Goal: Transaction & Acquisition: Purchase product/service

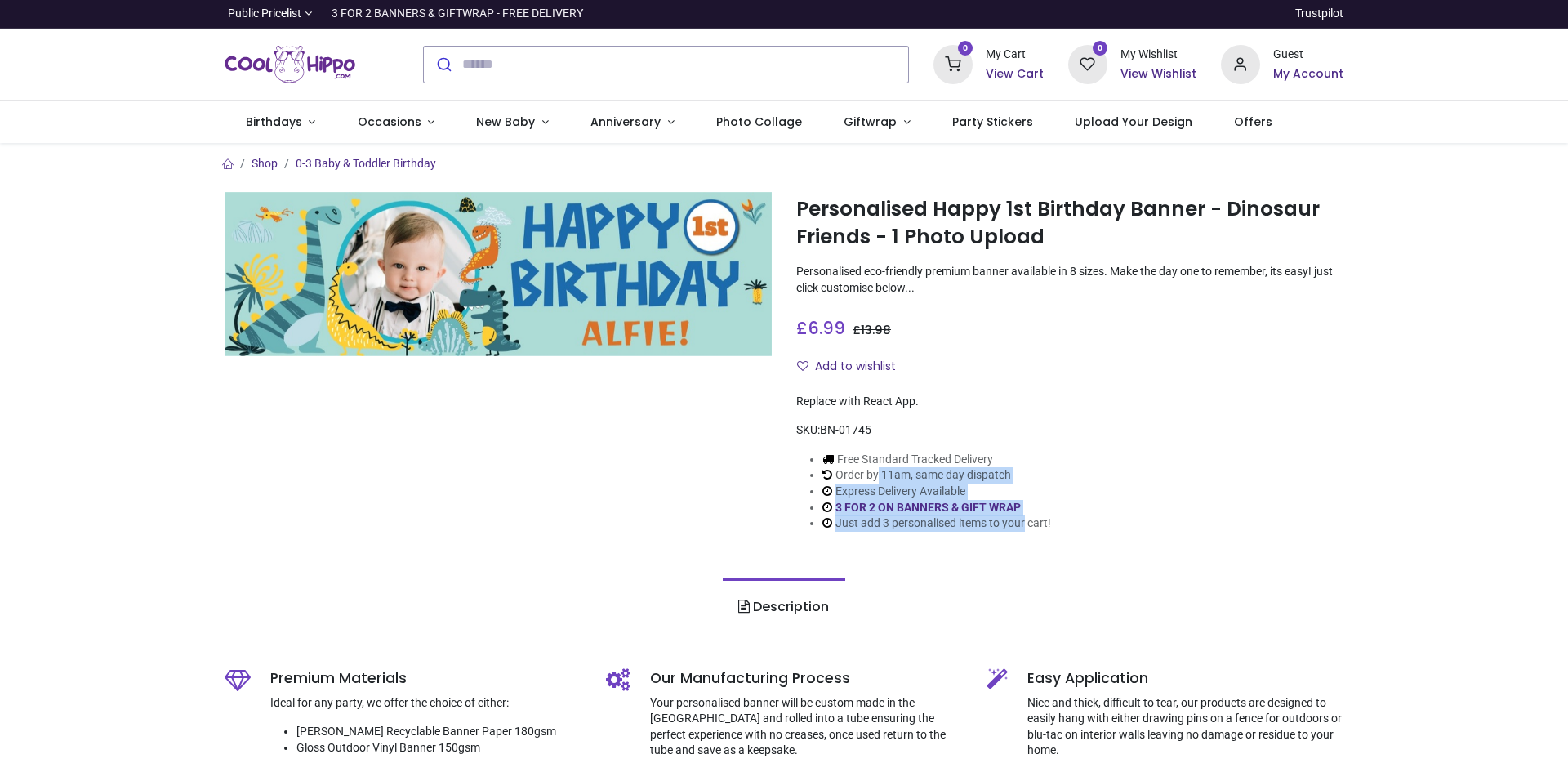
drag, startPoint x: 876, startPoint y: 468, endPoint x: 1022, endPoint y: 530, distance: 158.6
click at [1022, 530] on ul "Free Standard Tracked Delivery Order by 11am, same day dispatch Express Deliver…" at bounding box center [923, 491] width 255 height 80
click at [1022, 530] on li "Just add 3 personalised items to your cart!" at bounding box center [937, 523] width 229 height 16
click at [968, 498] on li "Express Delivery Available" at bounding box center [937, 491] width 229 height 16
click at [938, 508] on link "3 FOR 2 ON BANNERS & GIFT WRAP" at bounding box center [927, 508] width 185 height 13
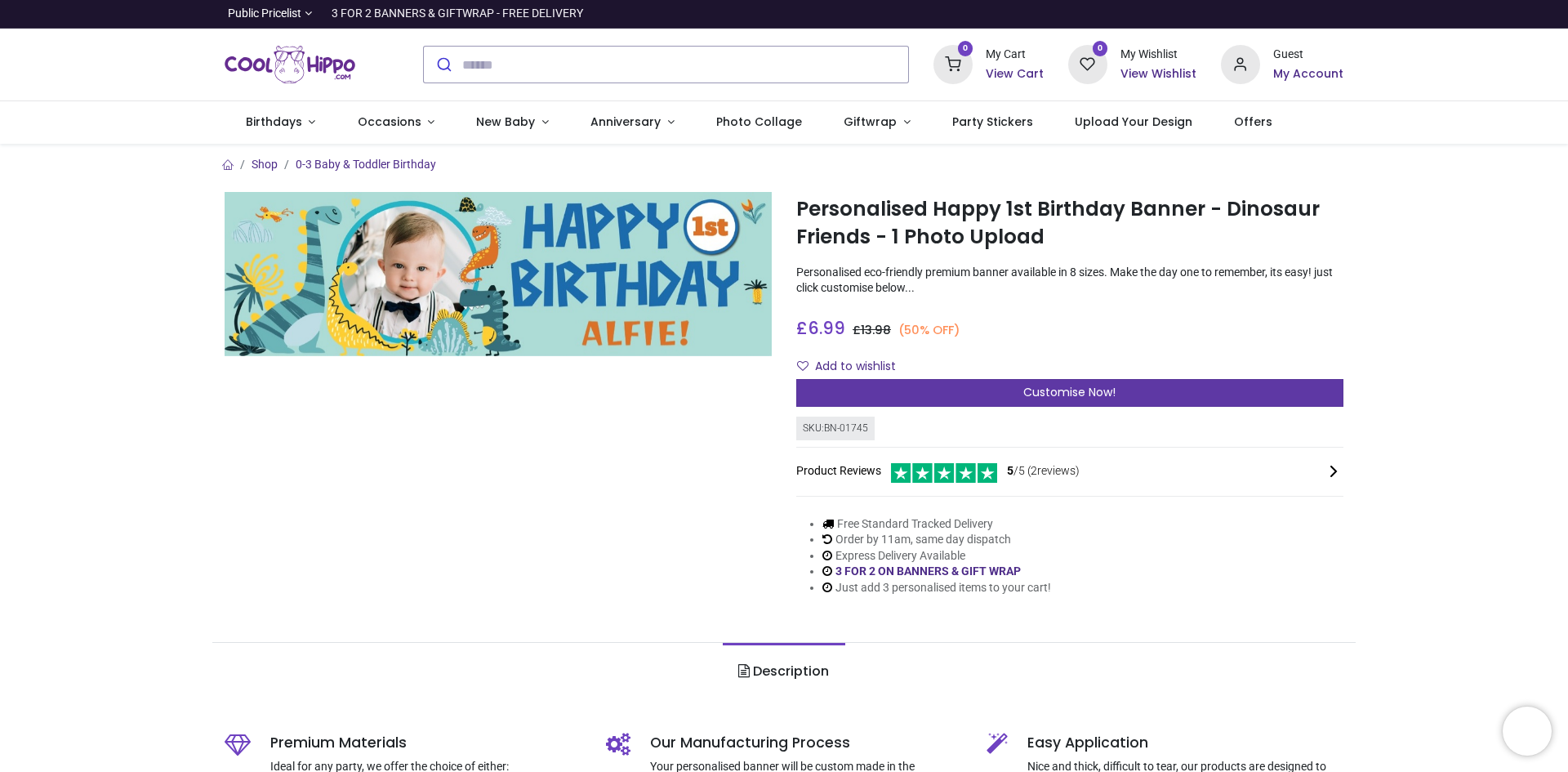
click at [987, 388] on div "Customise Now!" at bounding box center [1069, 392] width 547 height 28
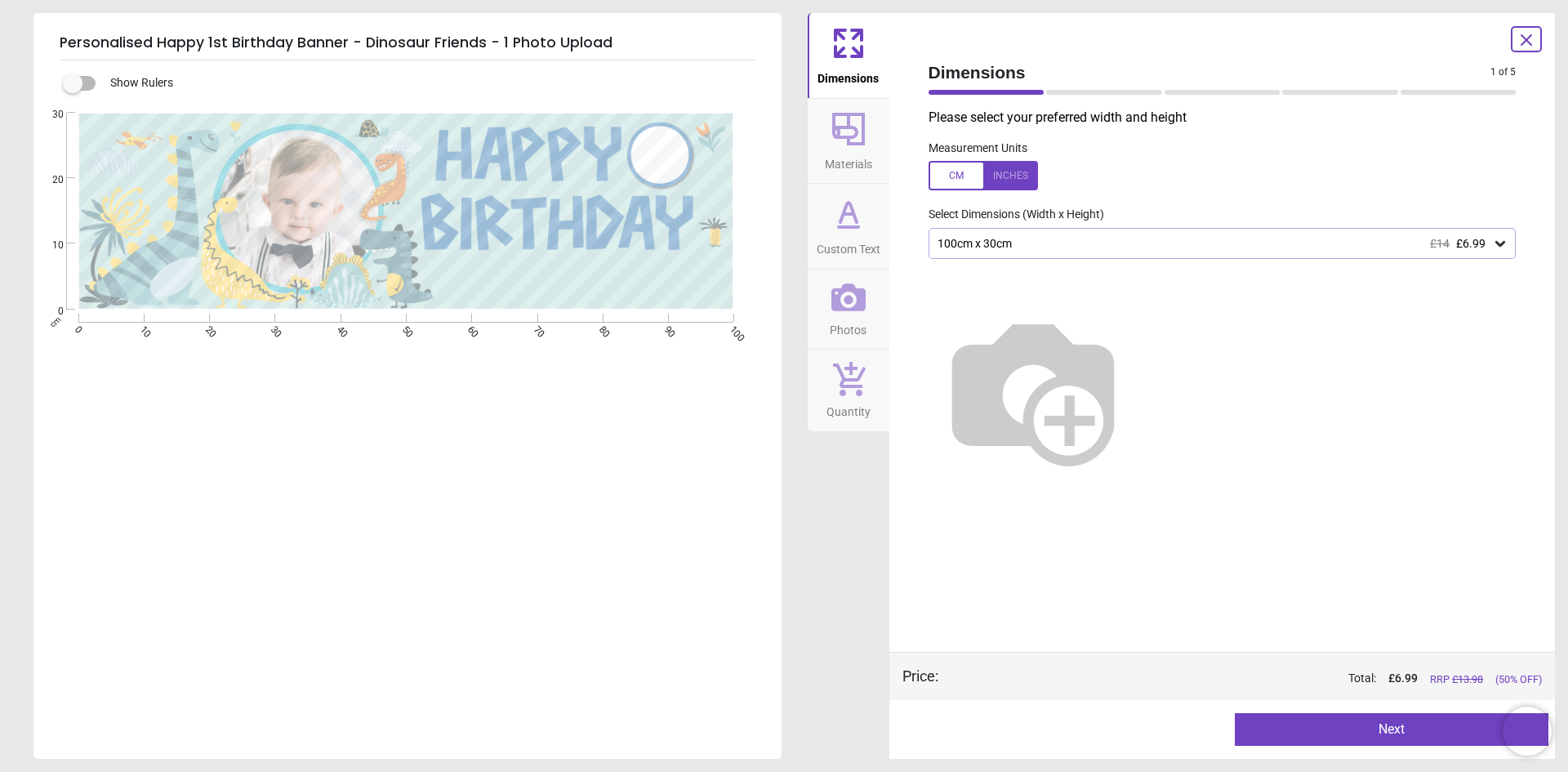
click at [1213, 242] on div "100cm x 30cm £14 £6.99" at bounding box center [1214, 243] width 557 height 13
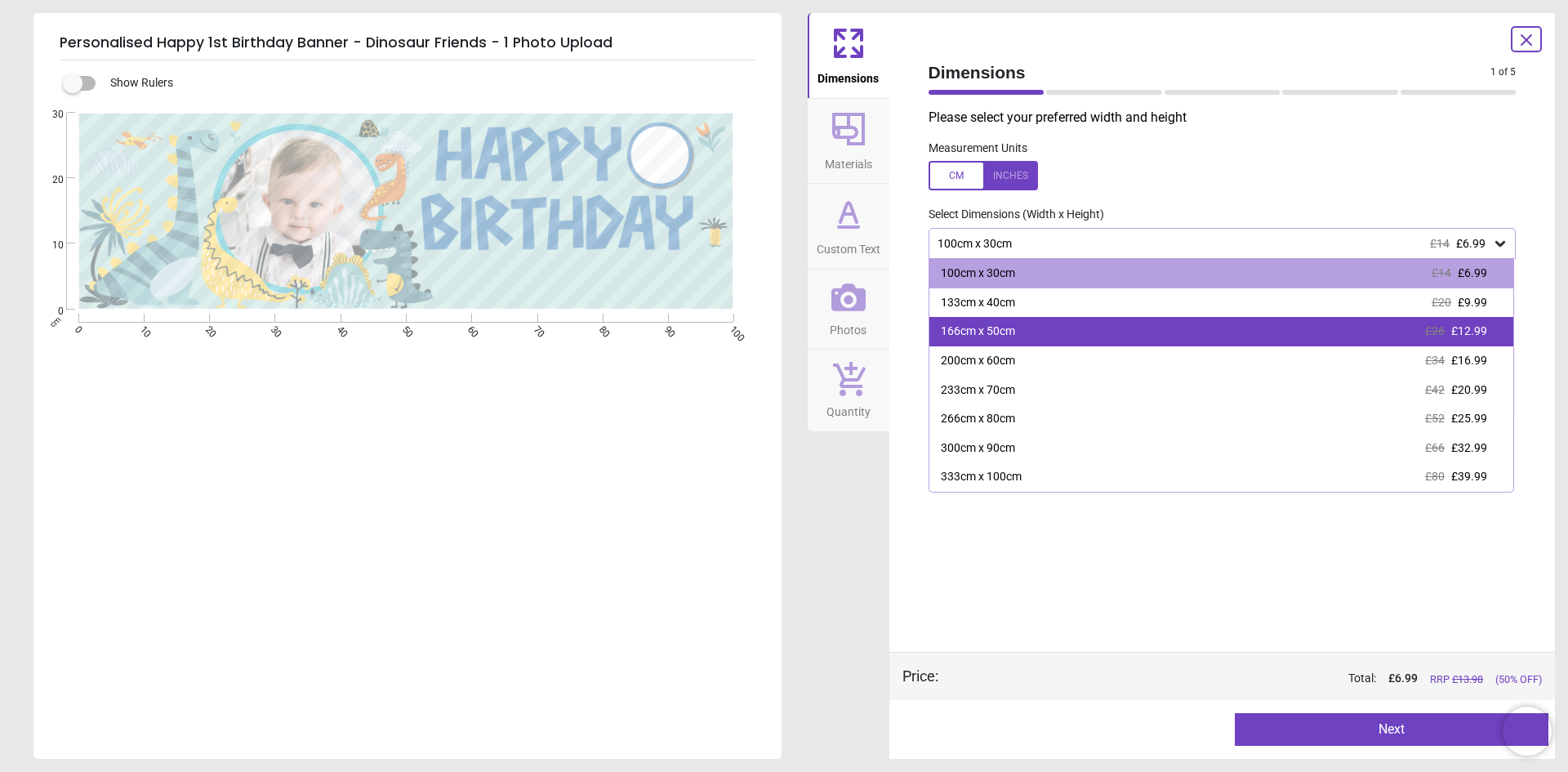
click at [1147, 326] on div "166cm x 50cm £26 £12.99" at bounding box center [1221, 332] width 584 height 30
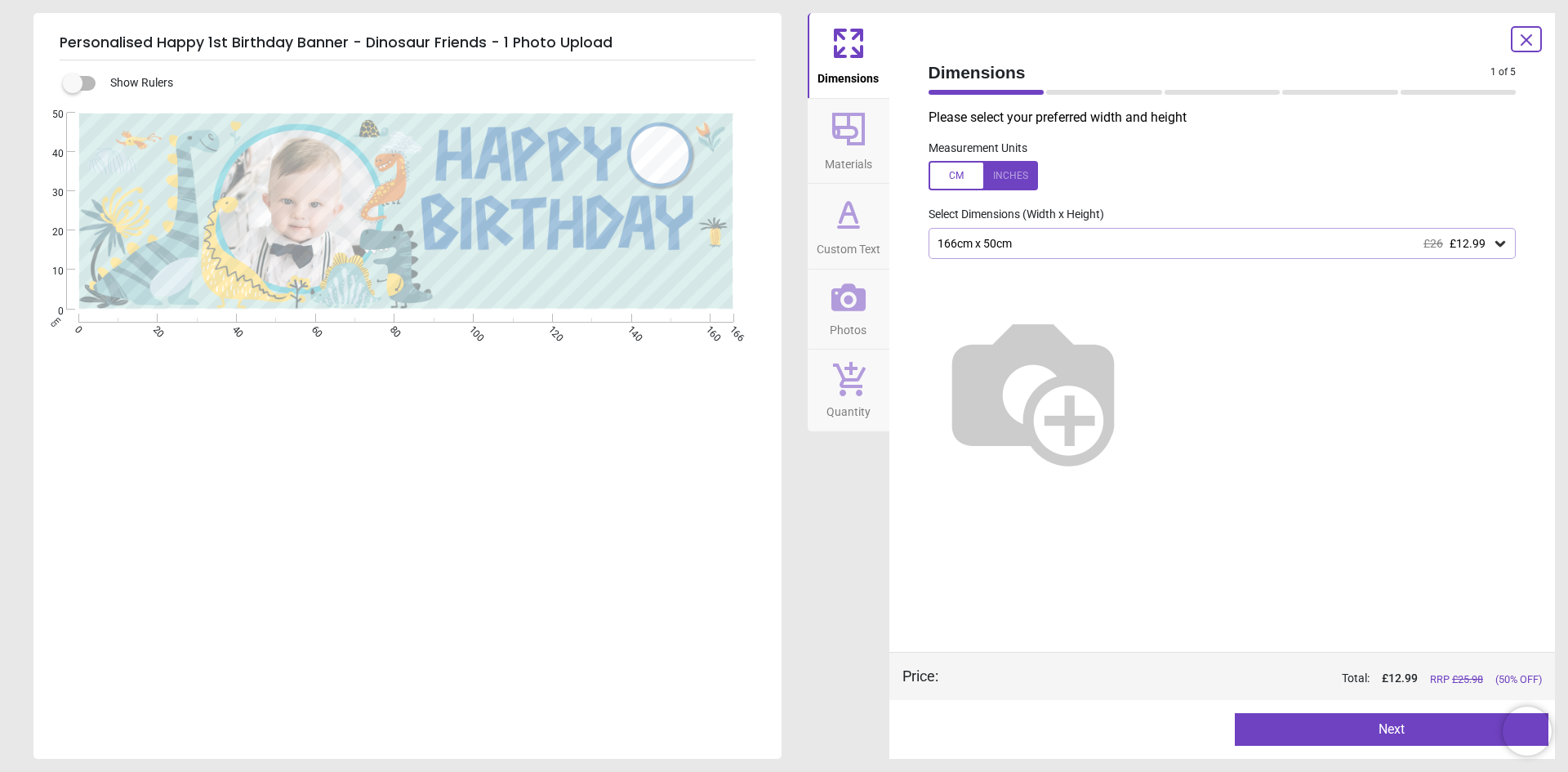
click at [842, 150] on span "Materials" at bounding box center [847, 161] width 47 height 24
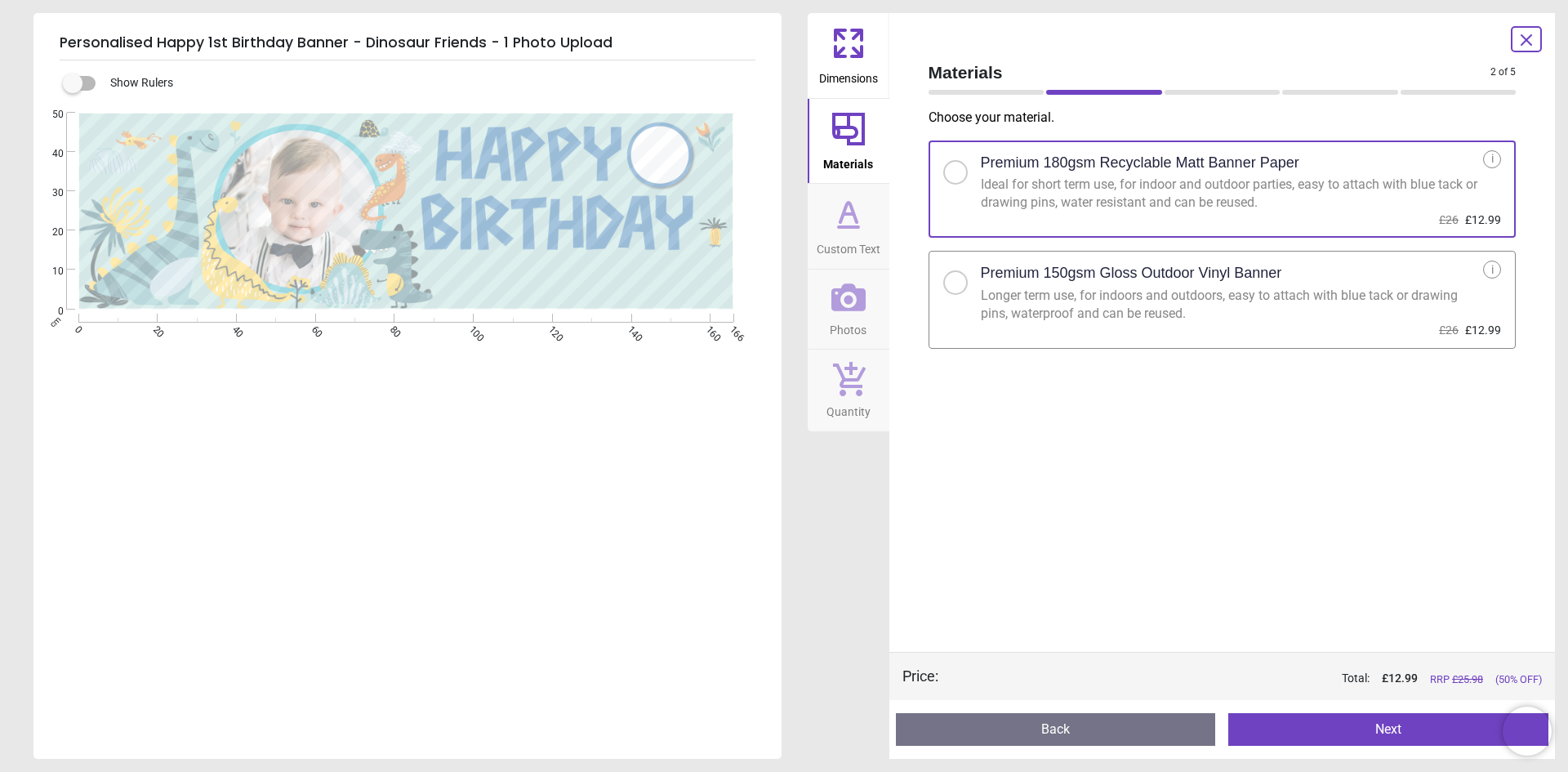
click at [1032, 288] on div "Longer term use, for indoors and outdoors, easy to attach with blue tack or dra…" at bounding box center [1232, 305] width 502 height 37
click at [852, 207] on icon at bounding box center [848, 213] width 39 height 39
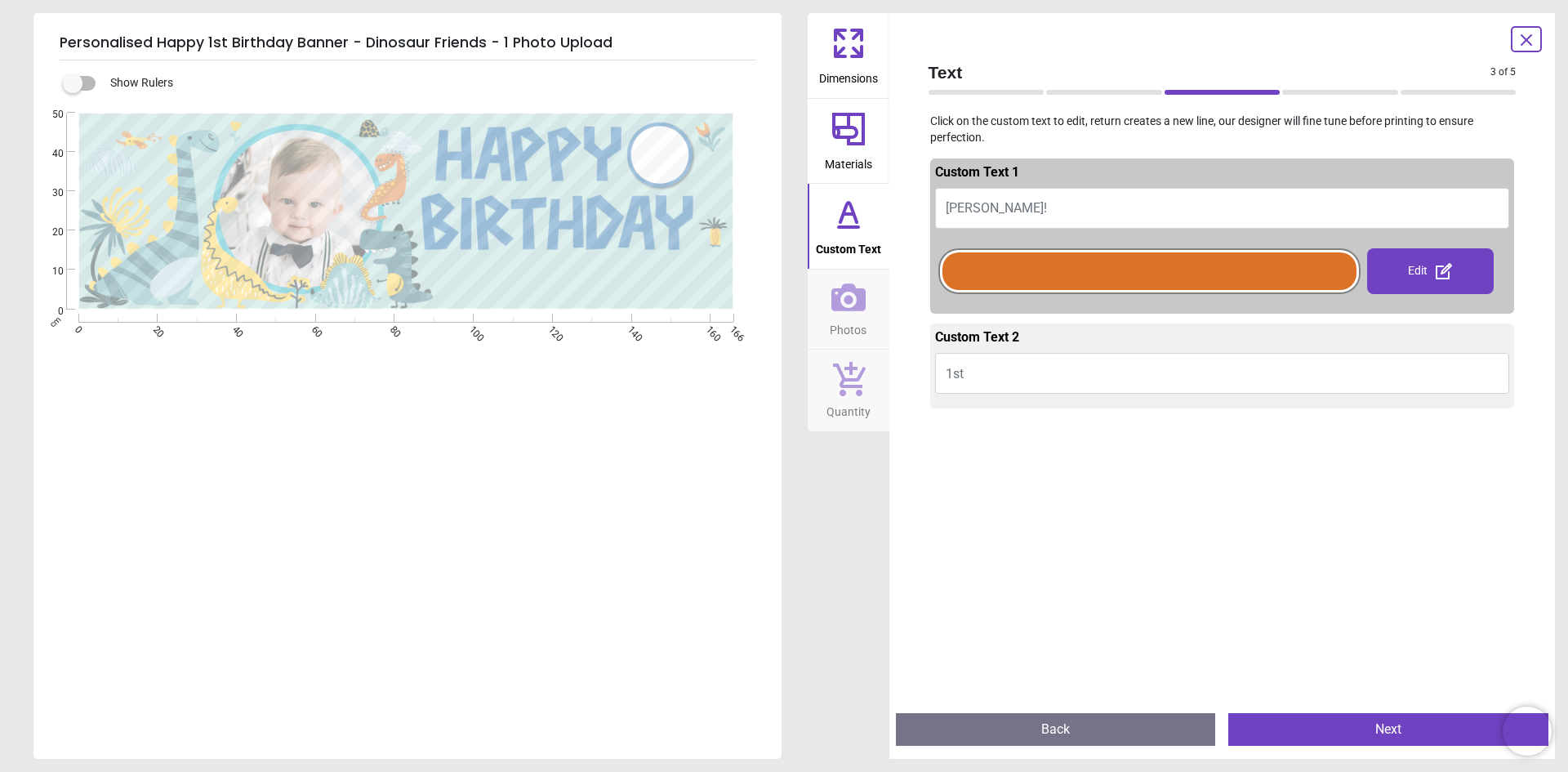
click at [1001, 210] on button "ALFIE!" at bounding box center [1222, 208] width 575 height 40
type textarea "*******"
click at [854, 286] on icon at bounding box center [848, 297] width 35 height 28
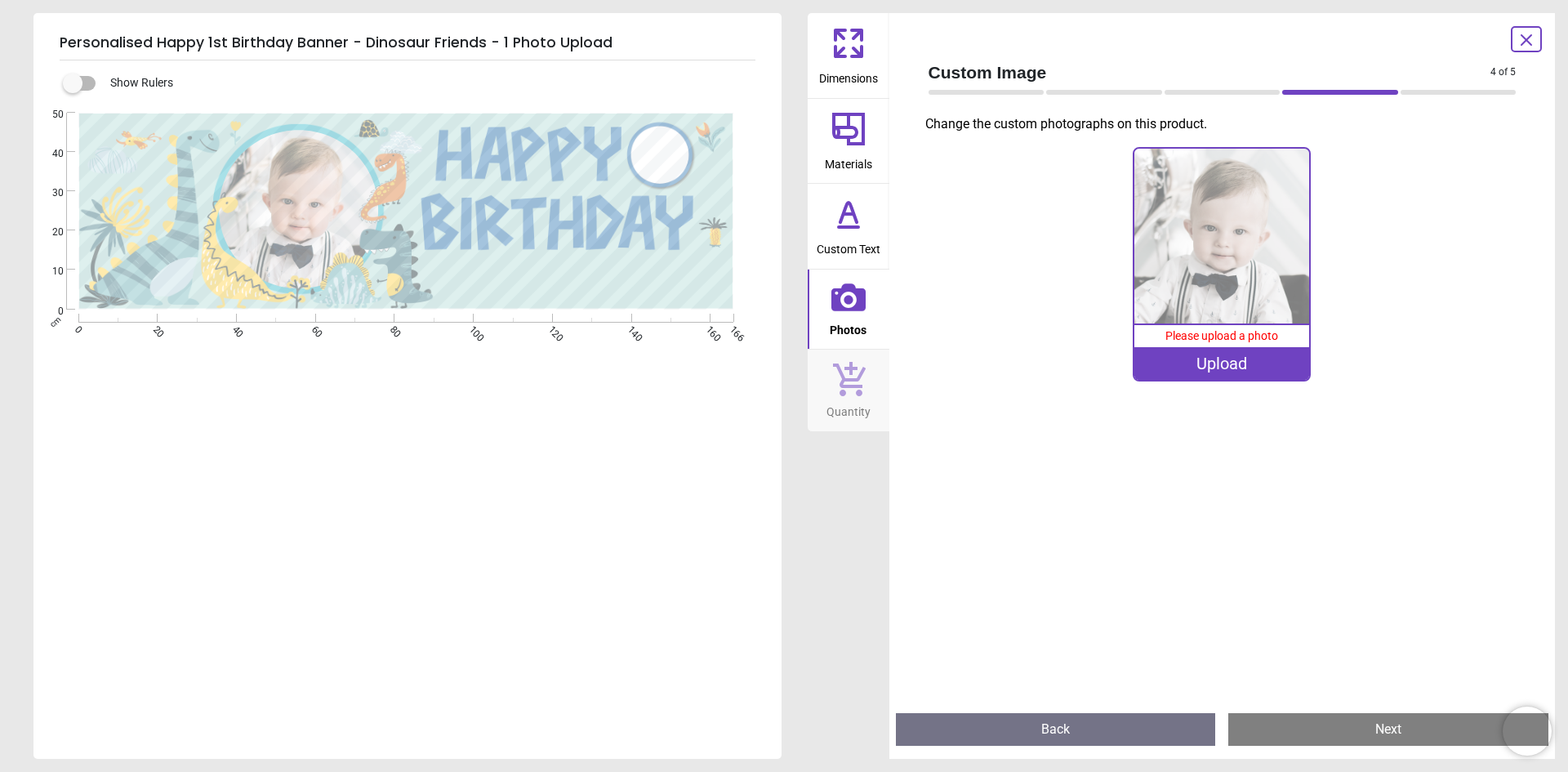
click at [1181, 284] on img at bounding box center [1221, 237] width 175 height 175
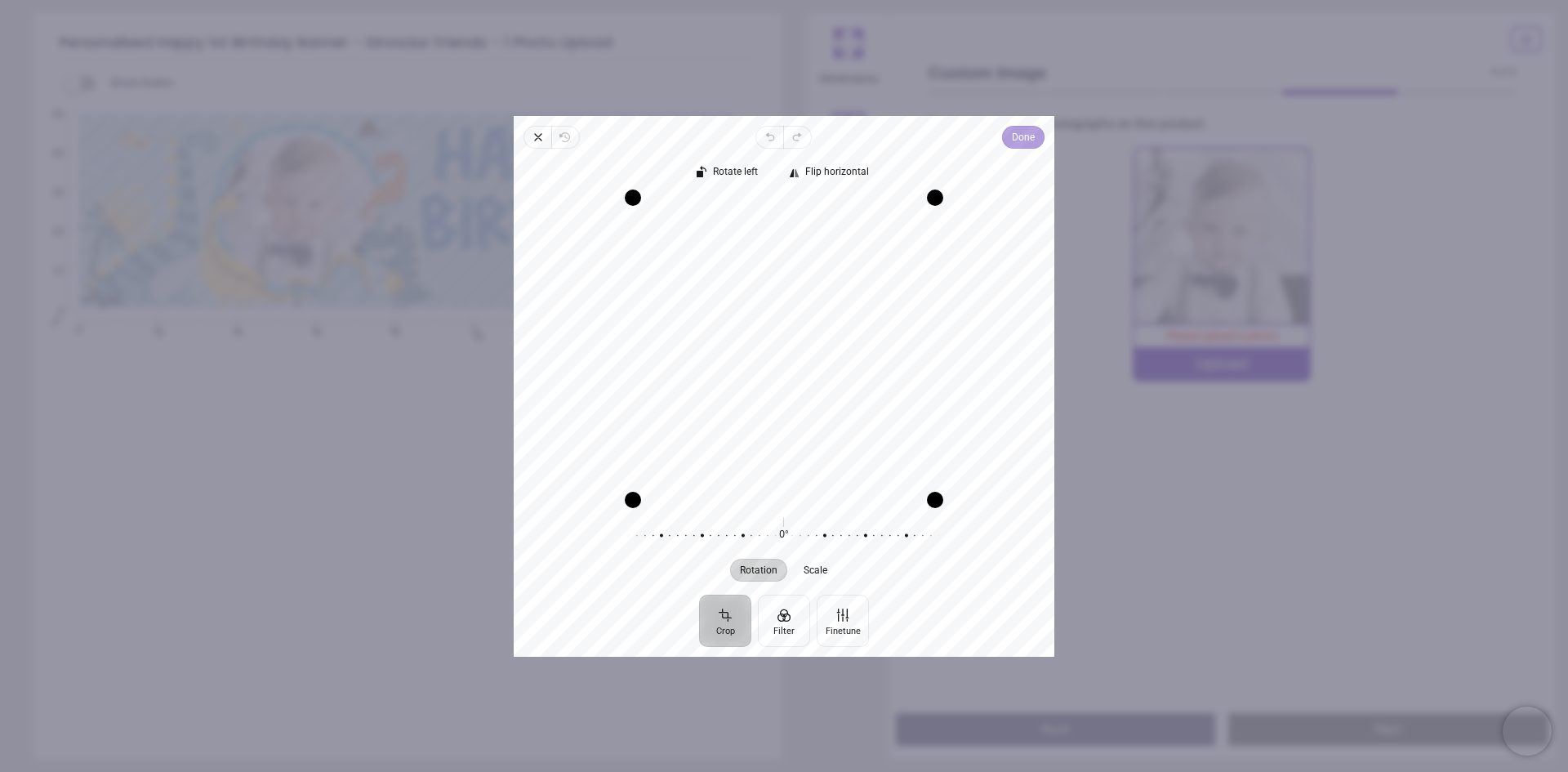
click at [1019, 139] on span "Done" at bounding box center [1023, 137] width 23 height 19
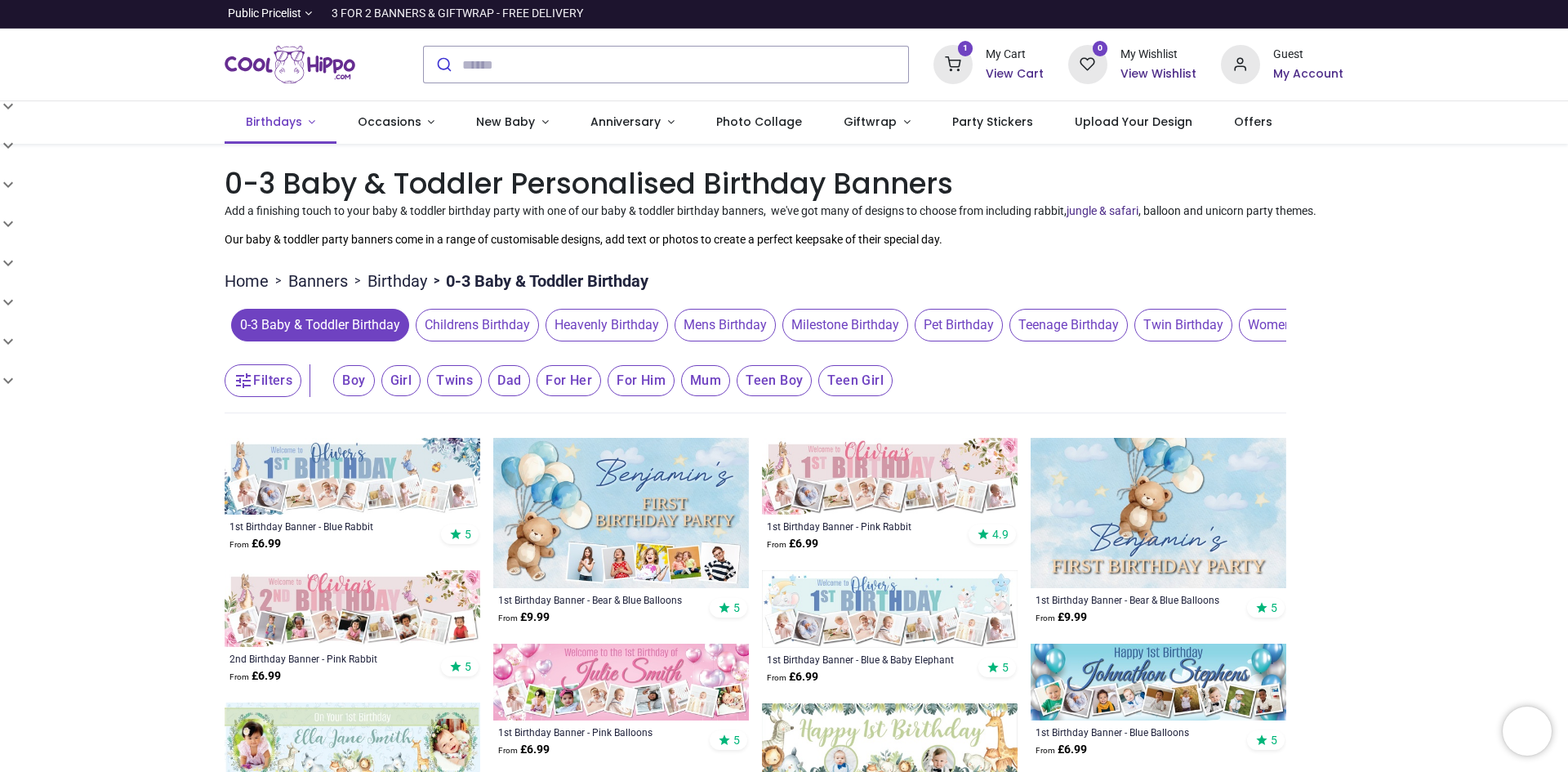
click at [305, 119] on link "Birthdays" at bounding box center [281, 122] width 111 height 42
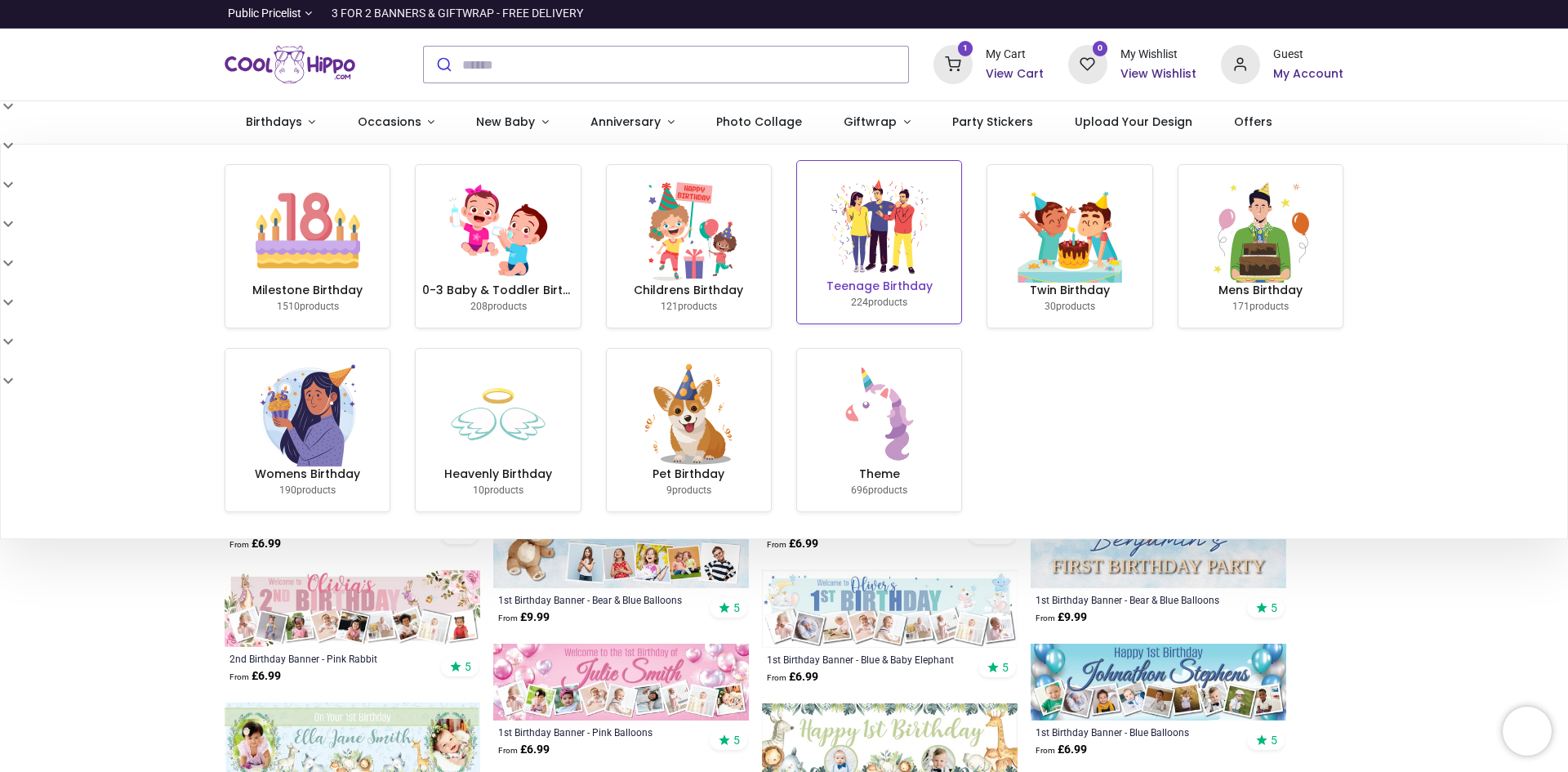
click at [867, 298] on small "224 products" at bounding box center [878, 302] width 57 height 12
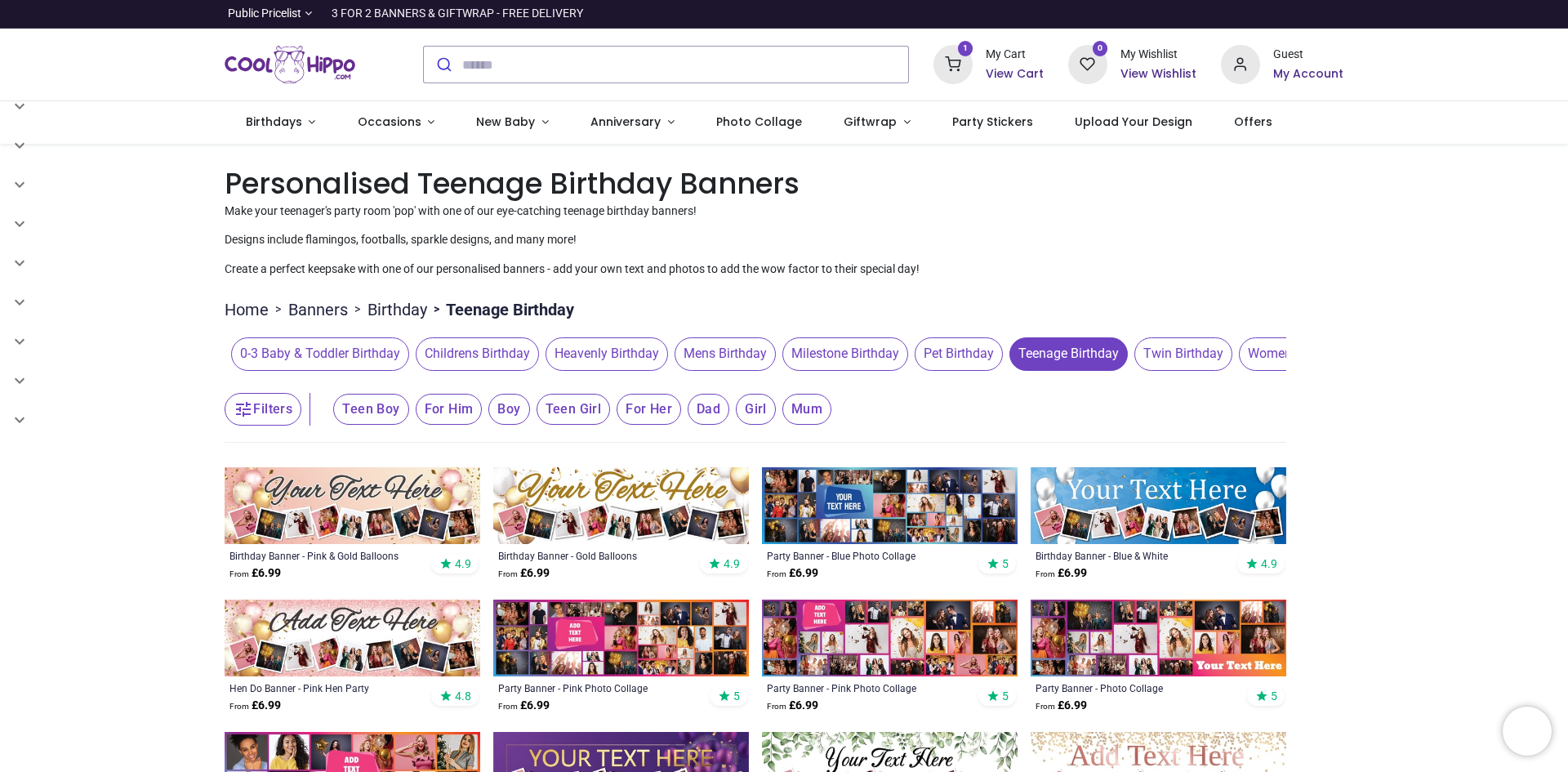
click at [360, 411] on span "Teen Boy" at bounding box center [371, 410] width 75 height 31
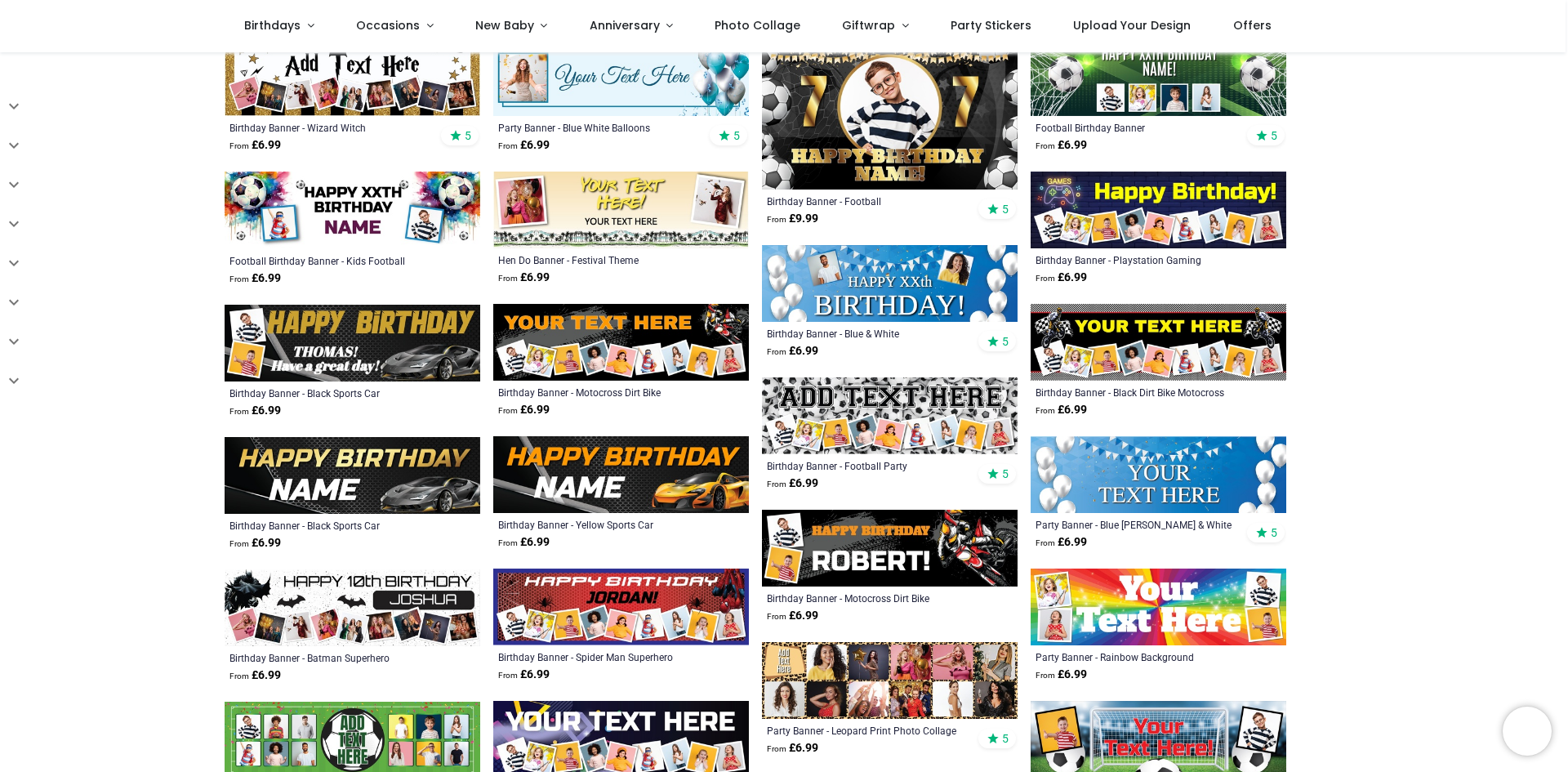
scroll to position [528, 0]
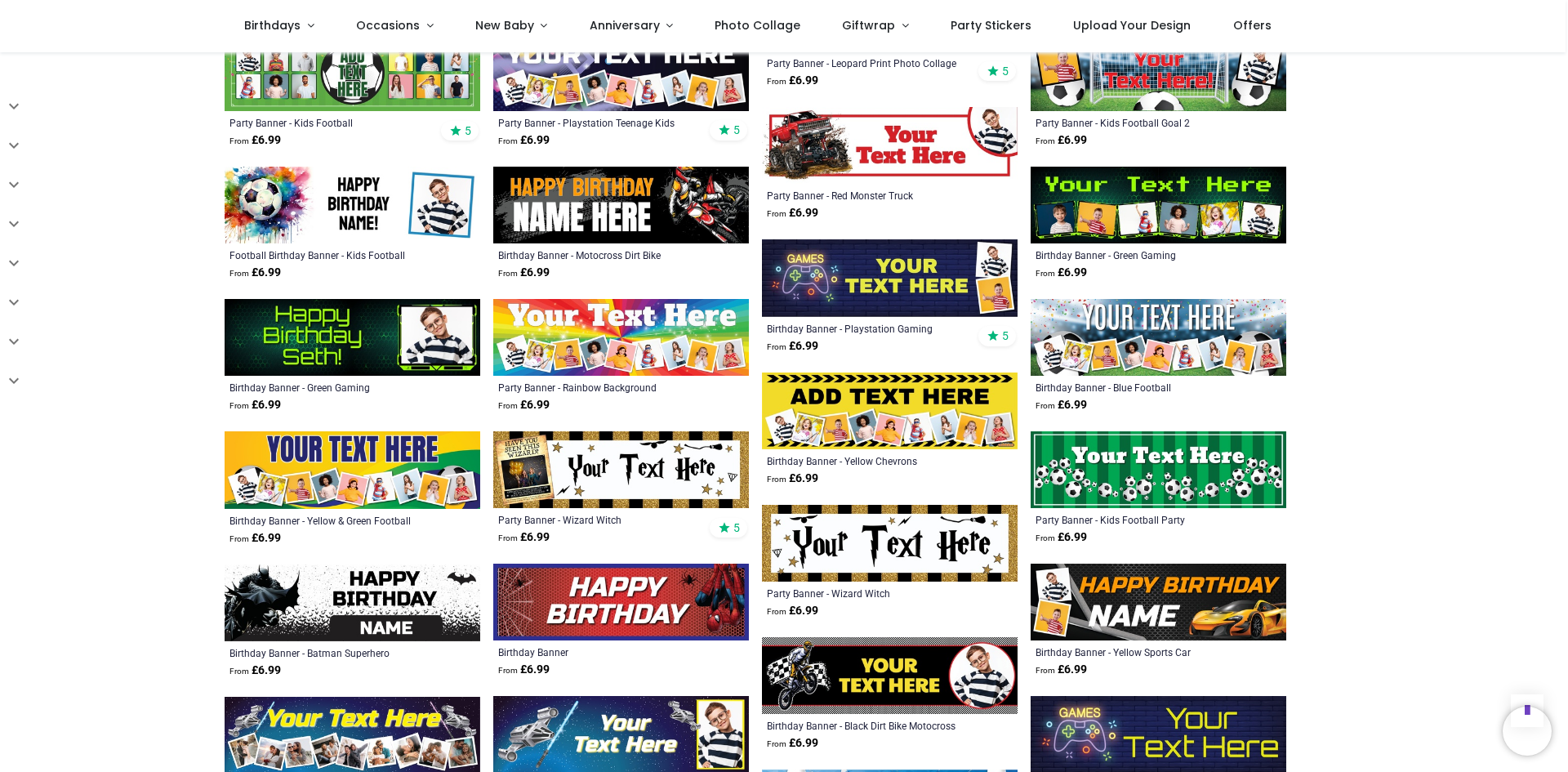
scroll to position [1192, 0]
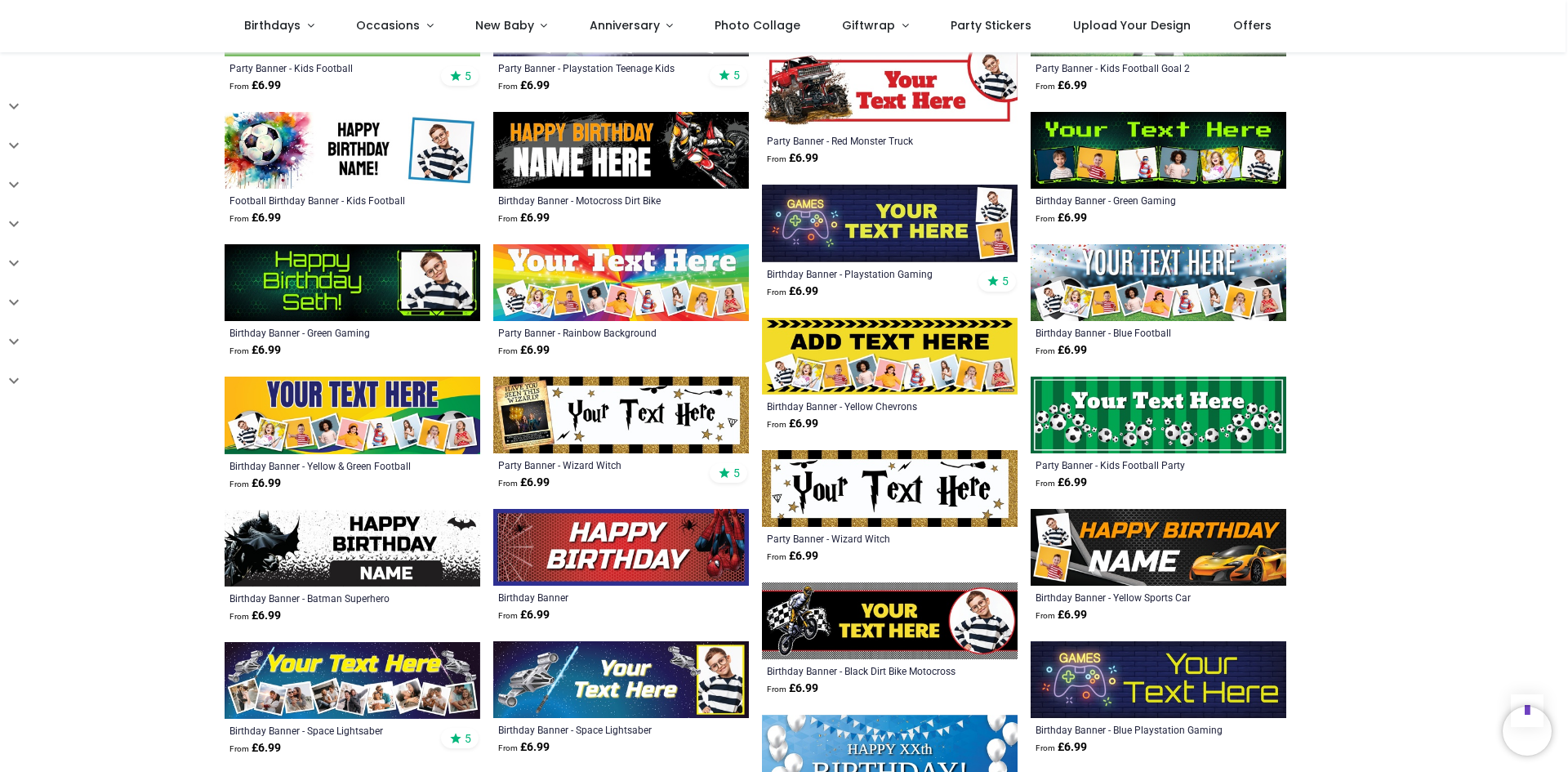
click at [410, 278] on img at bounding box center [353, 283] width 256 height 77
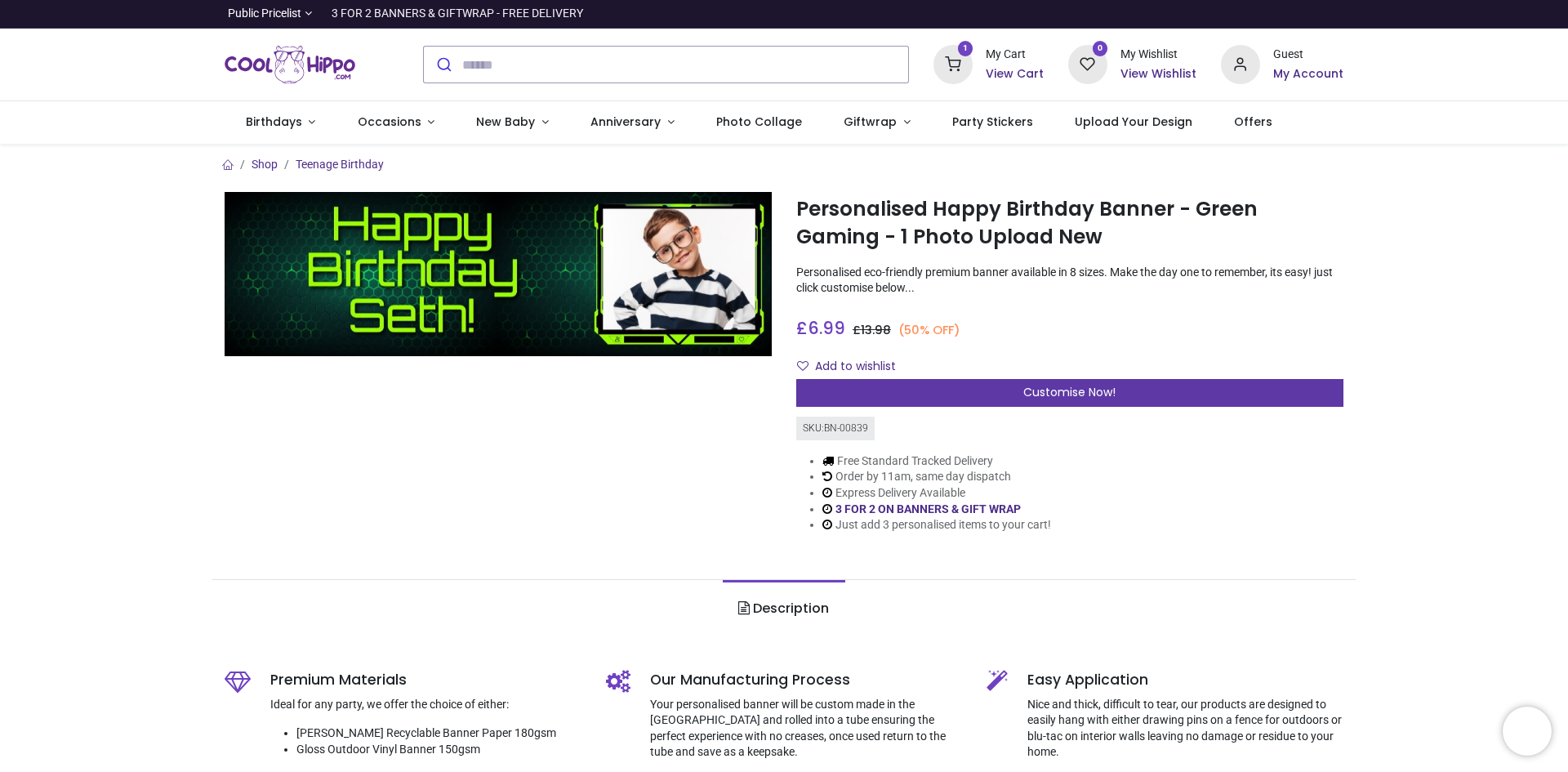
click at [916, 384] on div "Customise Now!" at bounding box center [1069, 392] width 547 height 28
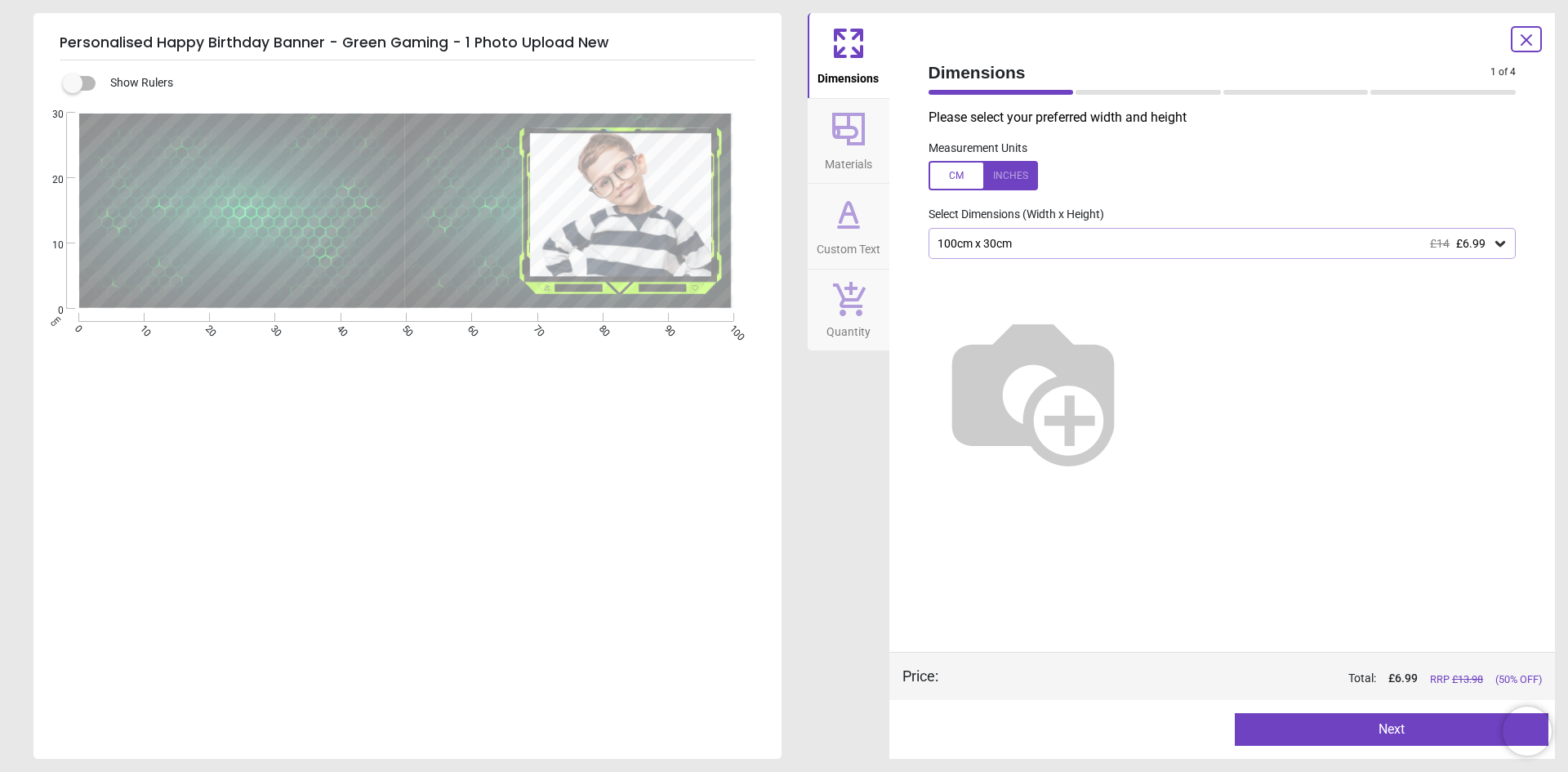
click at [1083, 247] on div "100cm x 30cm £14 £6.99" at bounding box center [1214, 243] width 557 height 13
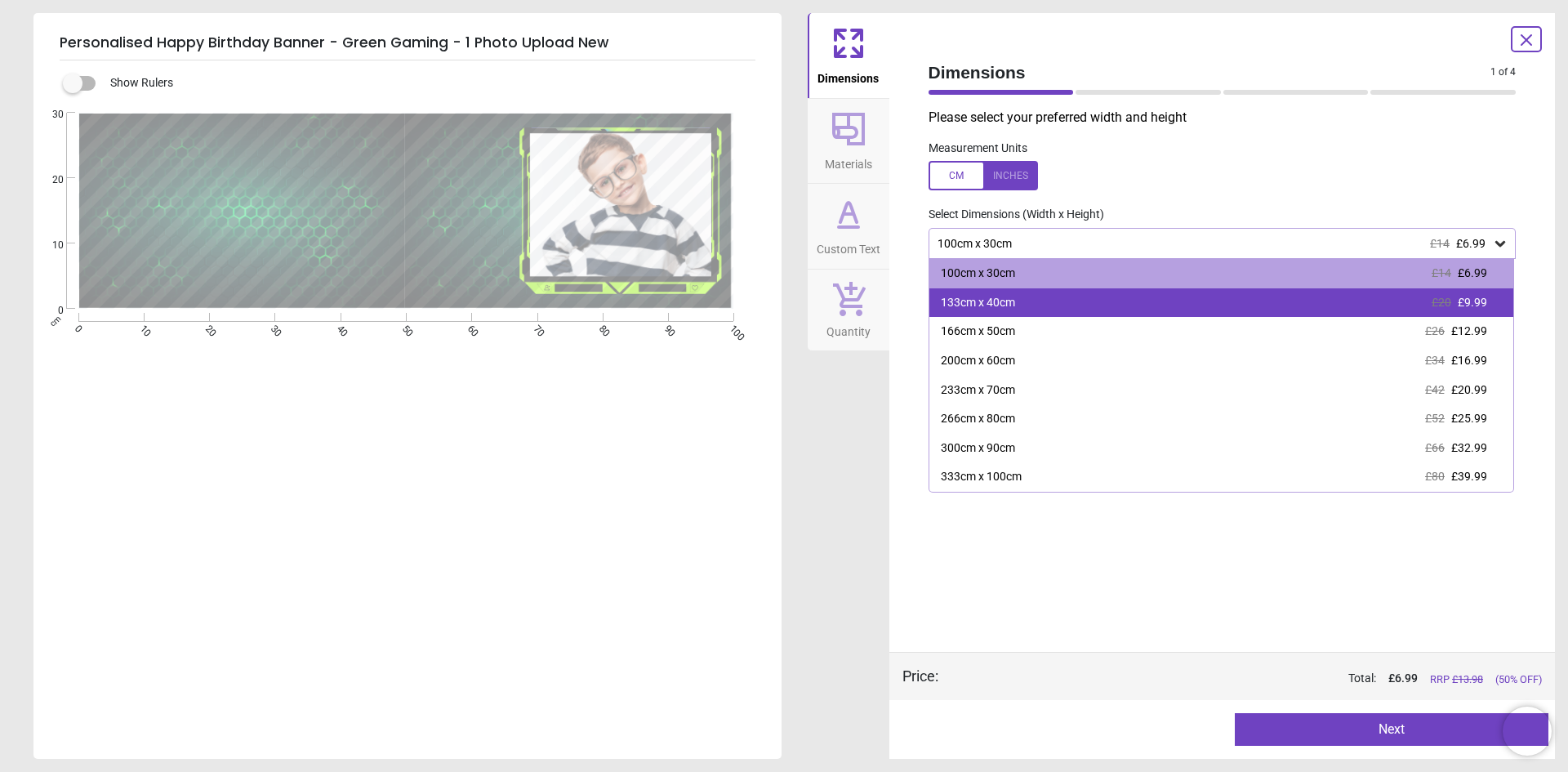
click at [1059, 304] on div "133cm x 40cm £20 £9.99" at bounding box center [1221, 303] width 584 height 30
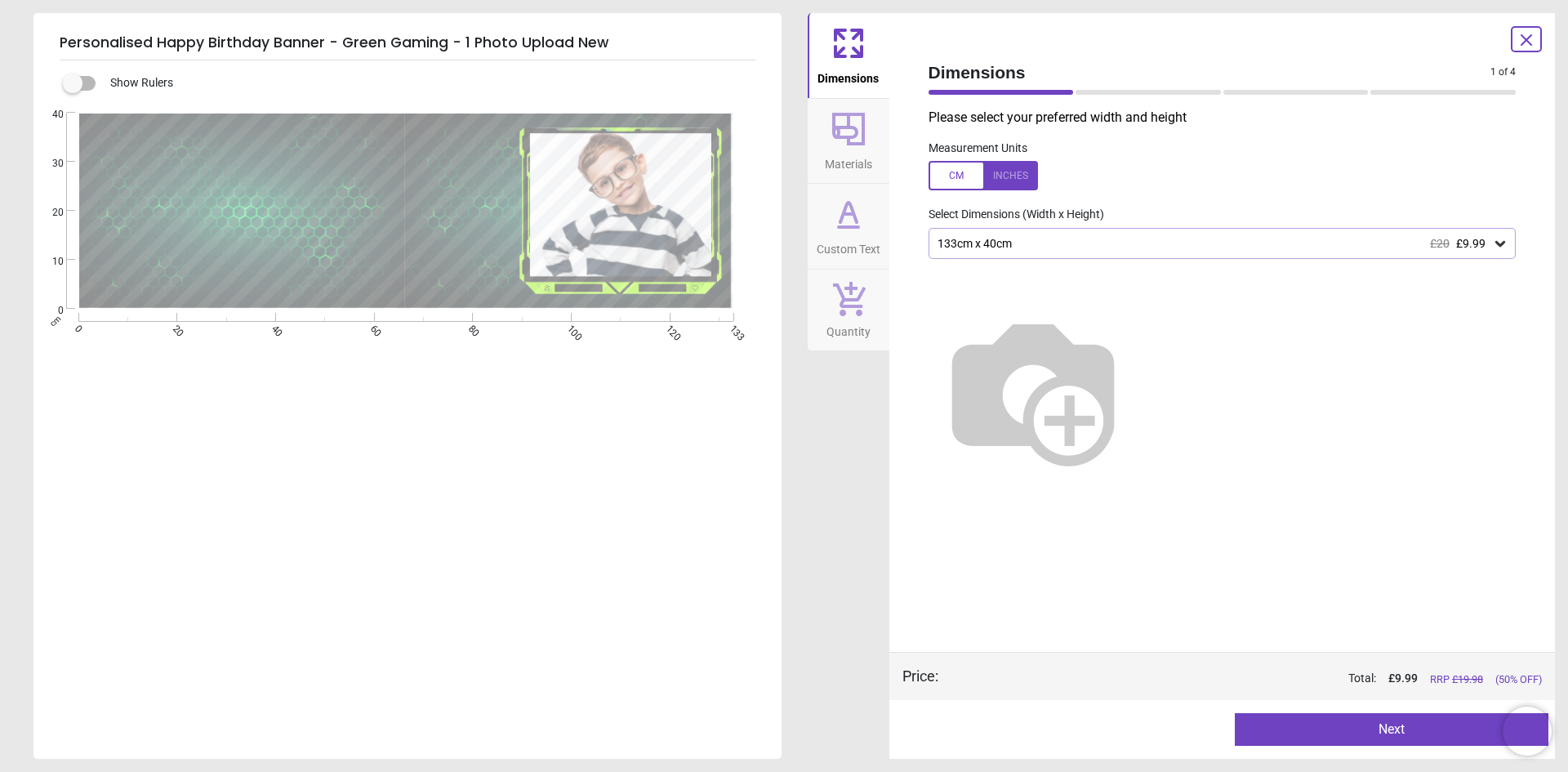
click at [1339, 731] on button "Next" at bounding box center [1391, 730] width 313 height 33
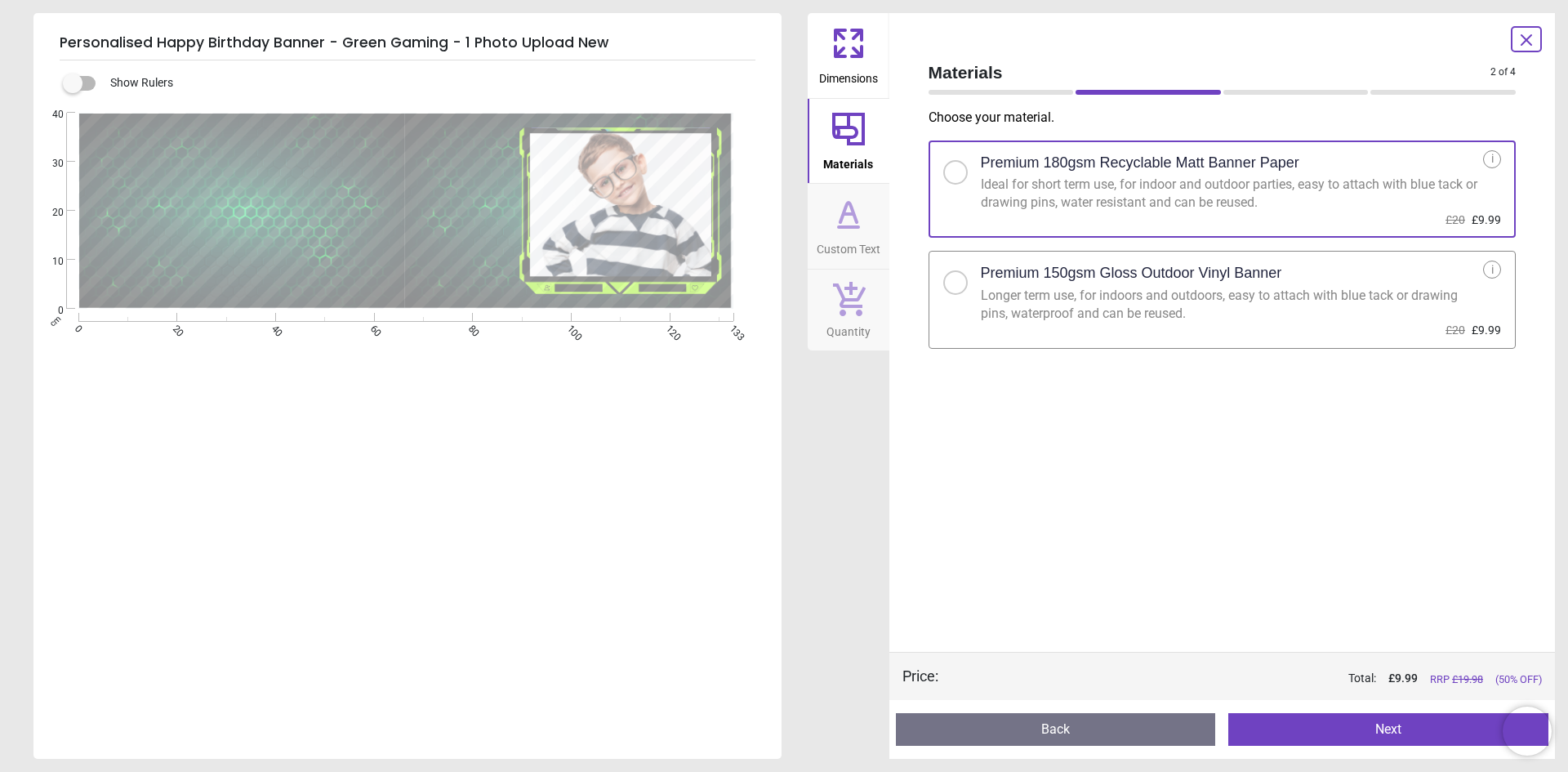
click at [1164, 283] on h2 "Premium 150gsm Gloss Outdoor Vinyl Banner" at bounding box center [1132, 273] width 302 height 20
click at [1287, 721] on button "Next" at bounding box center [1387, 730] width 320 height 33
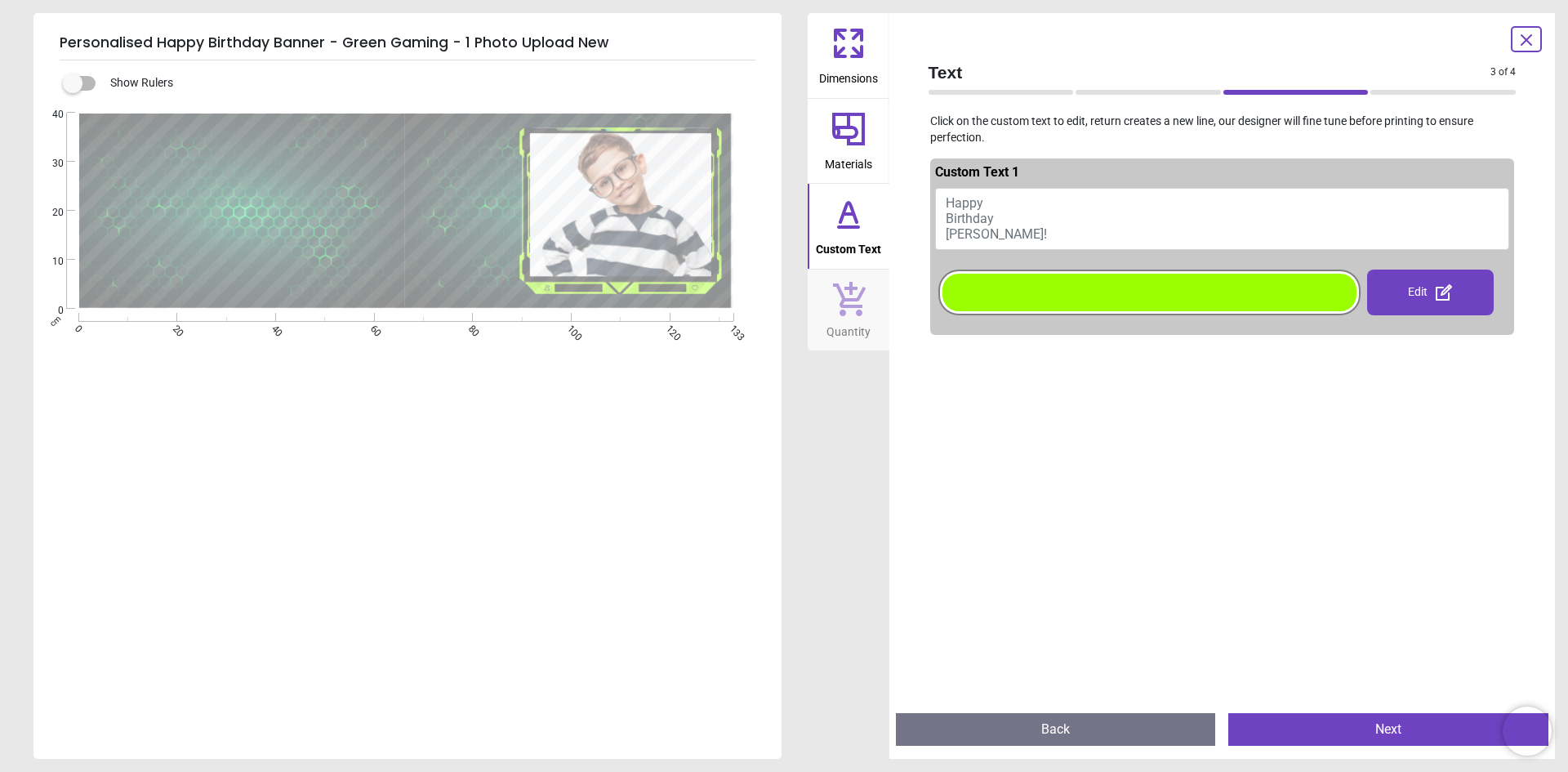
click at [1041, 220] on button "Happy Birthday Seth!" at bounding box center [1222, 218] width 575 height 62
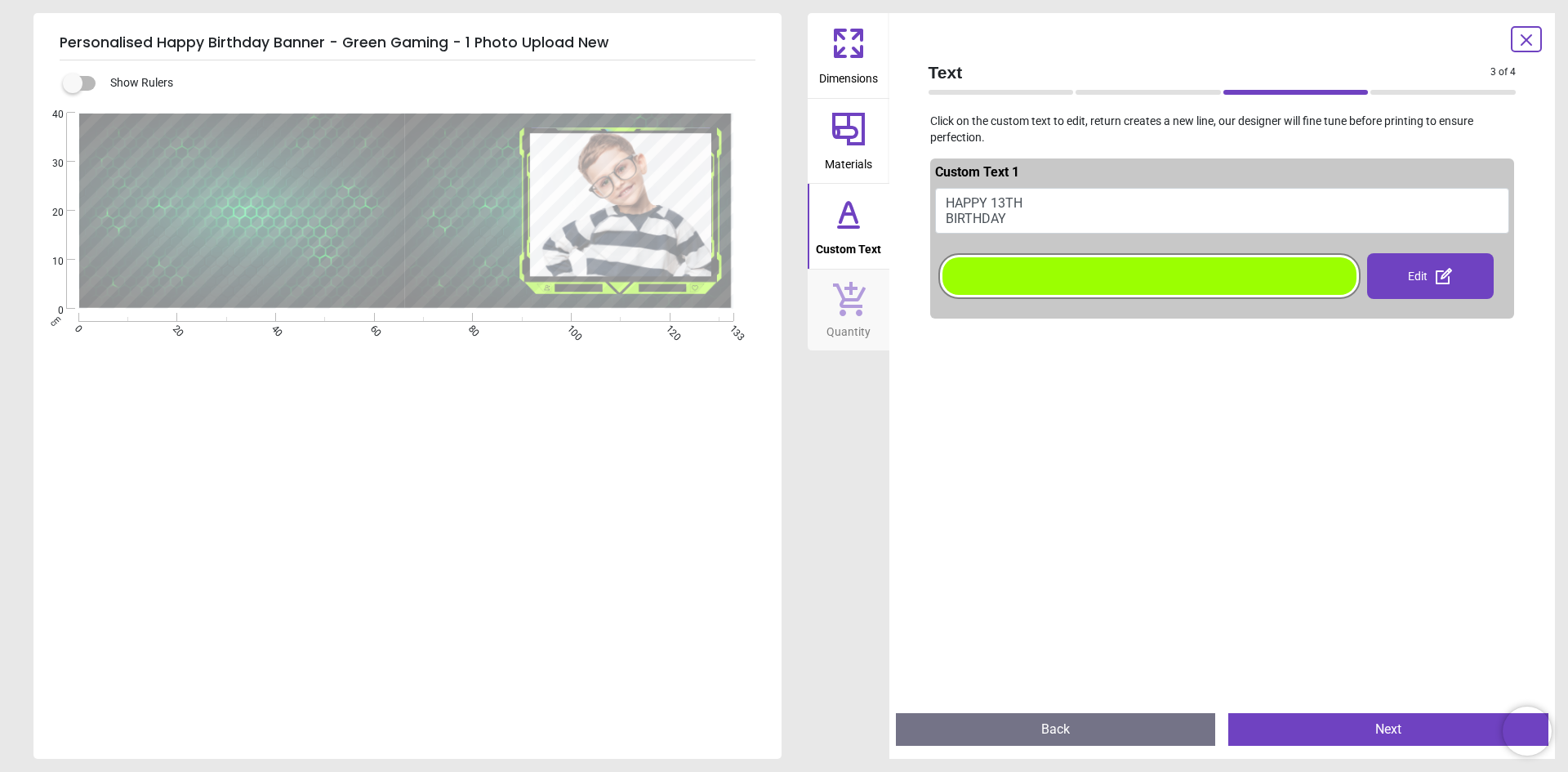
scroll to position [7, 0]
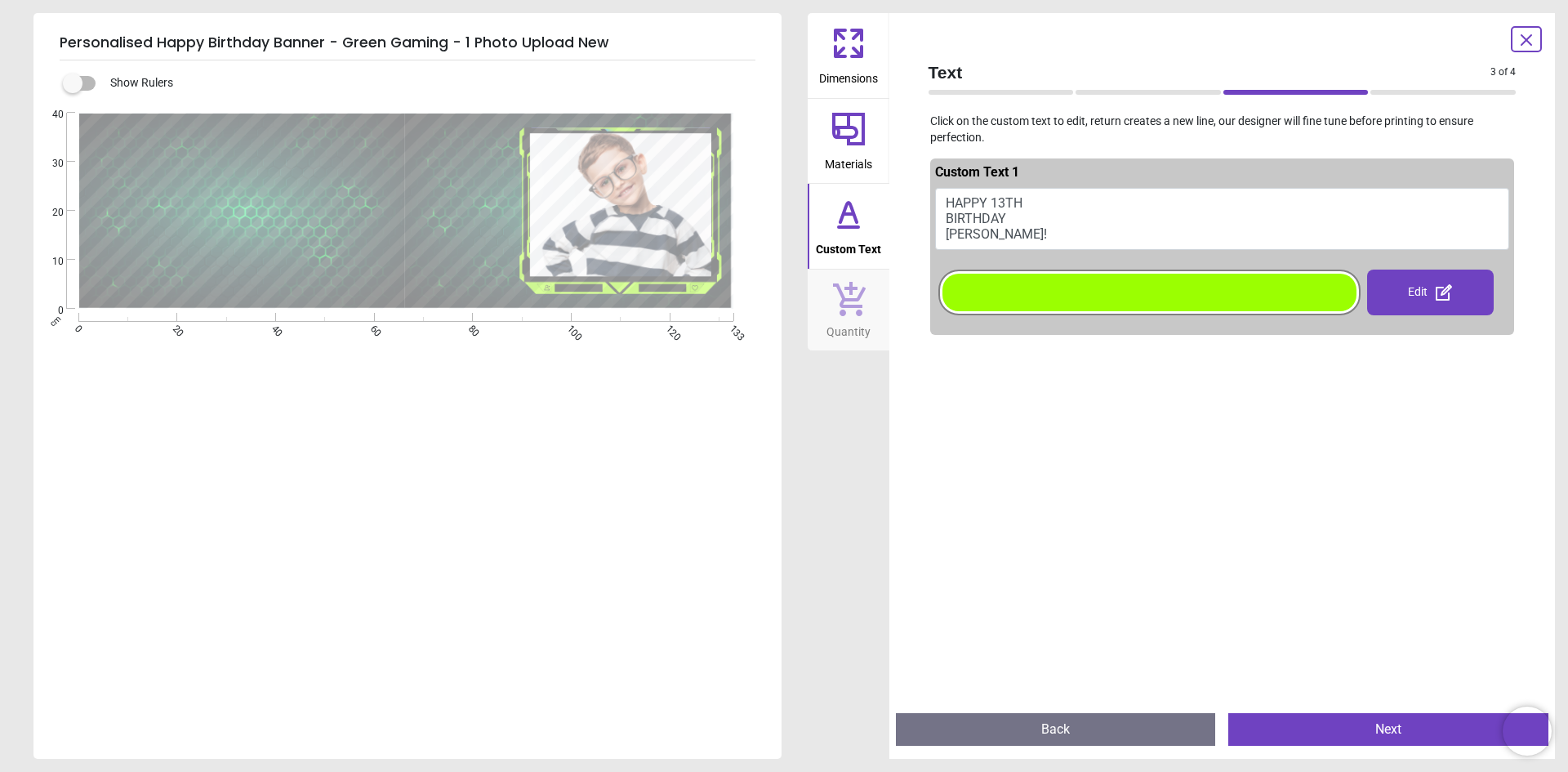
type textarea "**********"
click at [1235, 530] on div at bounding box center [1222, 727] width 584 height 772
click at [1365, 717] on button "Next" at bounding box center [1387, 730] width 320 height 33
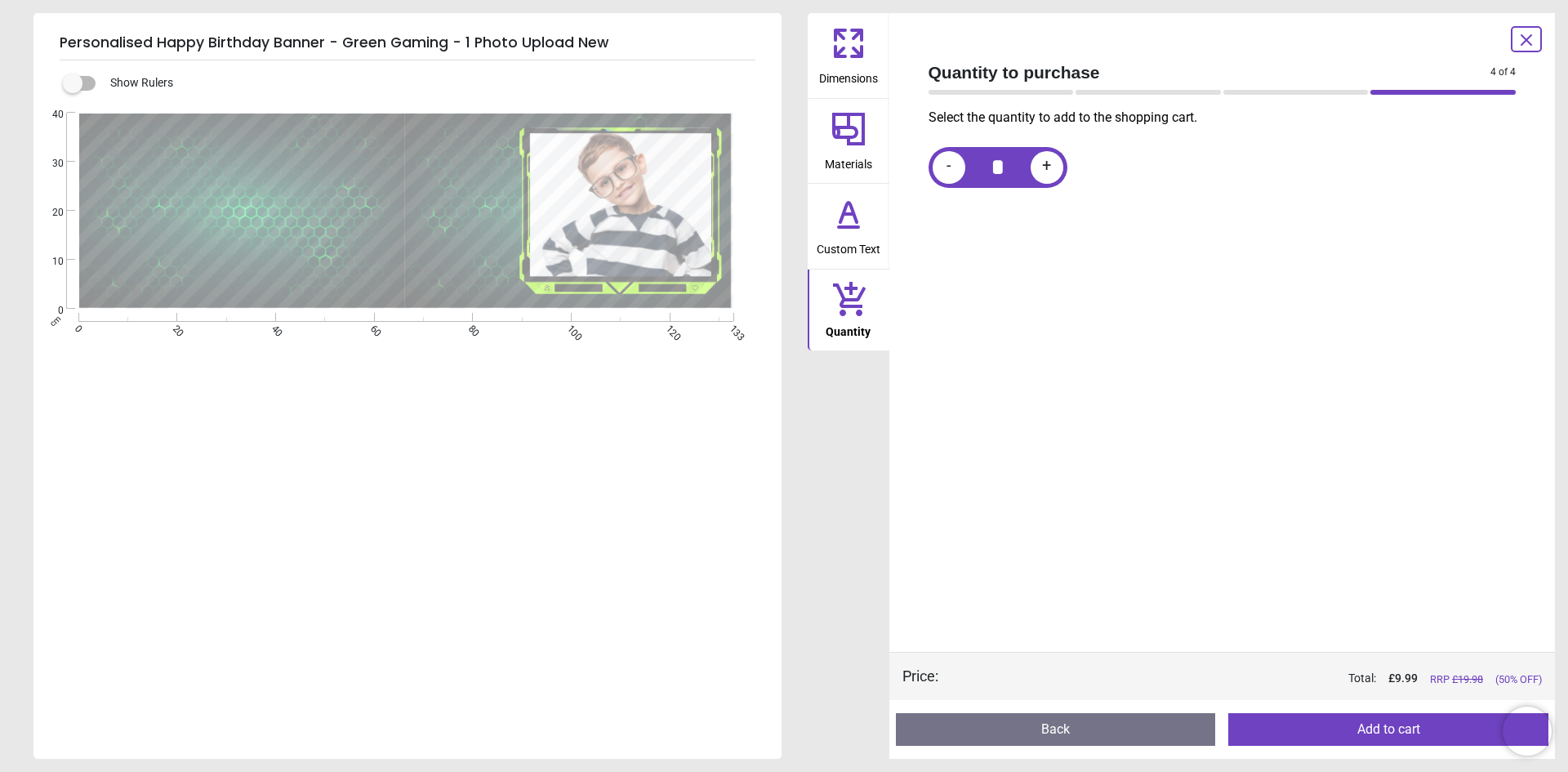
click at [1324, 726] on button "Add to cart" at bounding box center [1387, 730] width 320 height 33
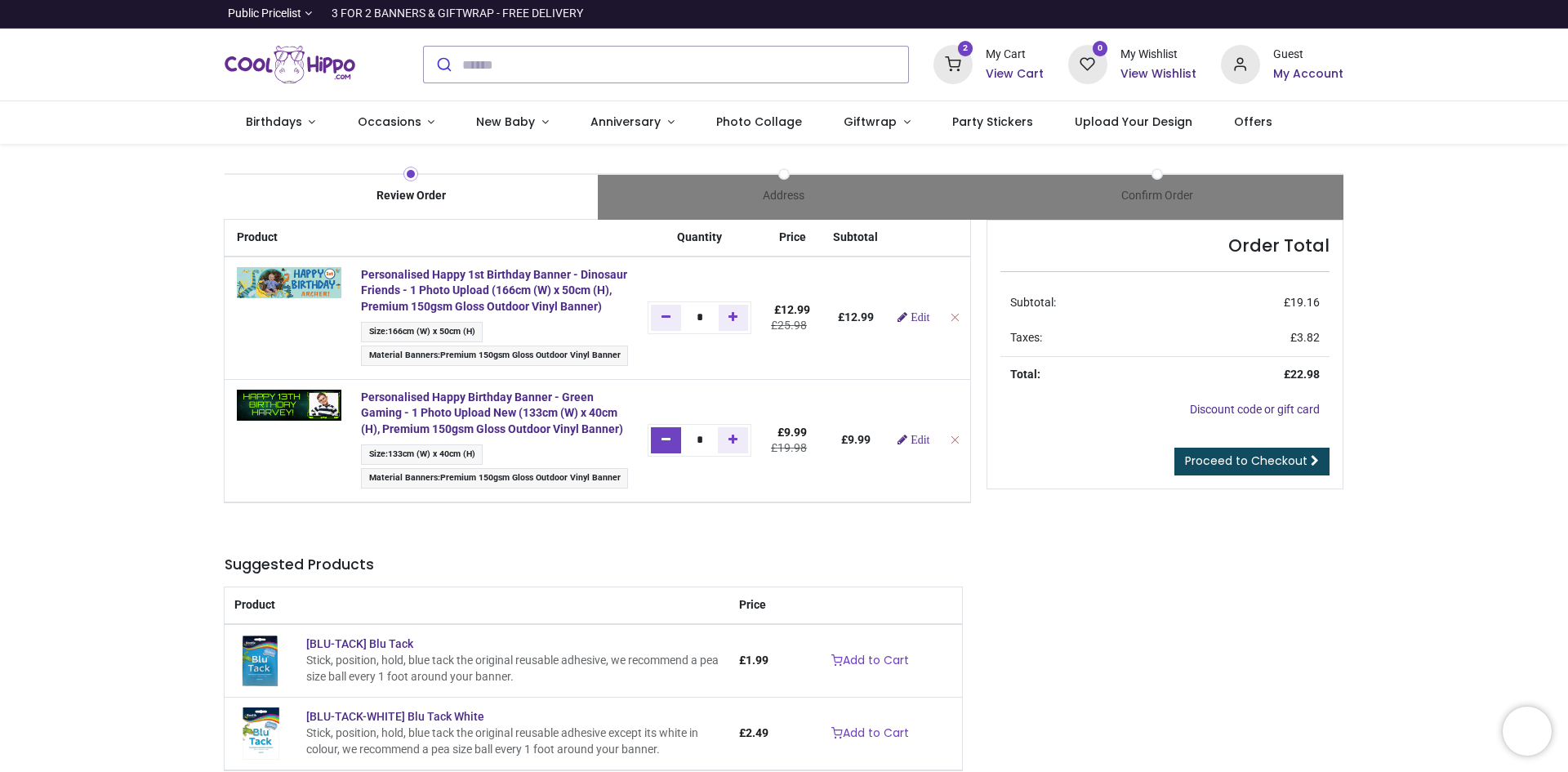
click at [666, 445] on icon "Remove one" at bounding box center [665, 439] width 9 height 12
type input "*"
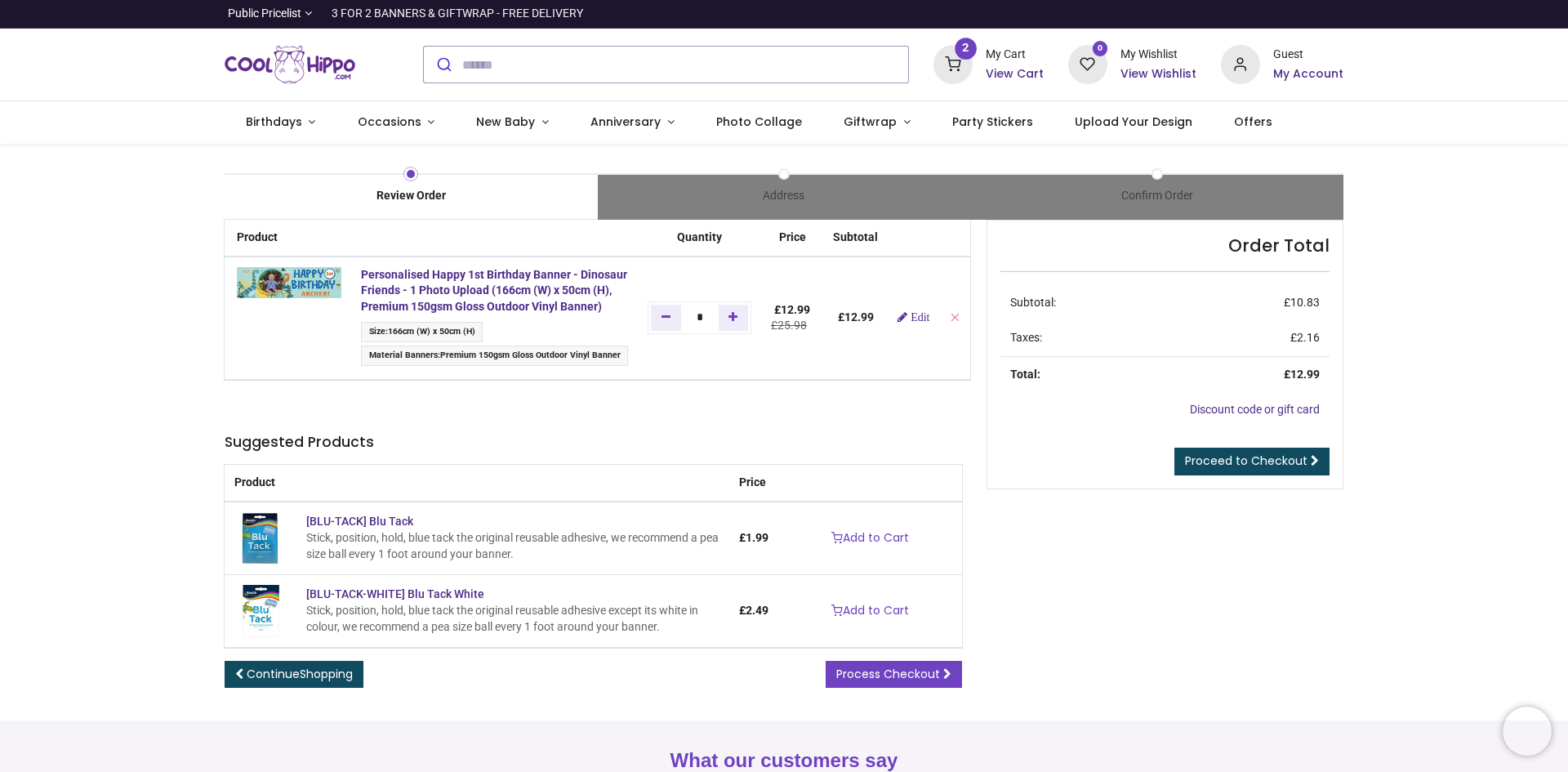
click at [944, 453] on h5 "Suggested Products" at bounding box center [593, 442] width 737 height 20
click at [281, 120] on span "Birthdays" at bounding box center [274, 121] width 57 height 16
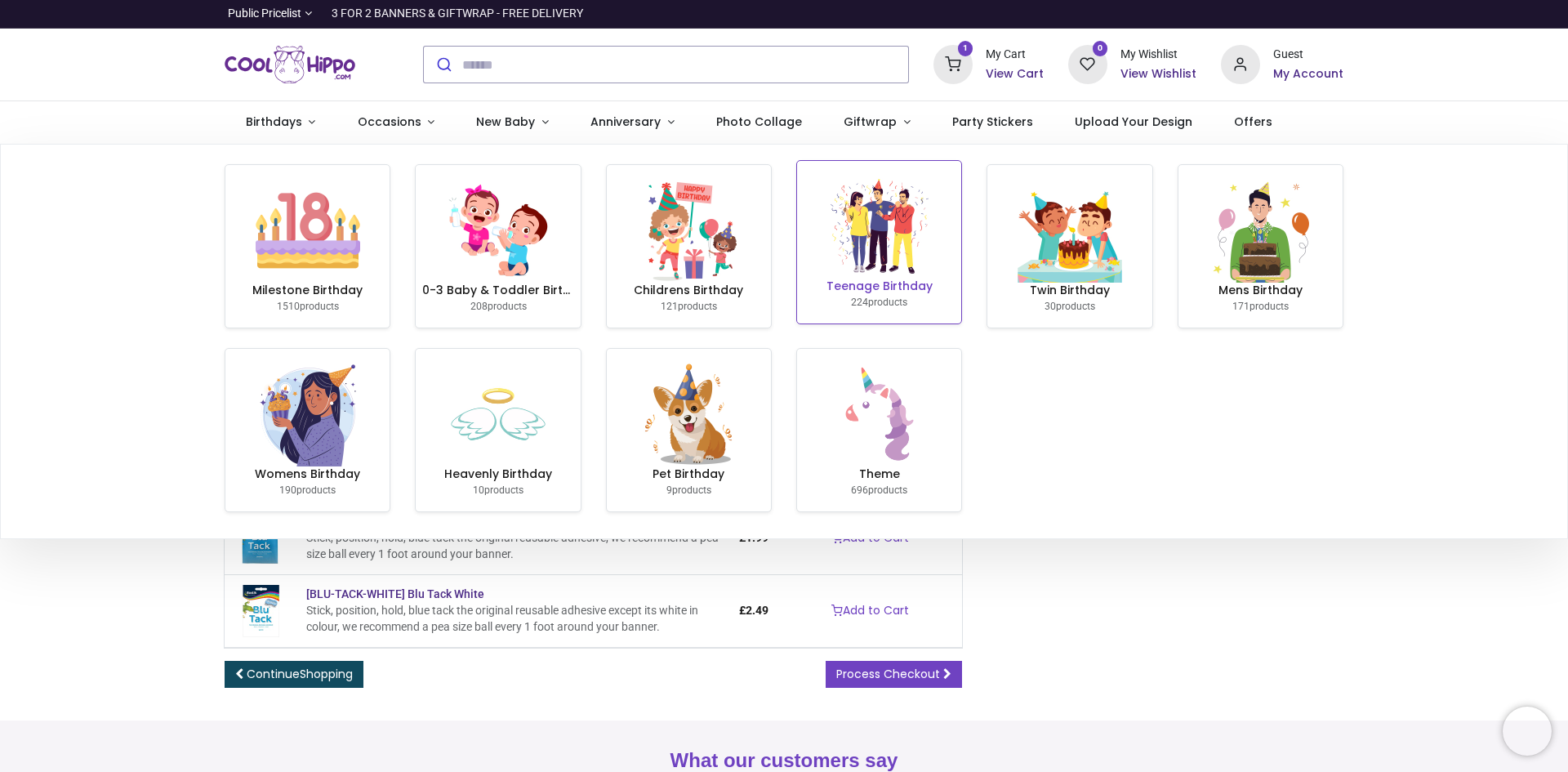
click at [894, 261] on img at bounding box center [879, 226] width 105 height 105
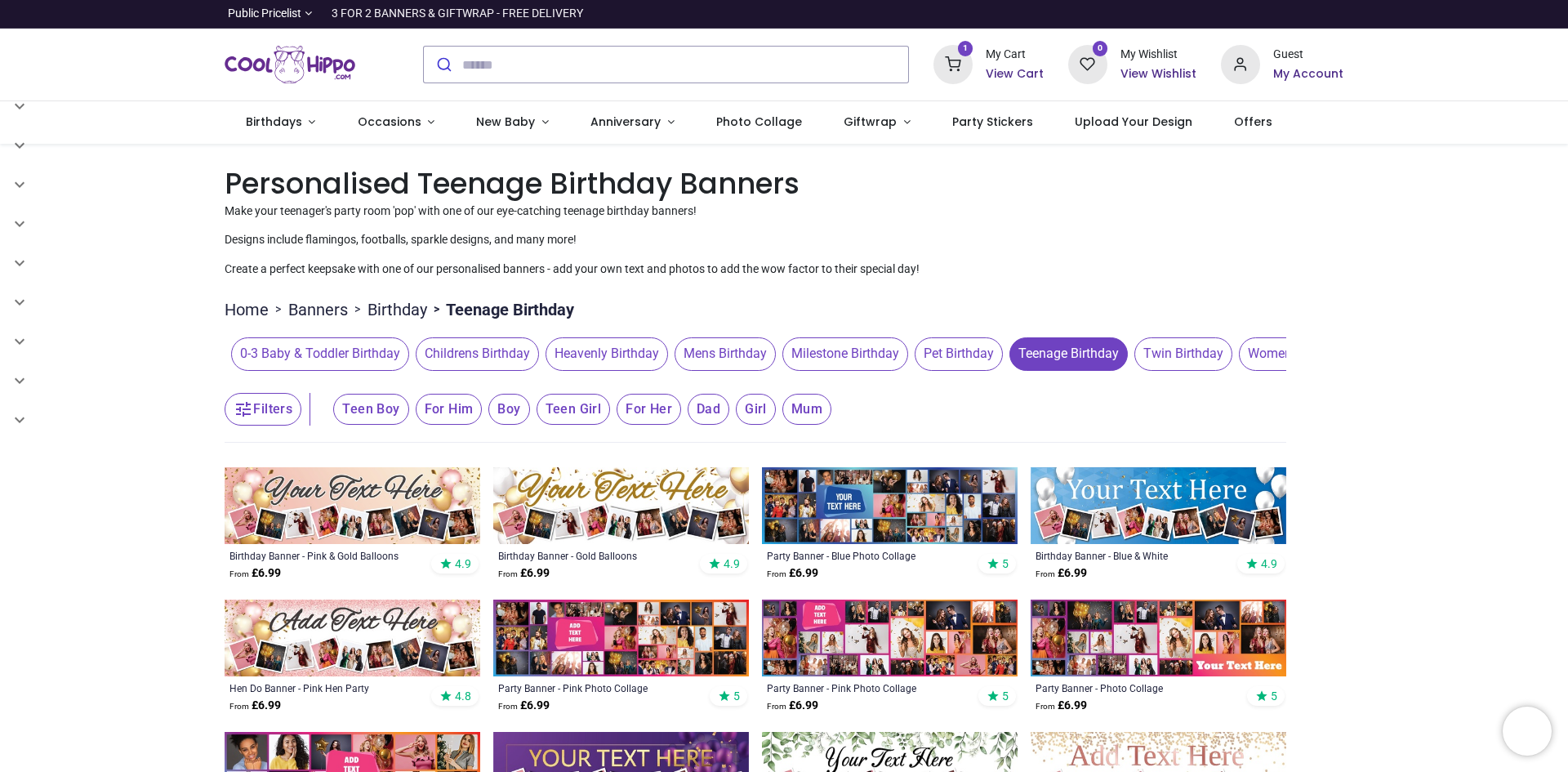
click at [262, 415] on button "Filters" at bounding box center [263, 410] width 77 height 33
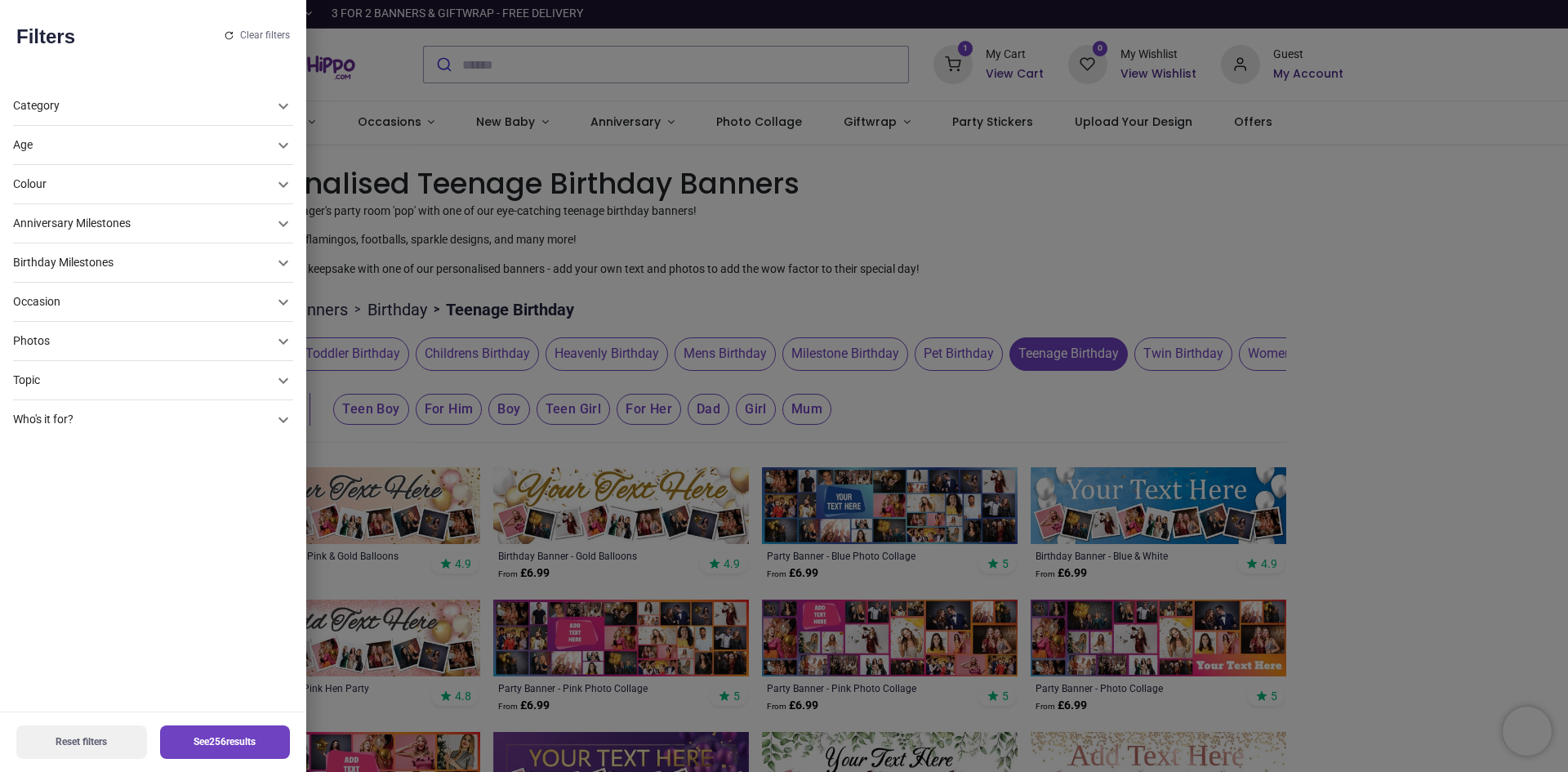
click at [155, 154] on div "Birthday Milestones" at bounding box center [143, 145] width 260 height 16
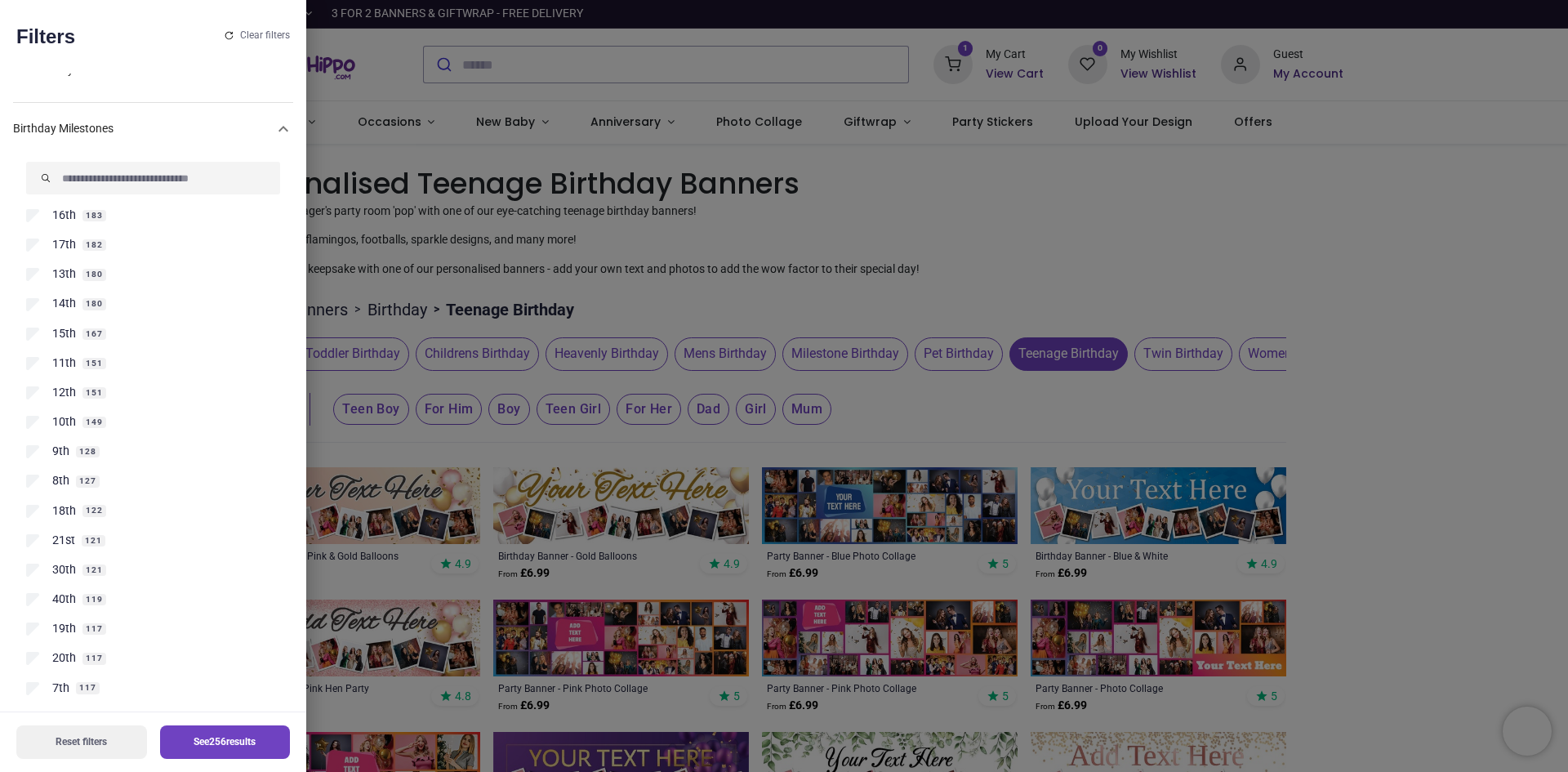
scroll to position [183, 0]
click at [91, 246] on span "180" at bounding box center [94, 244] width 24 height 12
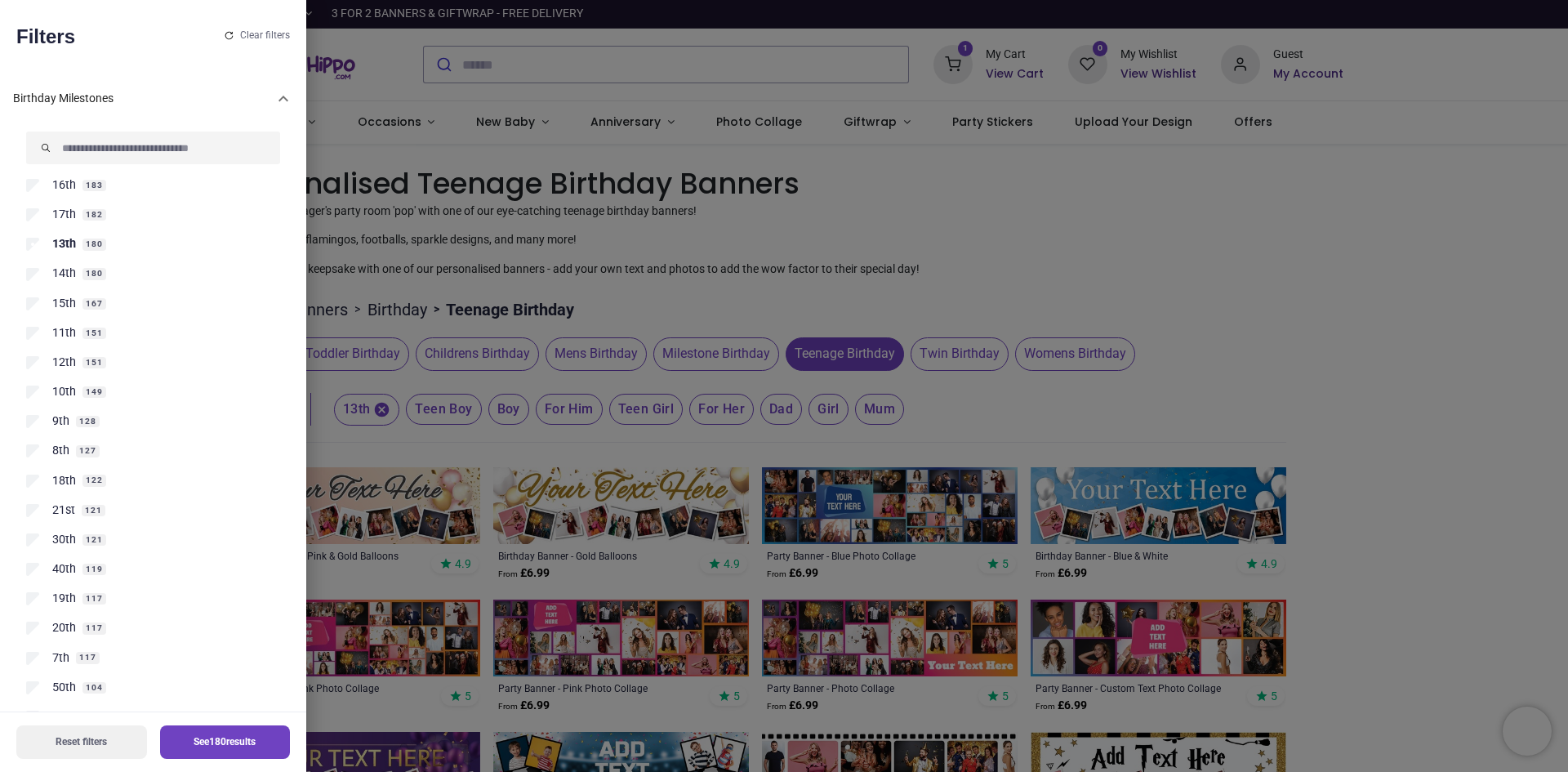
click at [177, 742] on button "See 180 results" at bounding box center [226, 742] width 131 height 34
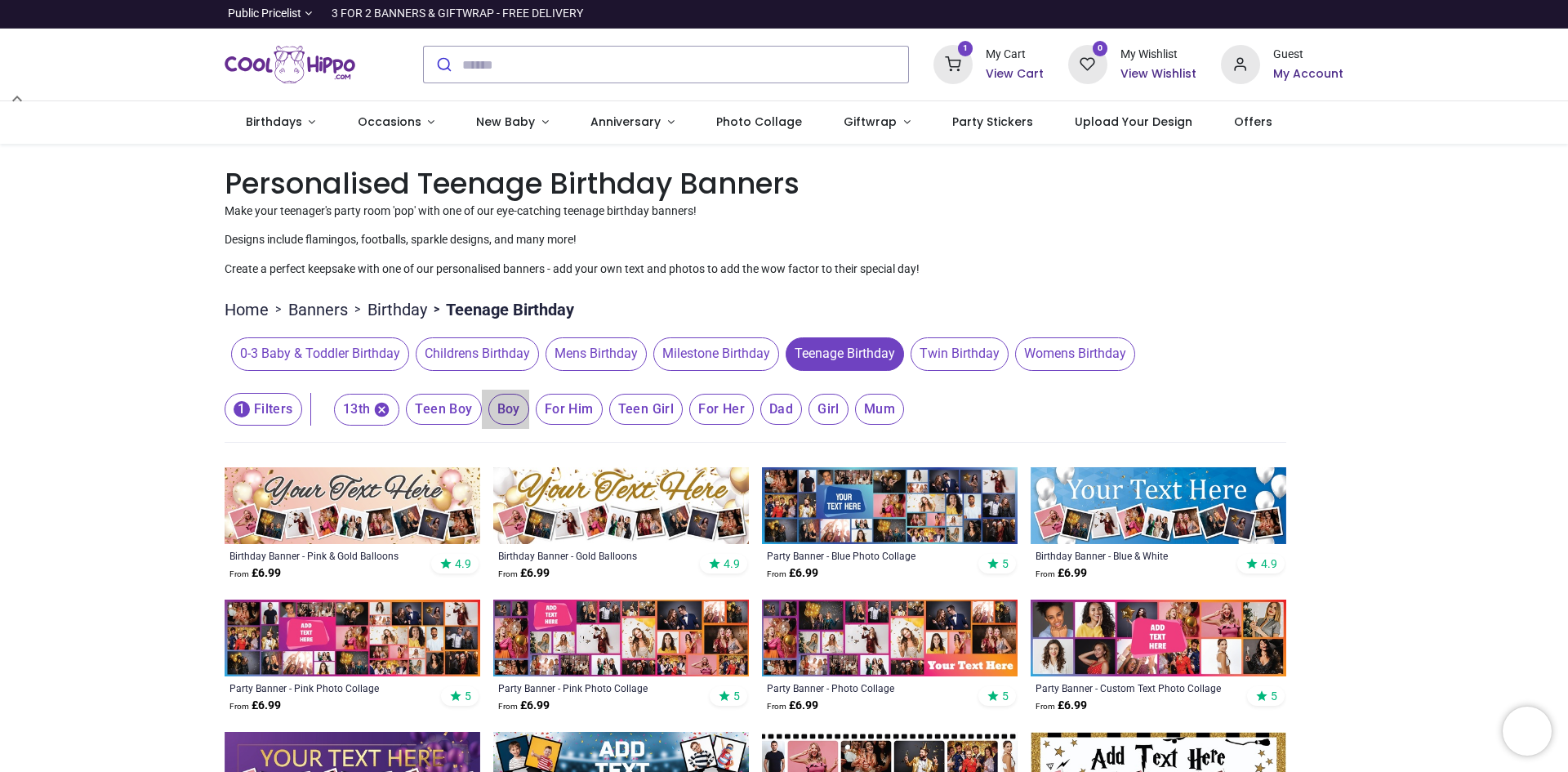
click at [481, 411] on button "Boy" at bounding box center [504, 409] width 47 height 39
click at [481, 417] on span "Boy" at bounding box center [443, 410] width 75 height 31
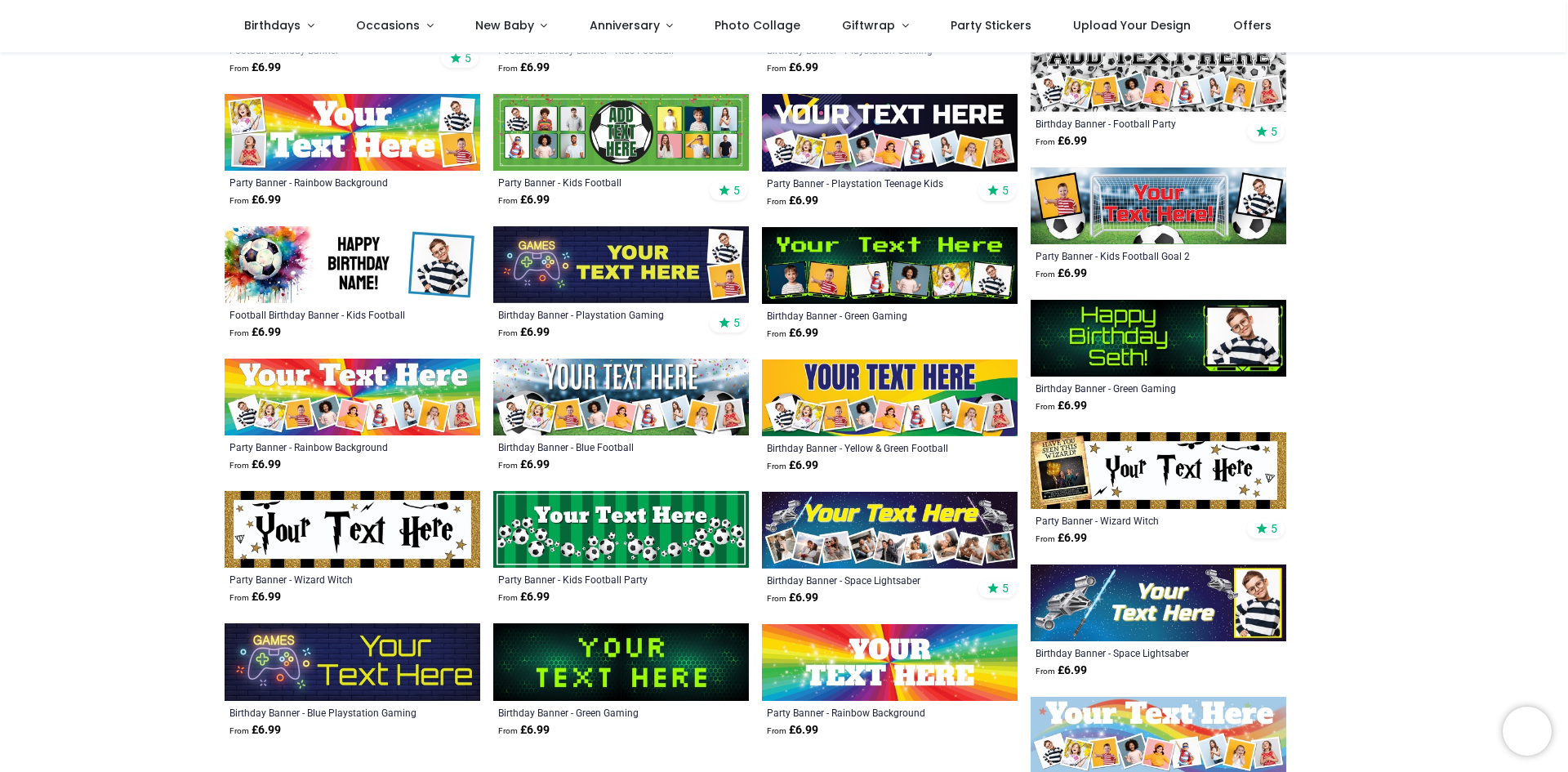
scroll to position [544, 0]
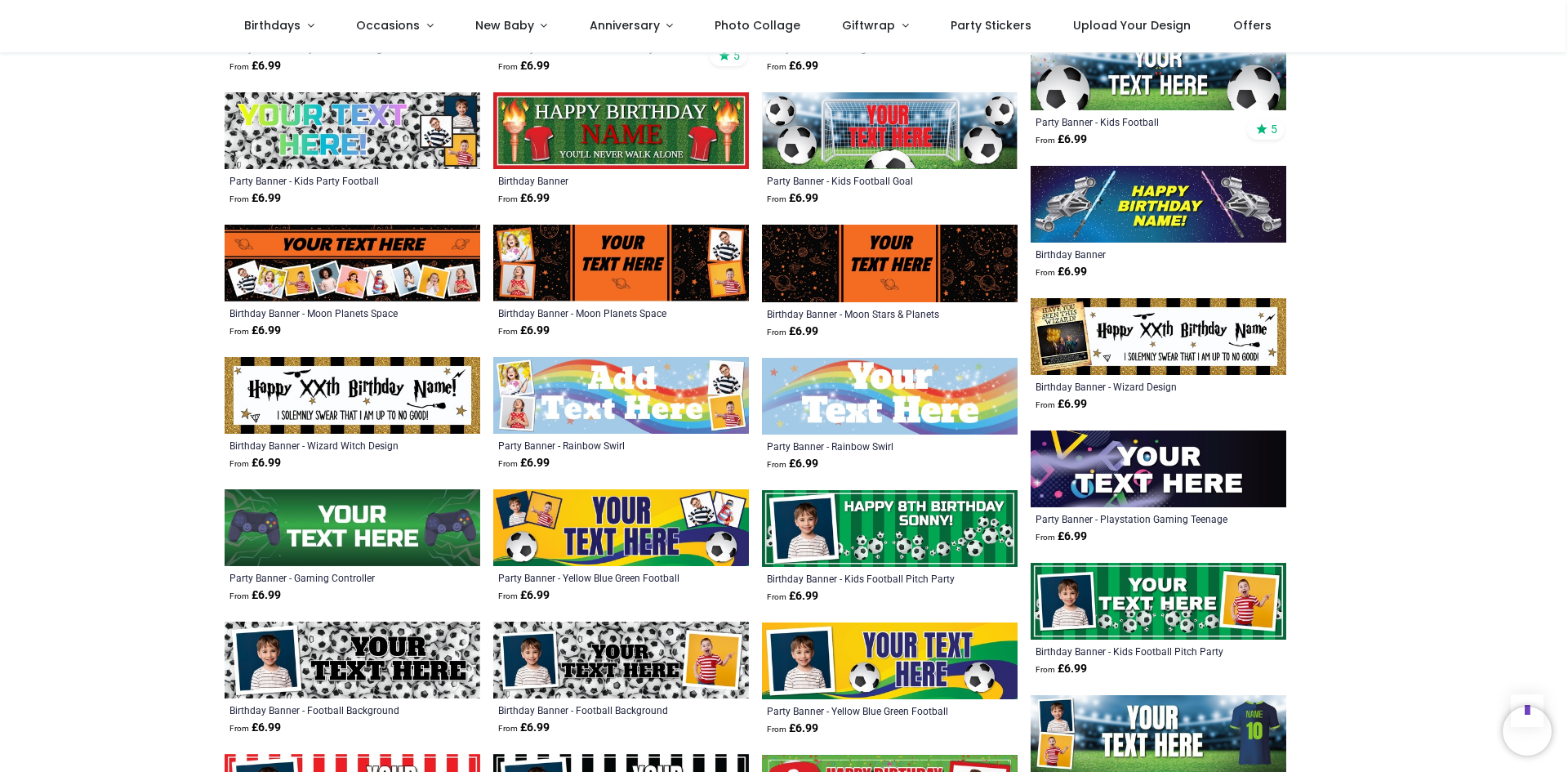
scroll to position [1388, 0]
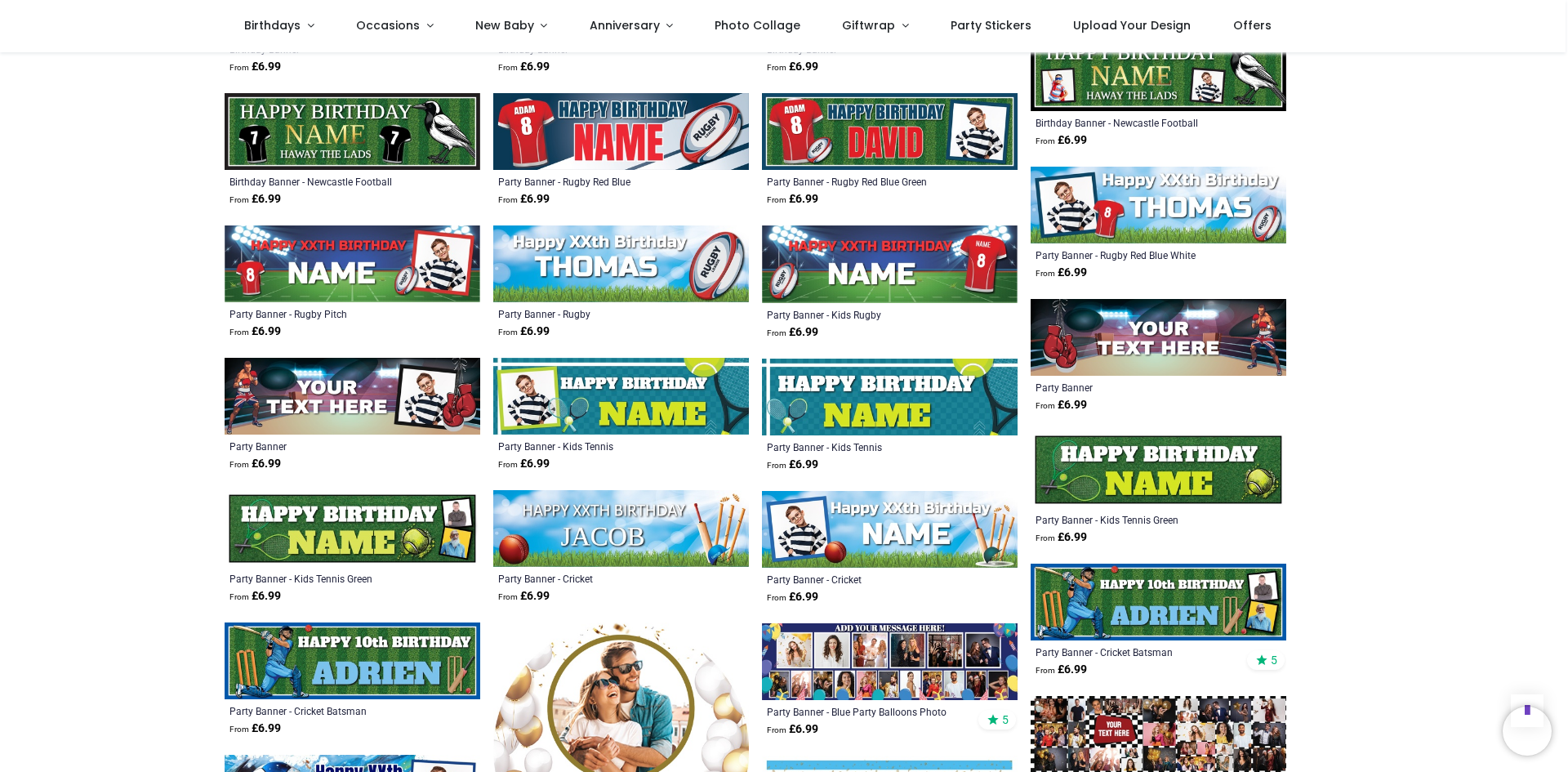
scroll to position [2393, 0]
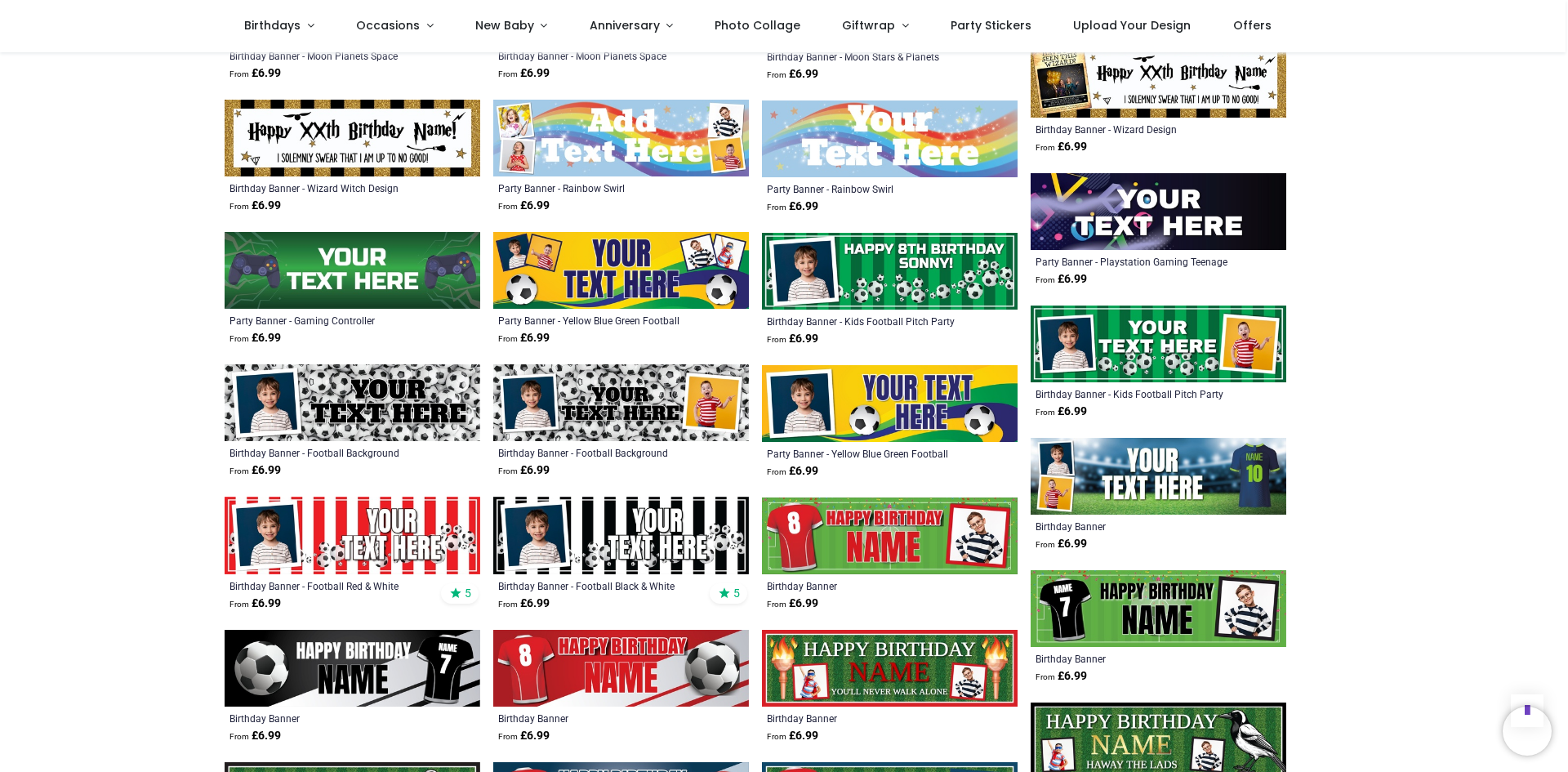
scroll to position [1470, 0]
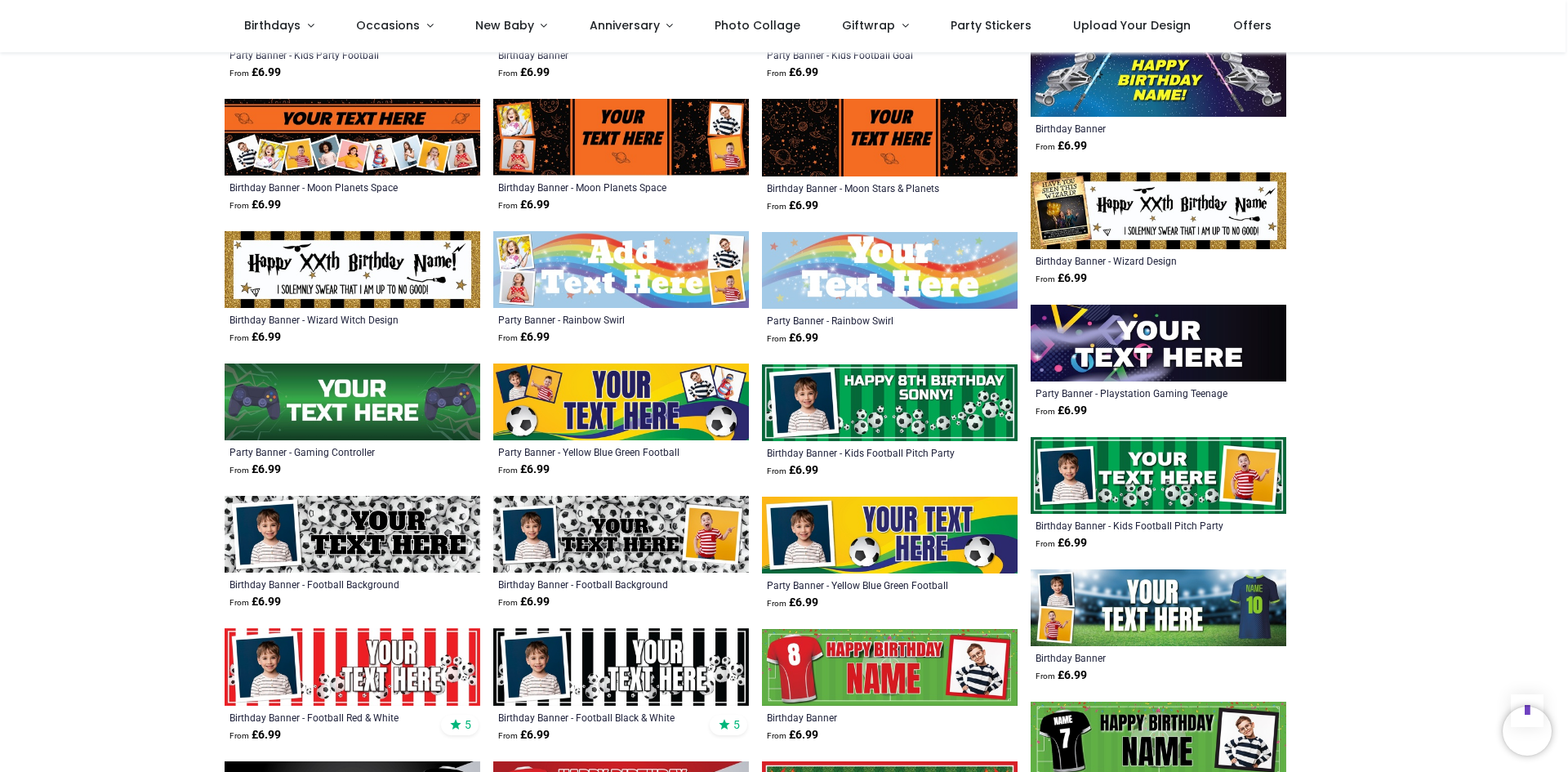
click at [1258, 328] on img at bounding box center [1158, 343] width 256 height 77
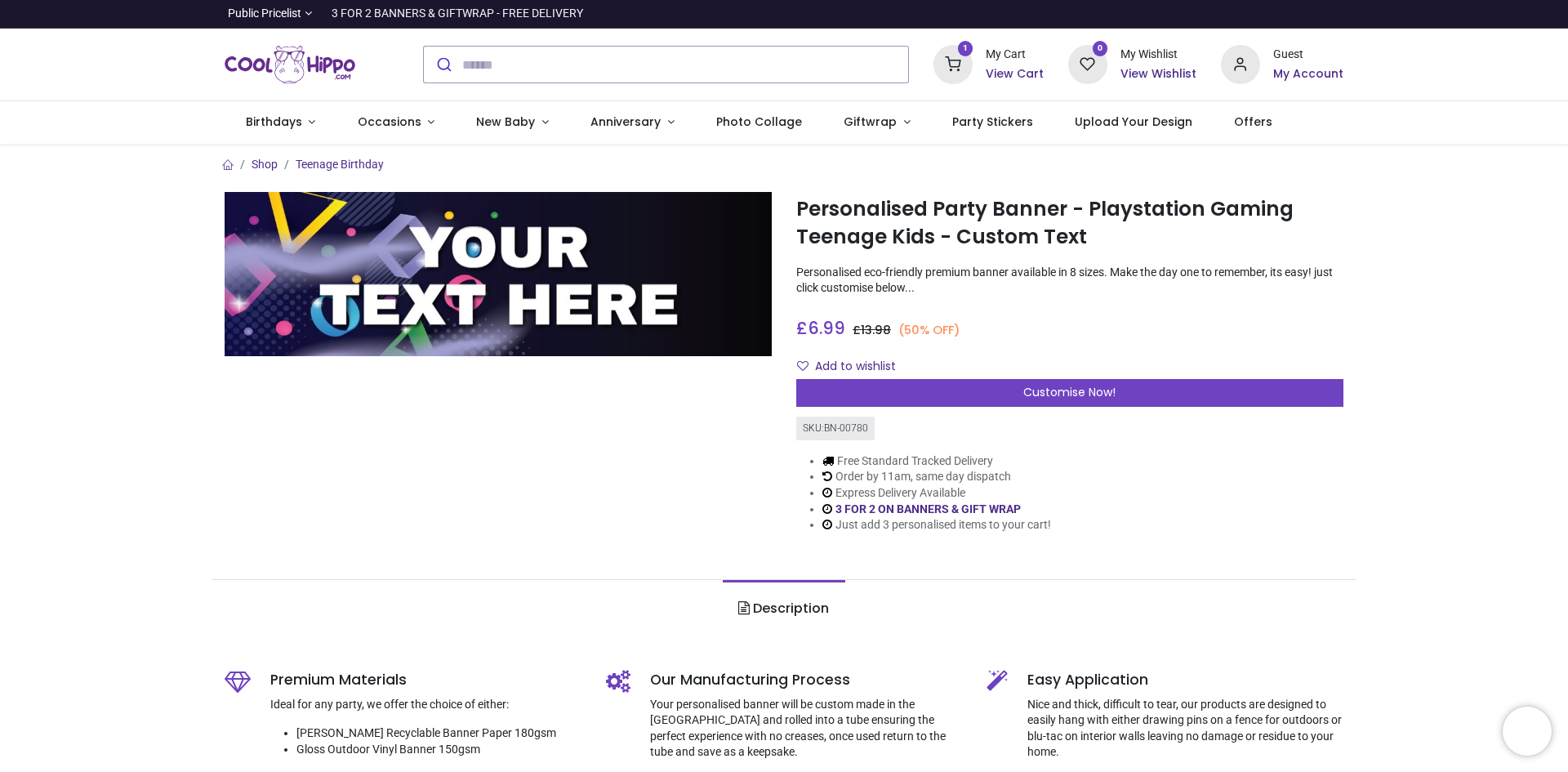
click at [966, 410] on div "Personalised Party Banner - Playstation Gaming Teenage Kids - Custom Text [URL]…" at bounding box center [1069, 376] width 572 height 367
click at [981, 400] on div "Customise Now!" at bounding box center [1069, 392] width 547 height 28
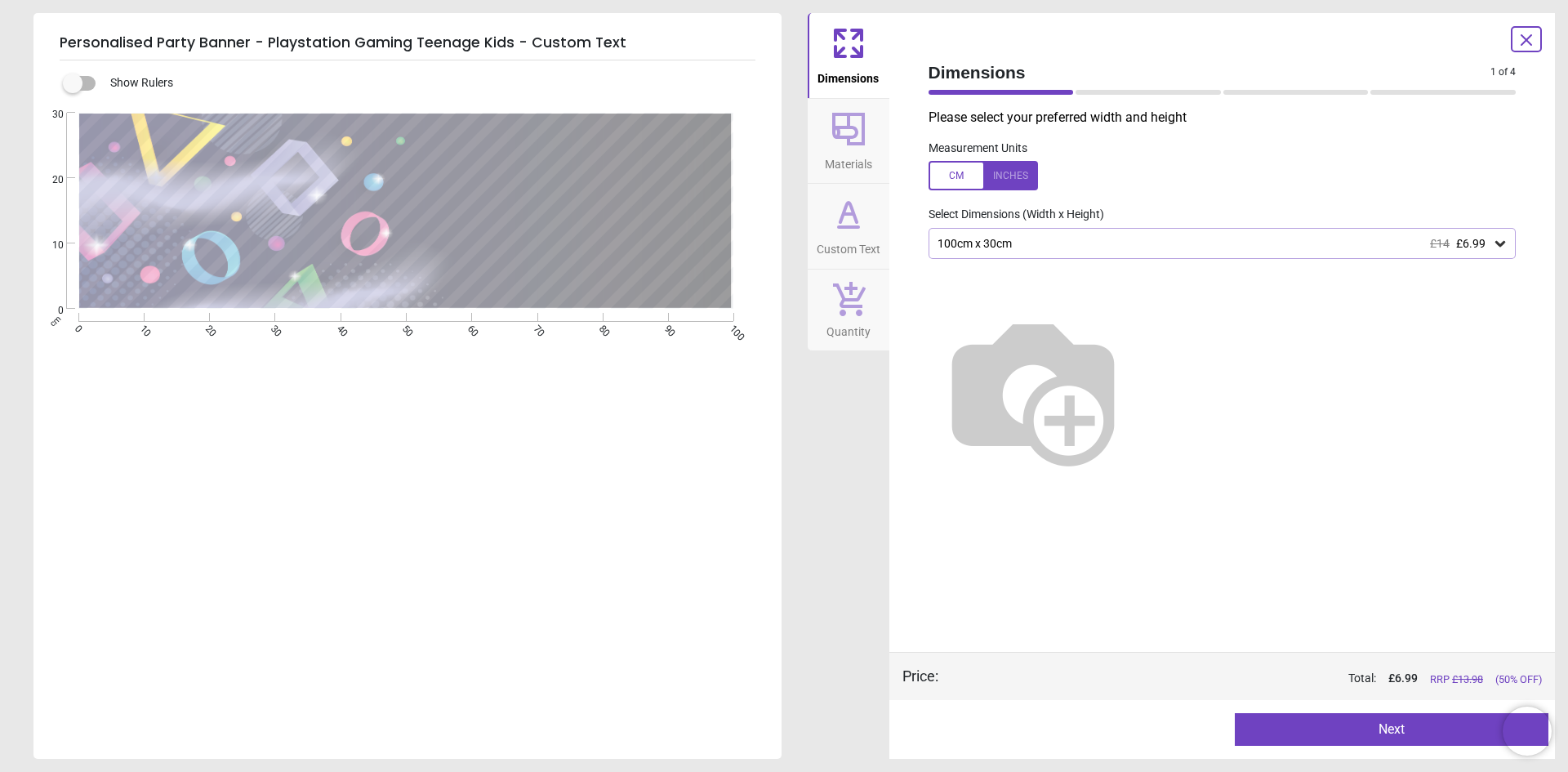
click at [1073, 237] on div "100cm x 30cm £14 £6.99" at bounding box center [1214, 243] width 557 height 13
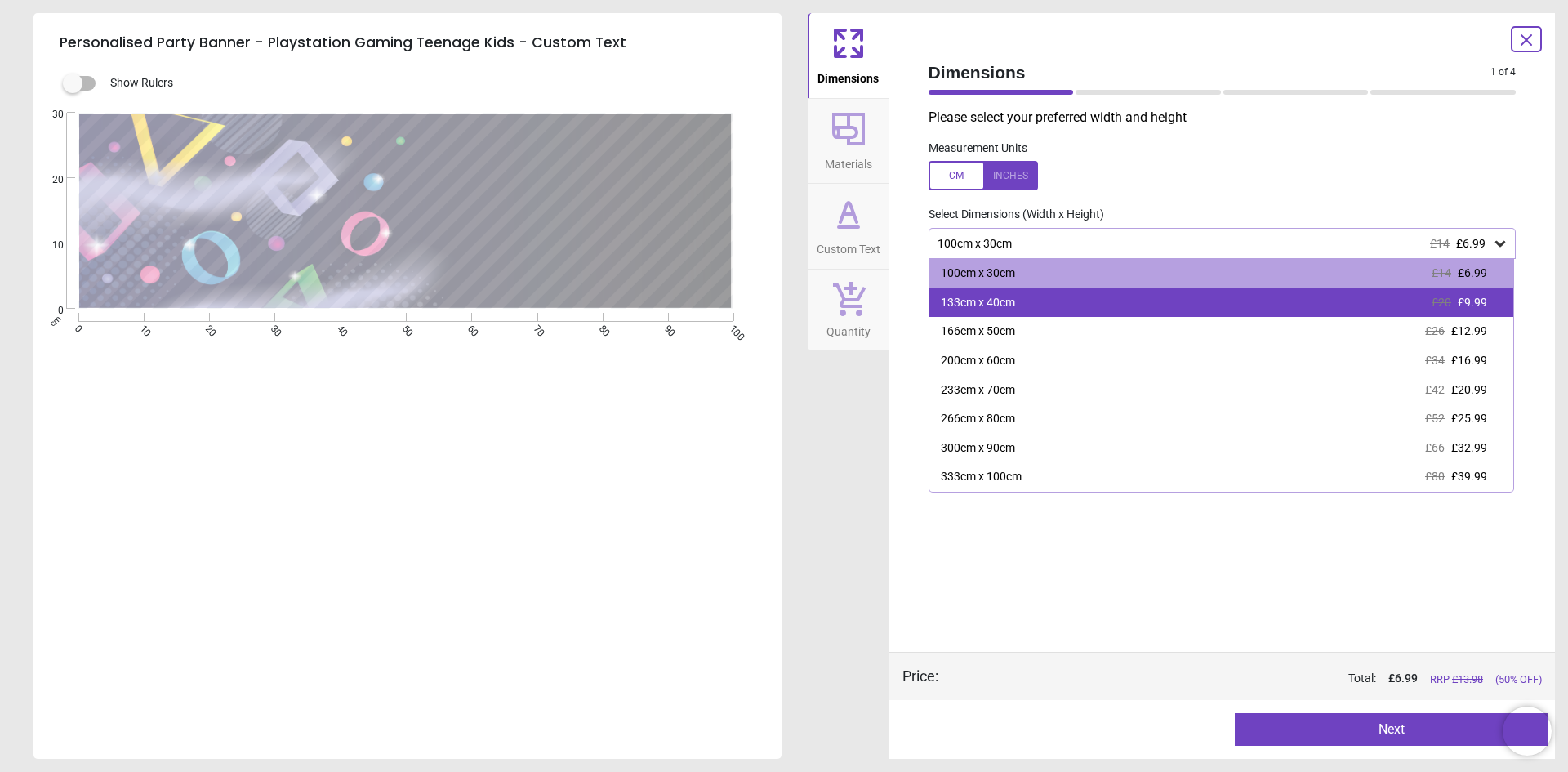
click at [1008, 307] on div "133cm x 40cm" at bounding box center [977, 303] width 74 height 16
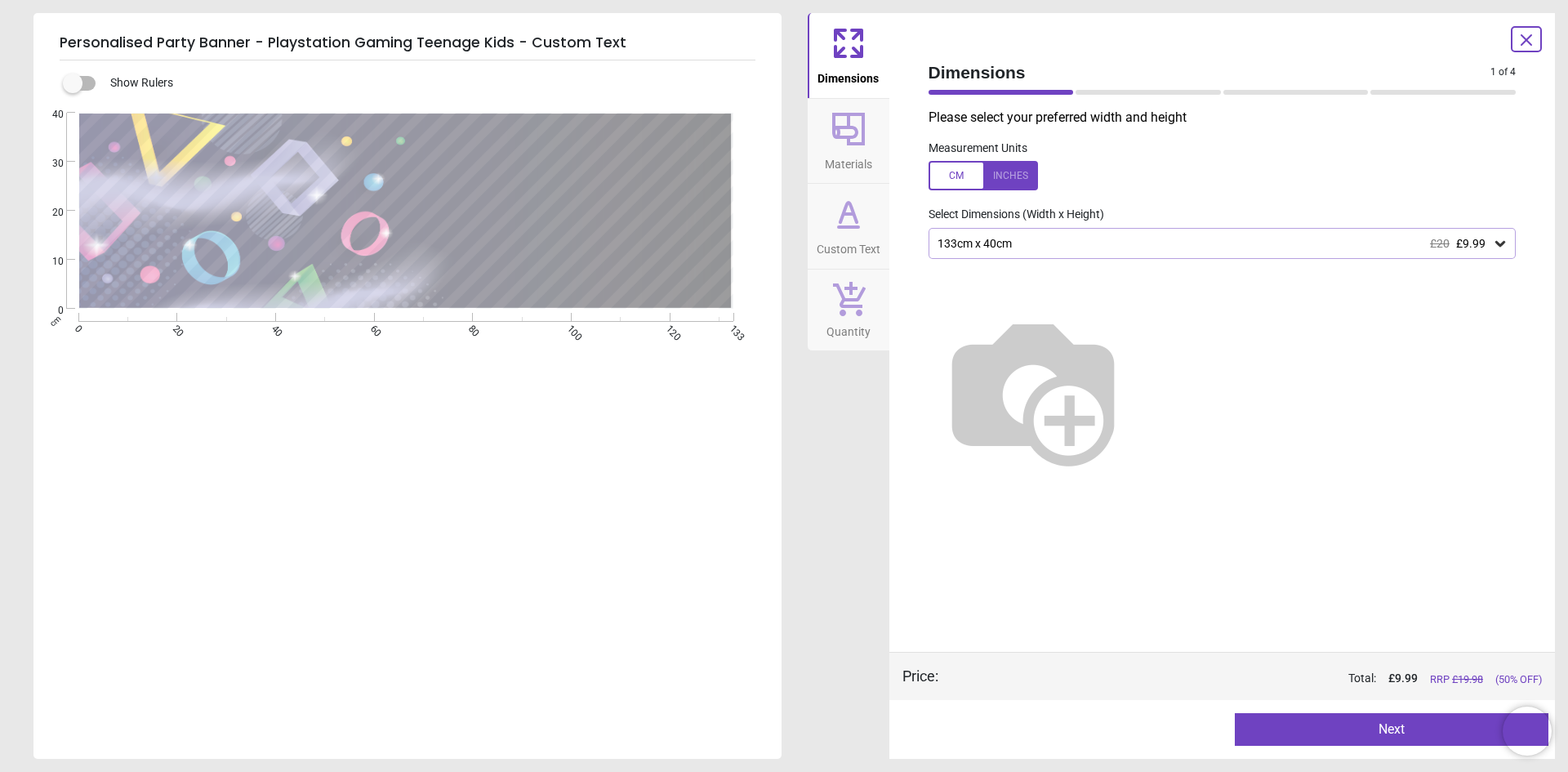
click at [1334, 729] on button "Next" at bounding box center [1391, 730] width 313 height 33
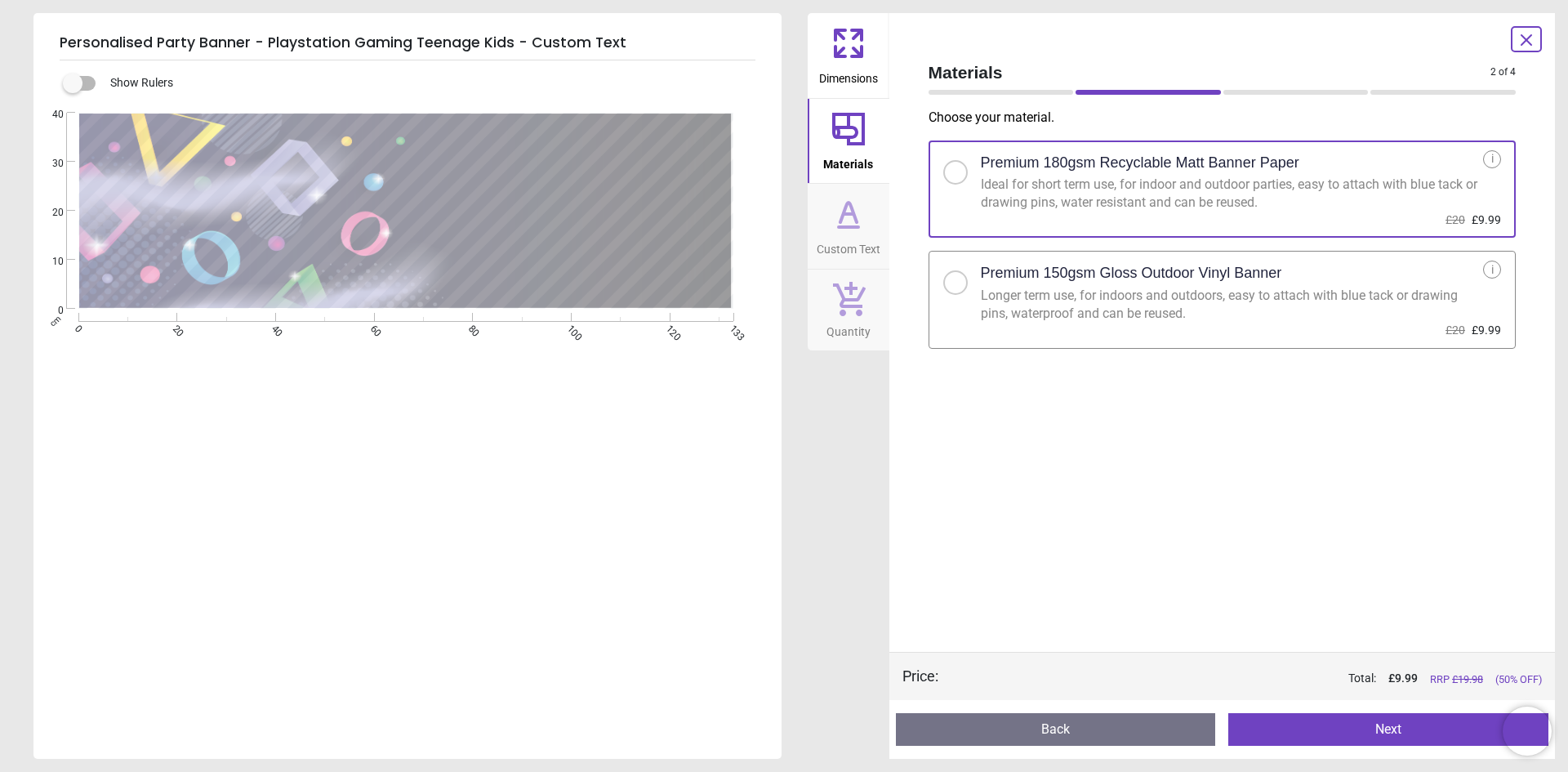
click at [1307, 326] on label "Premium 150gsm Gloss Outdoor Vinyl Banner Longer term use, for indoors and outd…" at bounding box center [1222, 300] width 588 height 98
click at [1364, 730] on button "Next" at bounding box center [1387, 730] width 320 height 33
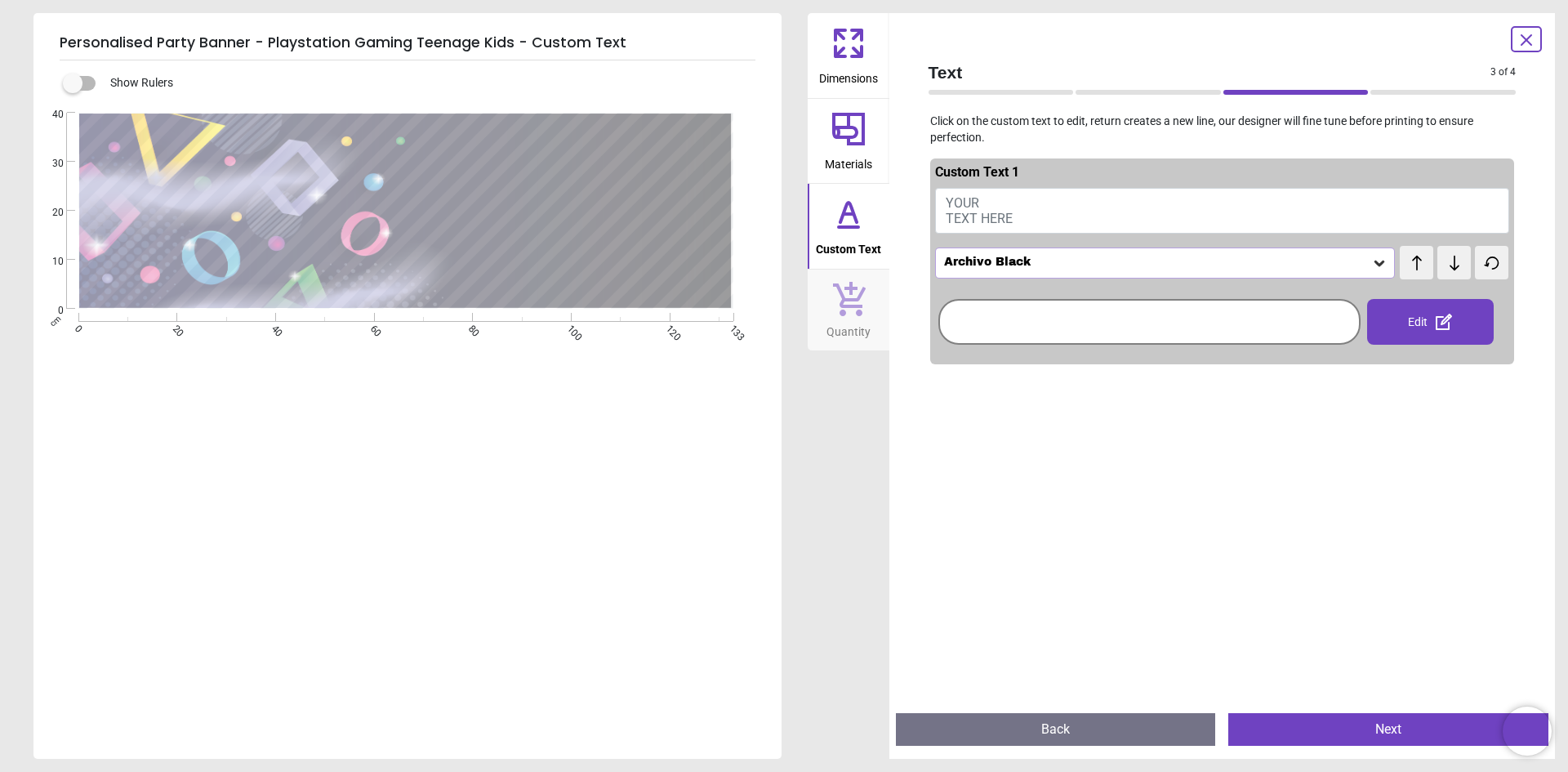
click at [1046, 212] on button "YOUR TEXT HERE" at bounding box center [1222, 211] width 575 height 46
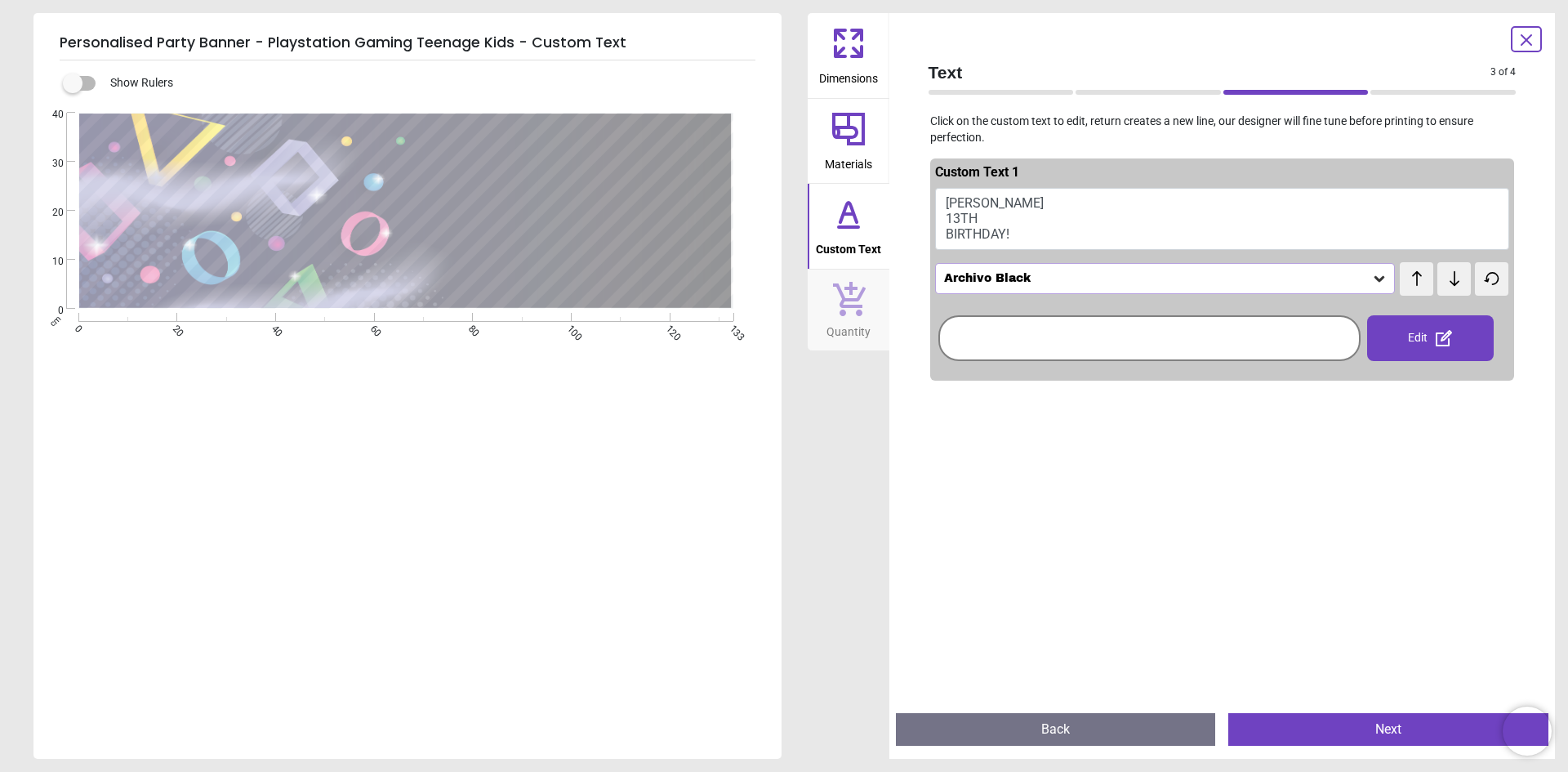
click at [1057, 541] on div at bounding box center [1222, 773] width 584 height 772
click at [1041, 242] on button "HARVEYS 13TH BIRTHDAY!" at bounding box center [1222, 218] width 575 height 62
drag, startPoint x: 1028, startPoint y: 237, endPoint x: 901, endPoint y: 198, distance: 132.9
click at [901, 198] on div "Text 3 of 4 3 of 5 Click on the custom text to edit, return creates a new line,…" at bounding box center [1221, 386] width 666 height 746
click at [1064, 200] on button "HARVEYS 13TH BIRTHDAY!" at bounding box center [1222, 218] width 575 height 62
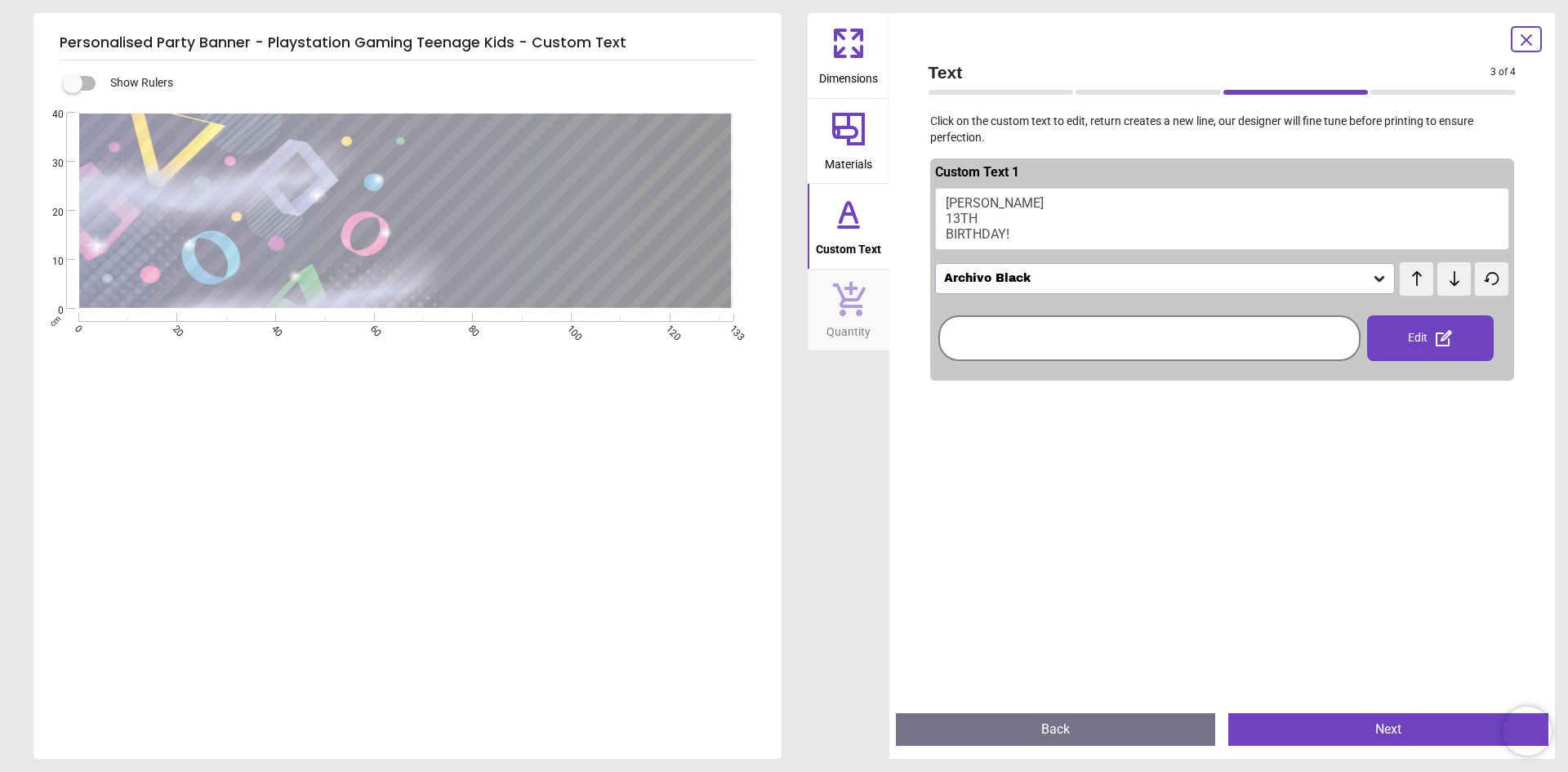
click at [1041, 229] on button "HARVEYS 13TH BIRTHDAY!" at bounding box center [1222, 218] width 575 height 62
click at [1021, 218] on button "HARVEYS 13TH BIRTHDAY!" at bounding box center [1222, 218] width 575 height 62
type textarea "**********"
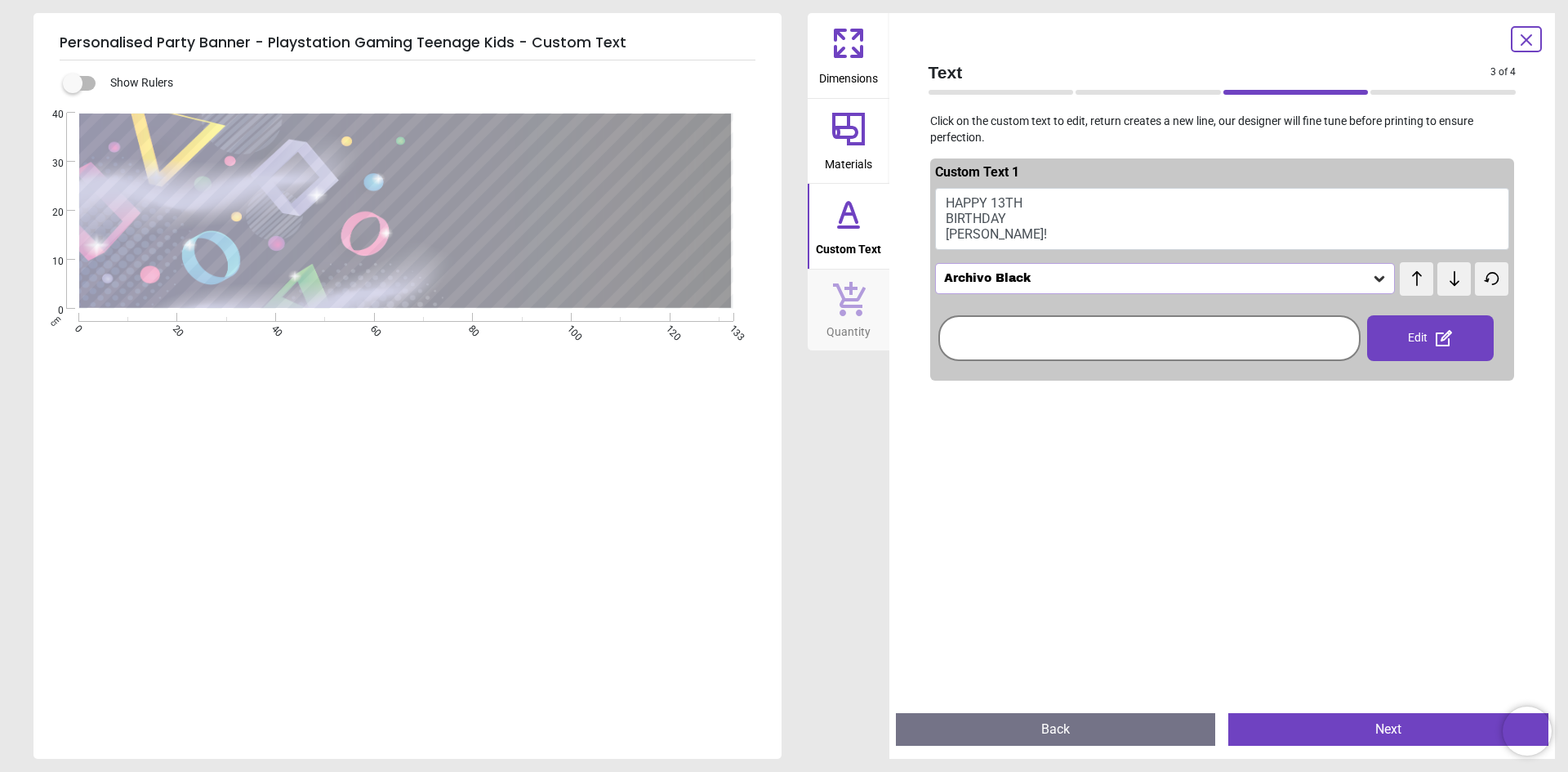
click at [1042, 530] on div at bounding box center [1222, 773] width 584 height 772
click at [1269, 278] on div "Archivo Black" at bounding box center [1157, 279] width 429 height 13
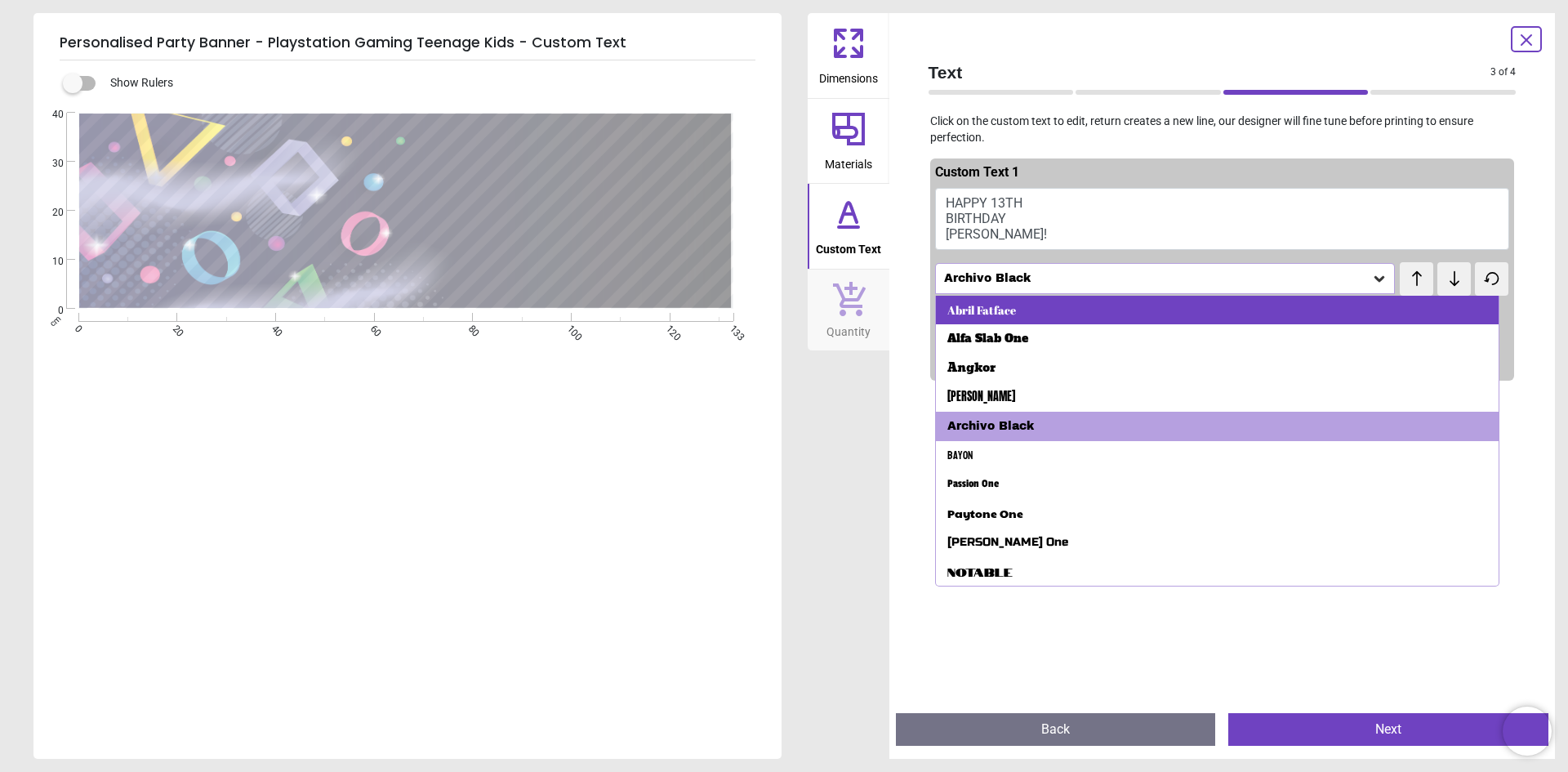
click at [1173, 313] on div "Abril Fatface" at bounding box center [1217, 311] width 563 height 30
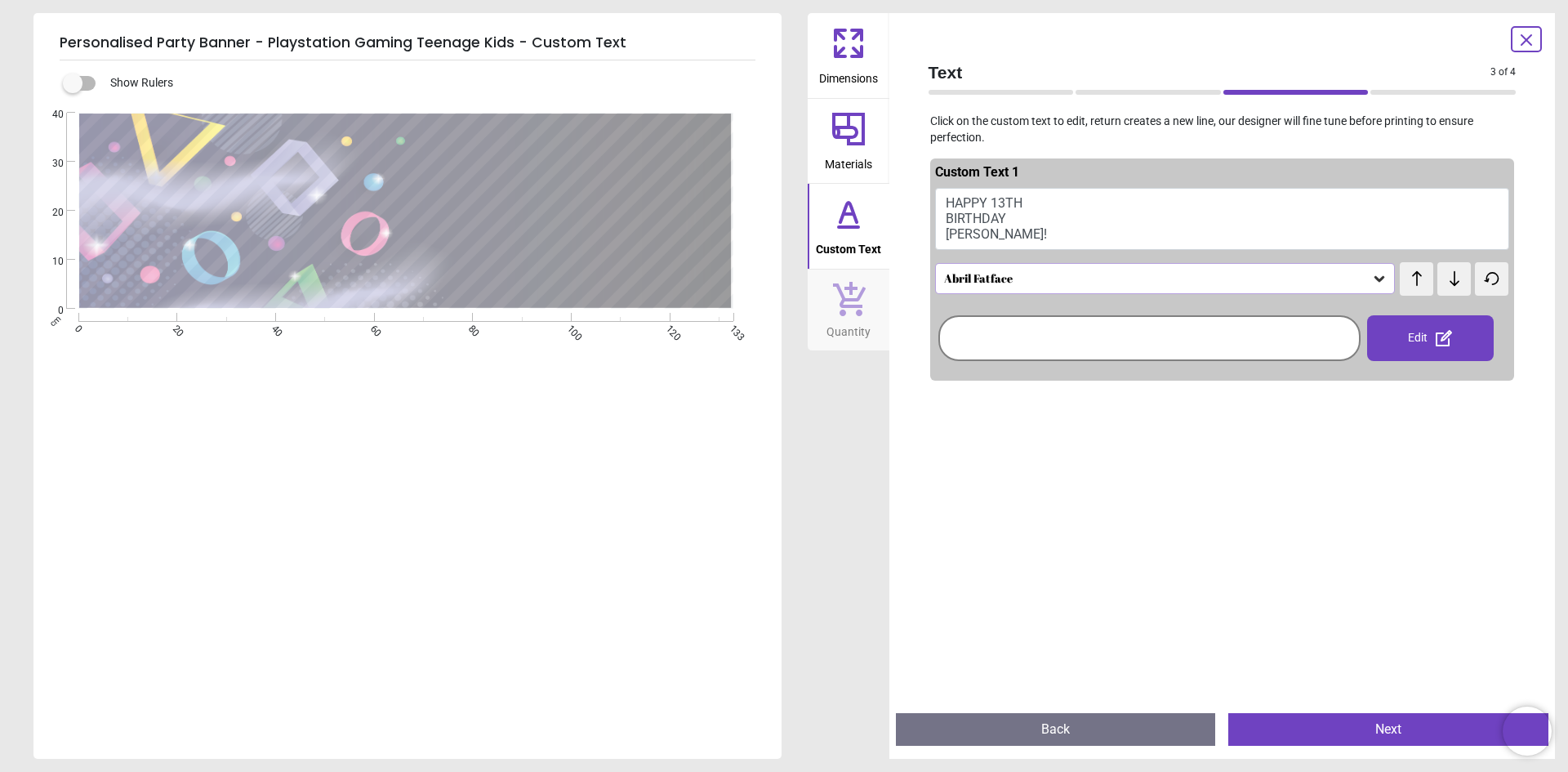
scroll to position [5, 0]
click at [1177, 273] on div "Abril Fatface" at bounding box center [1157, 279] width 429 height 13
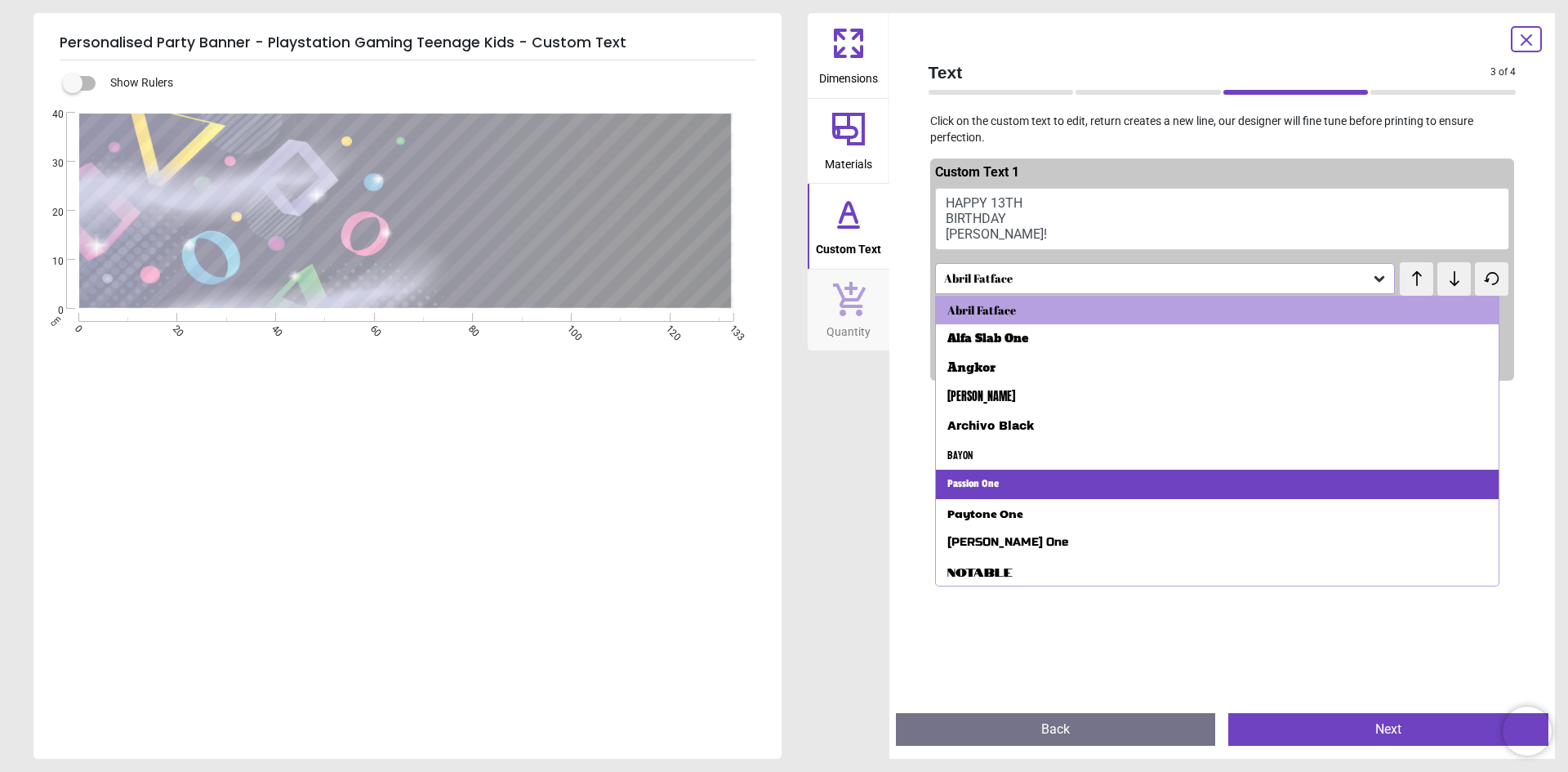
click at [1076, 493] on div "Passion One" at bounding box center [1217, 485] width 563 height 30
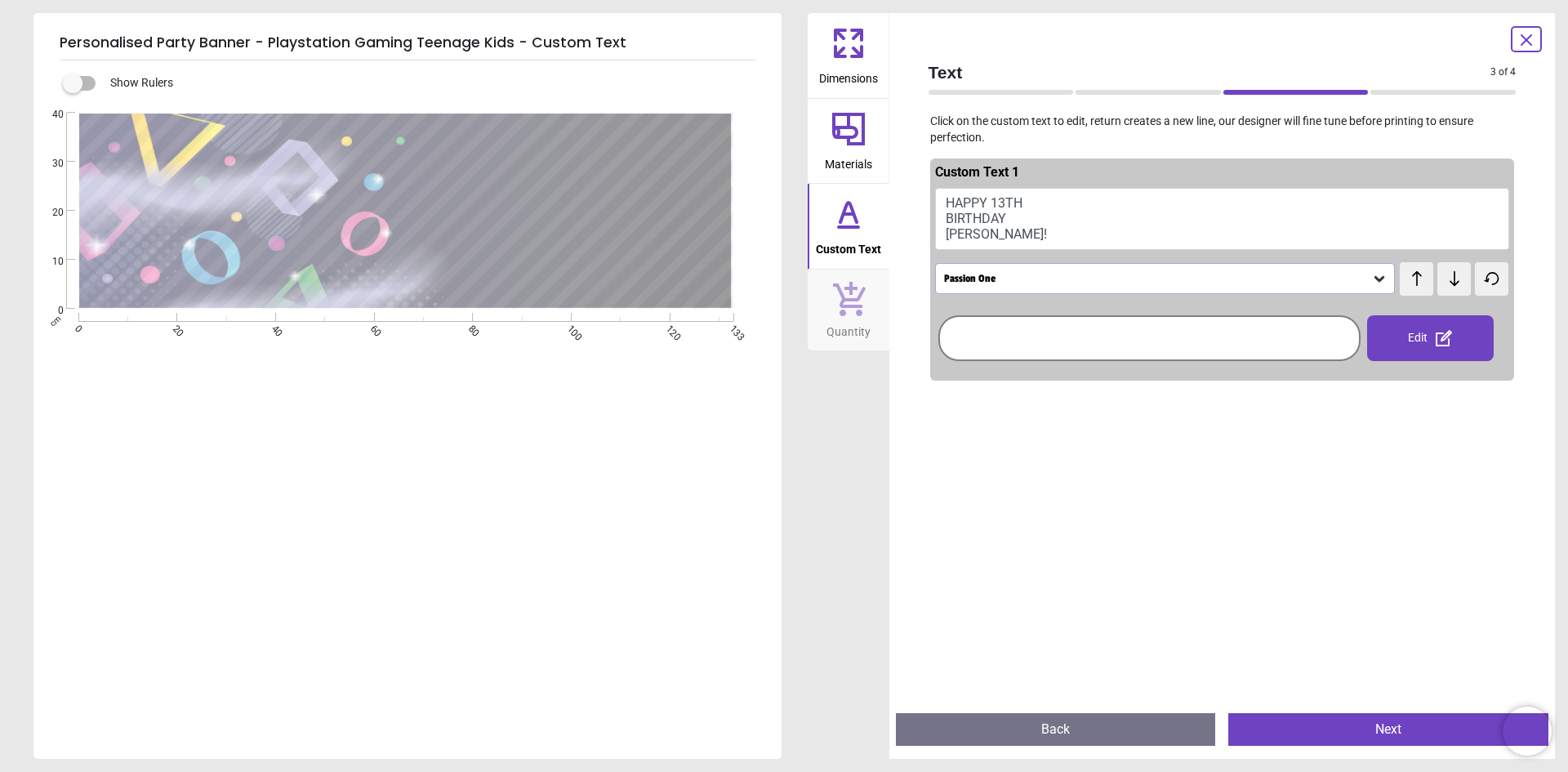
click at [1136, 283] on div "Passion One" at bounding box center [1157, 279] width 429 height 13
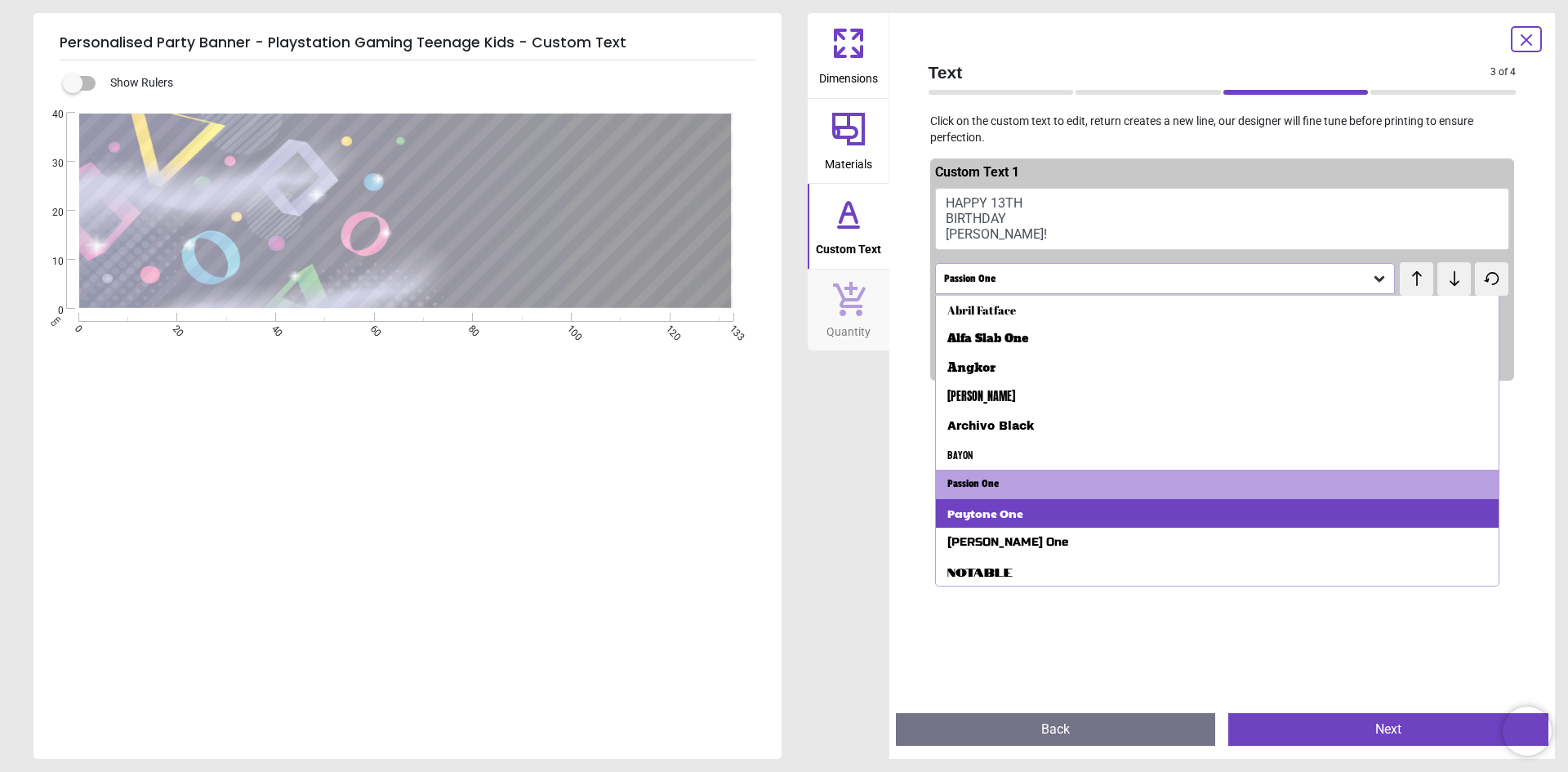
click at [1132, 517] on div "Paytone One" at bounding box center [1217, 513] width 563 height 30
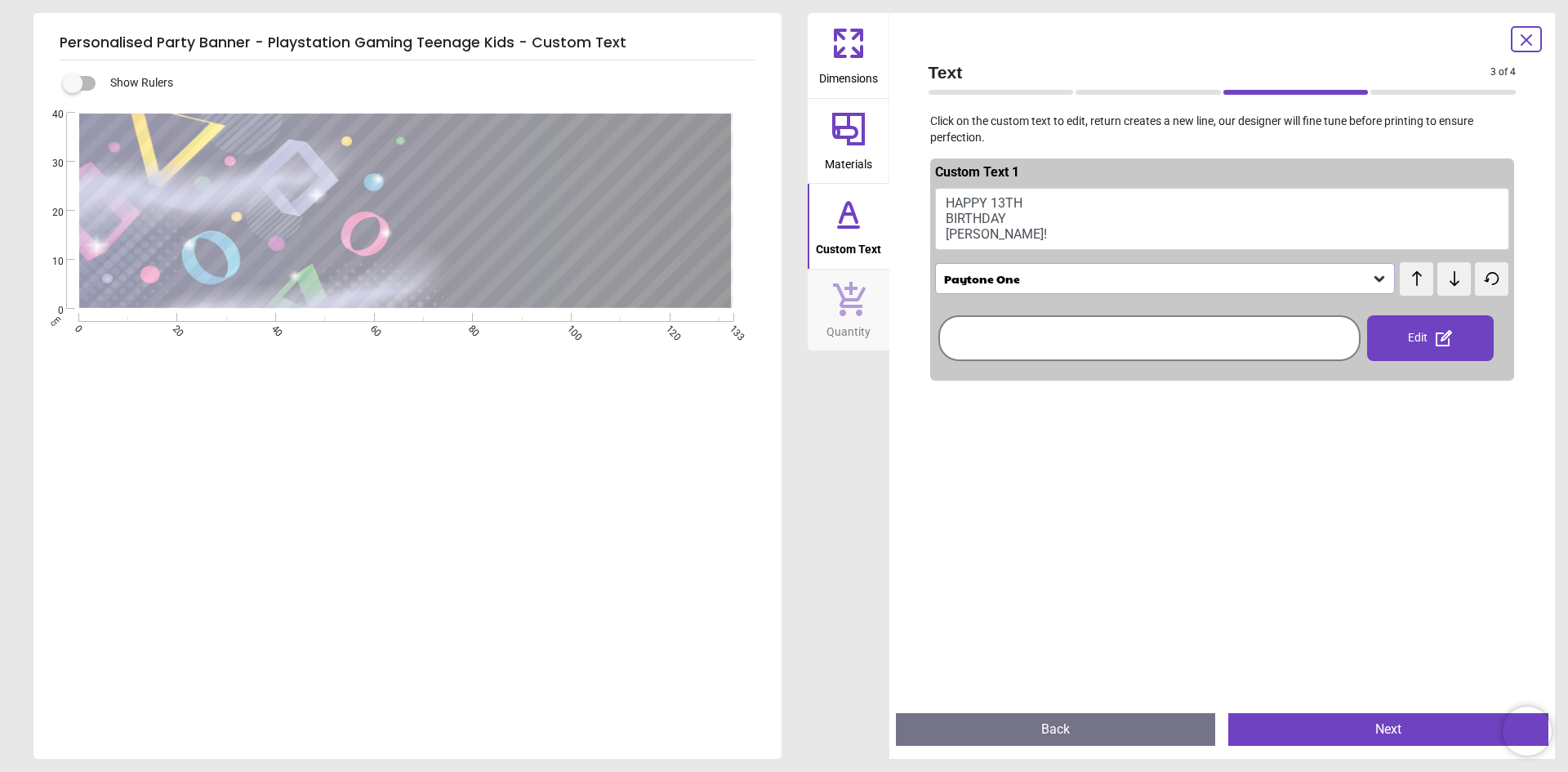
click at [1247, 535] on div at bounding box center [1222, 773] width 584 height 772
click at [1351, 724] on button "Next" at bounding box center [1387, 730] width 320 height 33
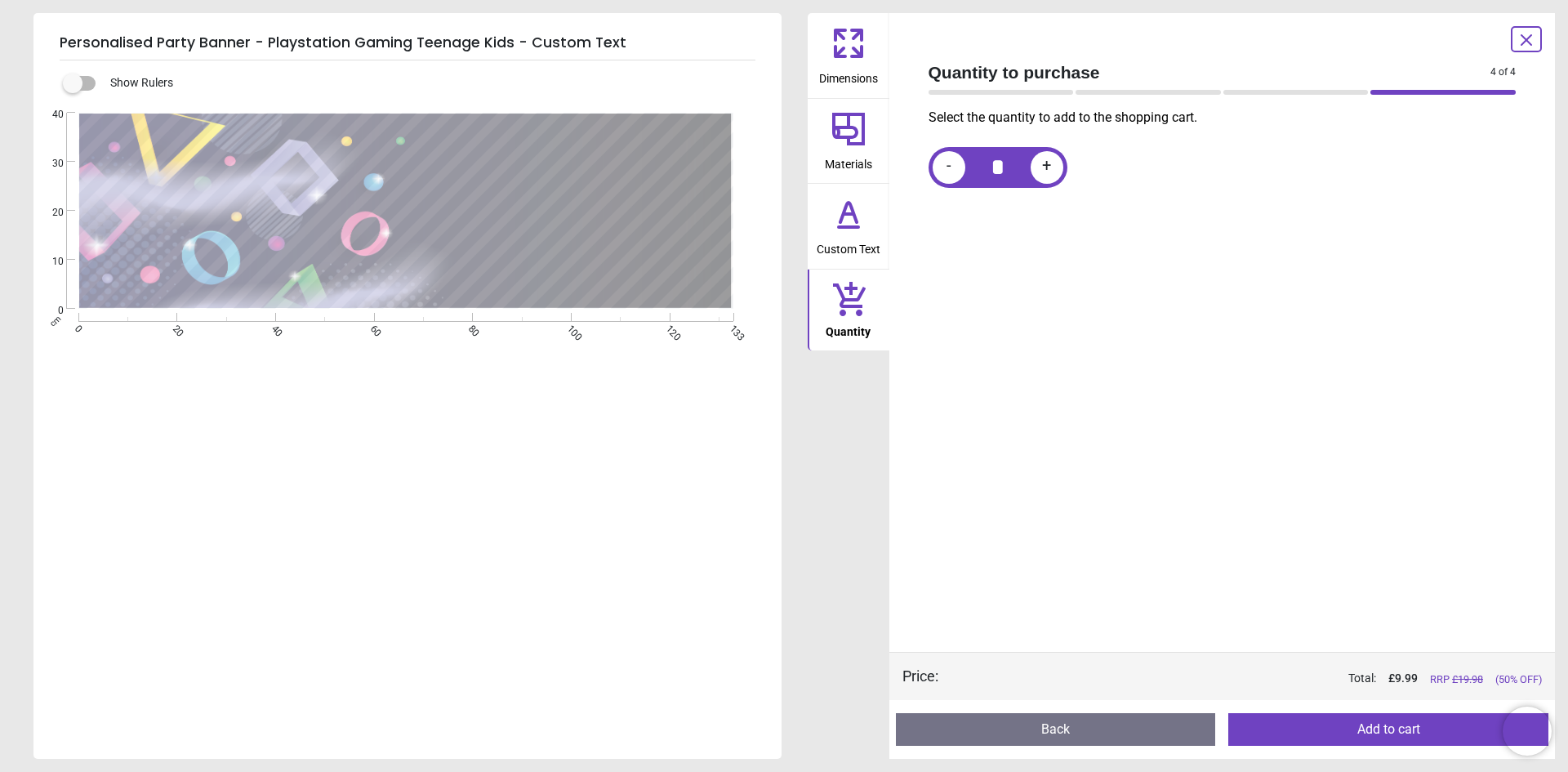
click at [1348, 738] on button "Add to cart" at bounding box center [1387, 730] width 320 height 33
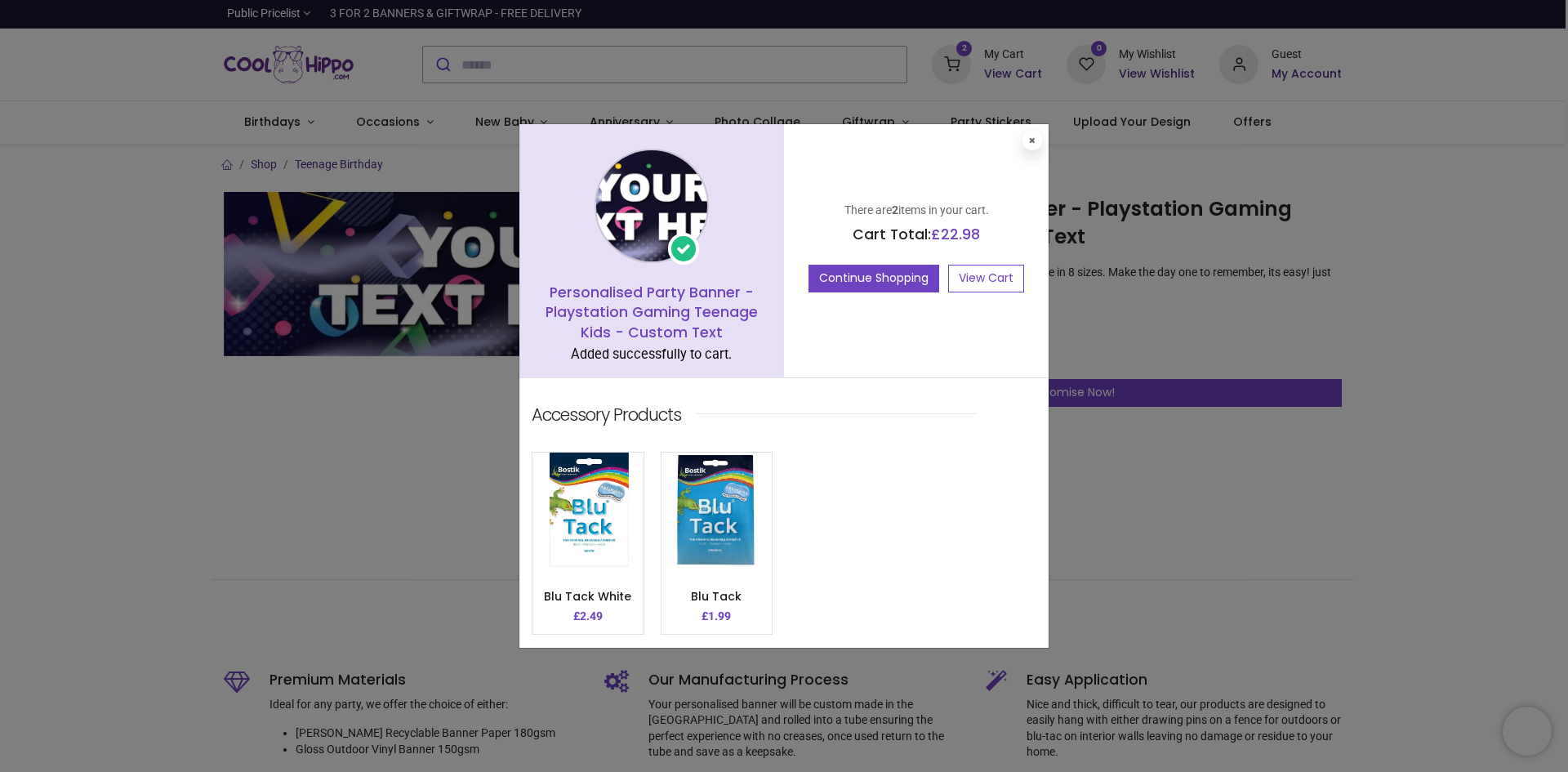
click at [1030, 152] on div "There are 2 items in your cart. Cart Total: £ 22.98 Continue Shopping View Cart" at bounding box center [916, 250] width 264 height 253
click at [1032, 139] on icon at bounding box center [1032, 140] width 7 height 8
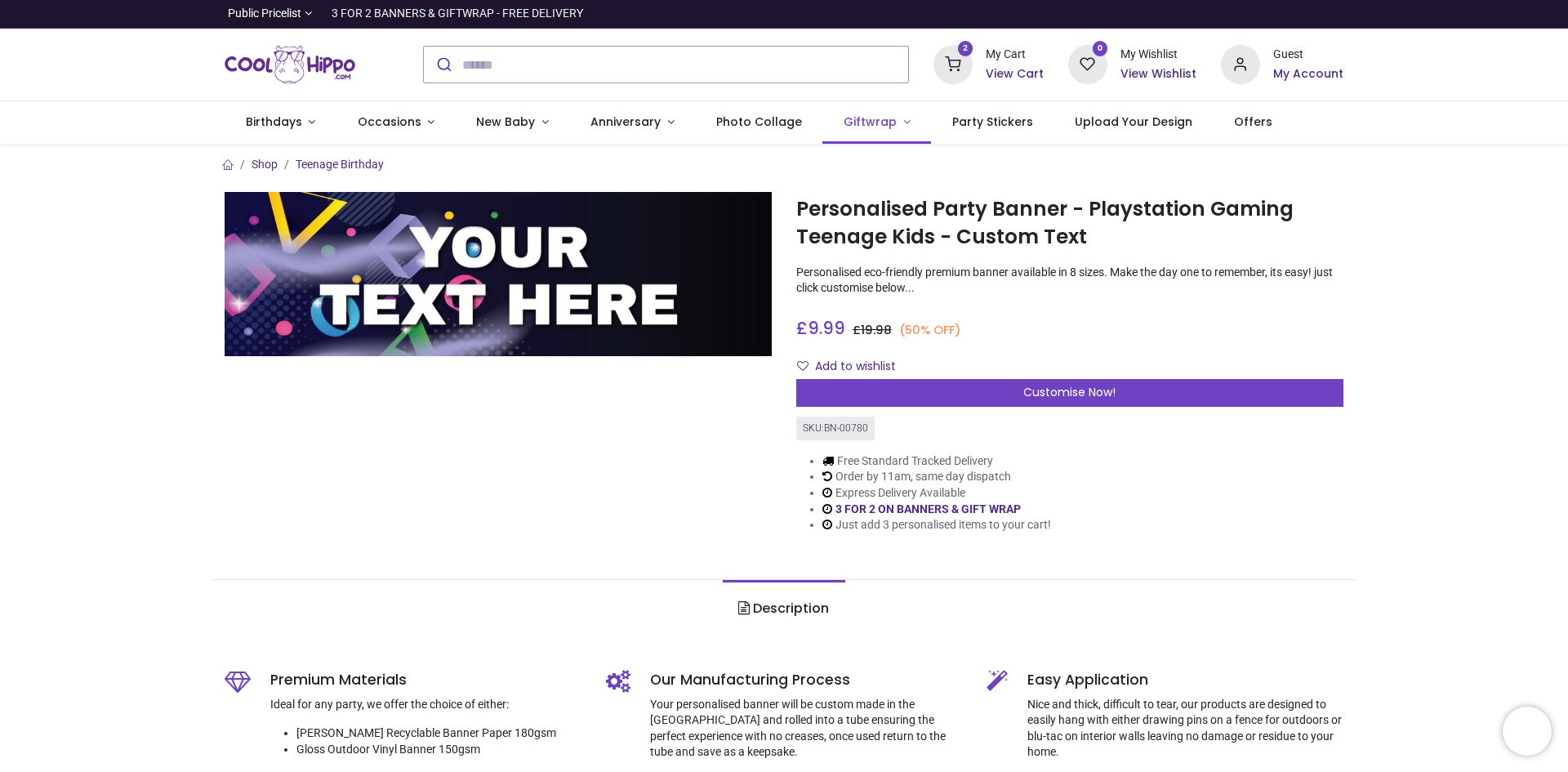
click at [851, 131] on link "Giftwrap" at bounding box center [876, 122] width 109 height 42
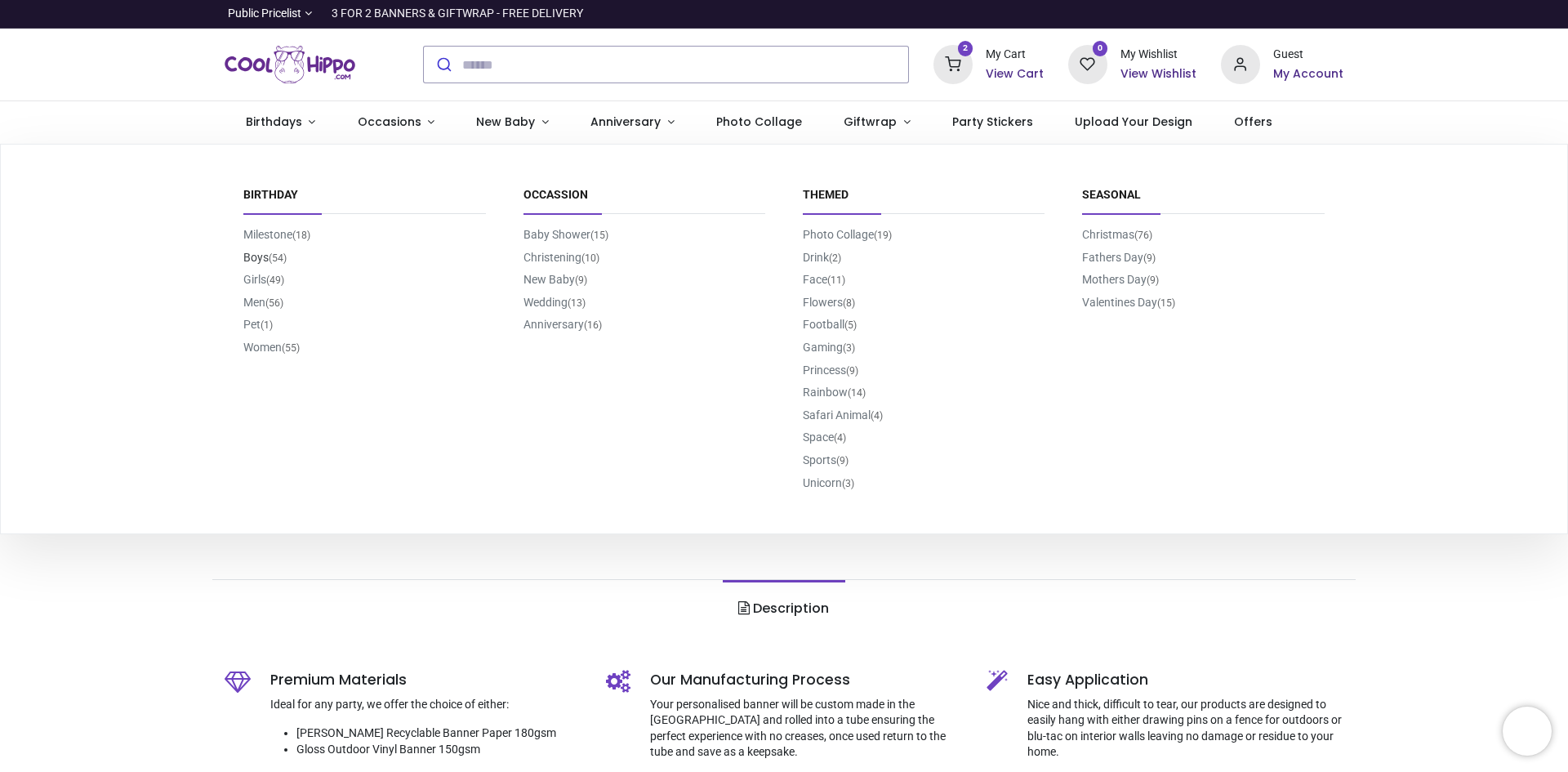
click at [243, 255] on link "Boys (54)" at bounding box center [264, 258] width 43 height 13
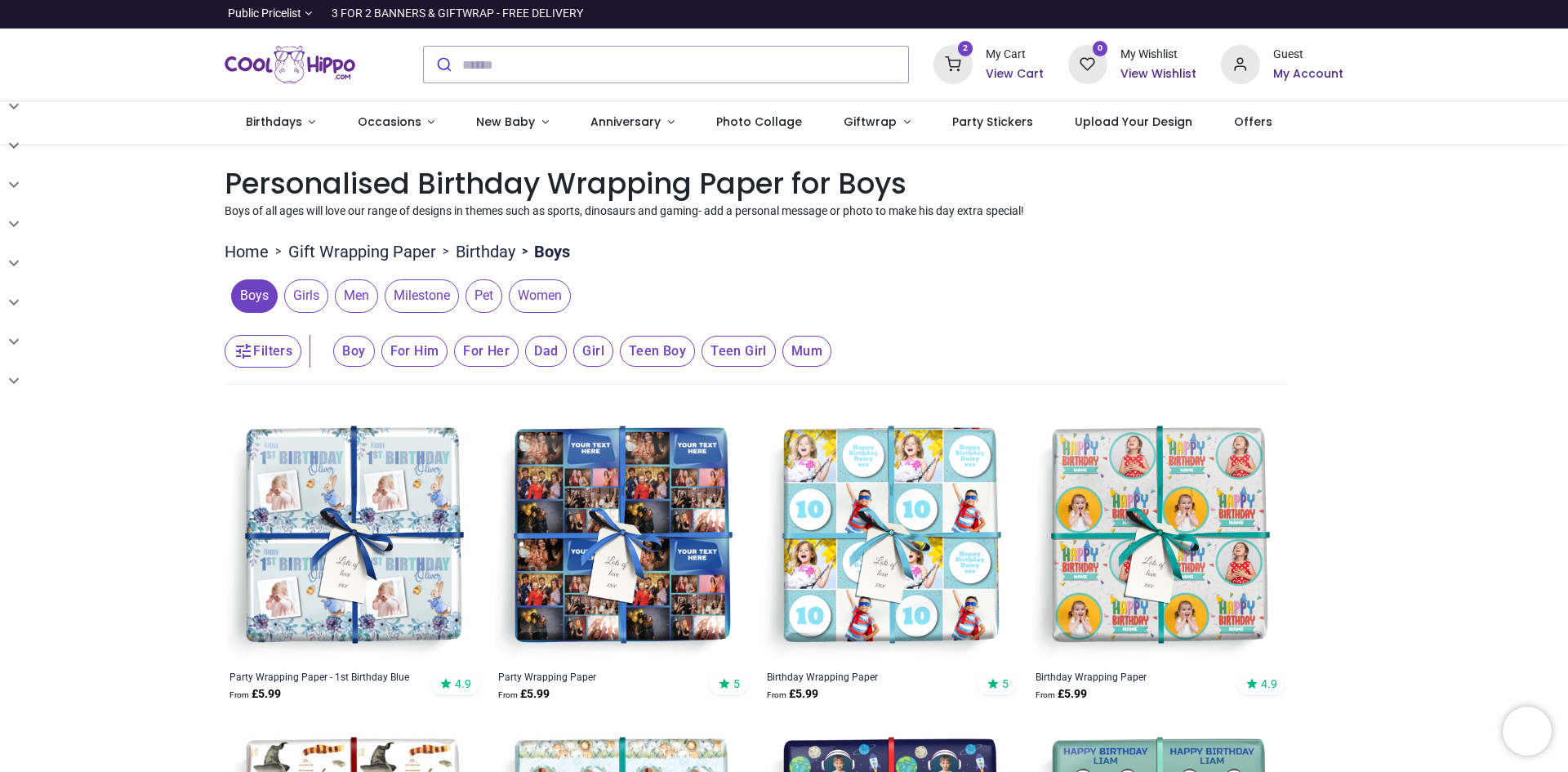
click at [968, 292] on div "Boys Girls Men Milestone Pet Women" at bounding box center [755, 296] width 1062 height 46
click at [443, 439] on img at bounding box center [353, 537] width 256 height 256
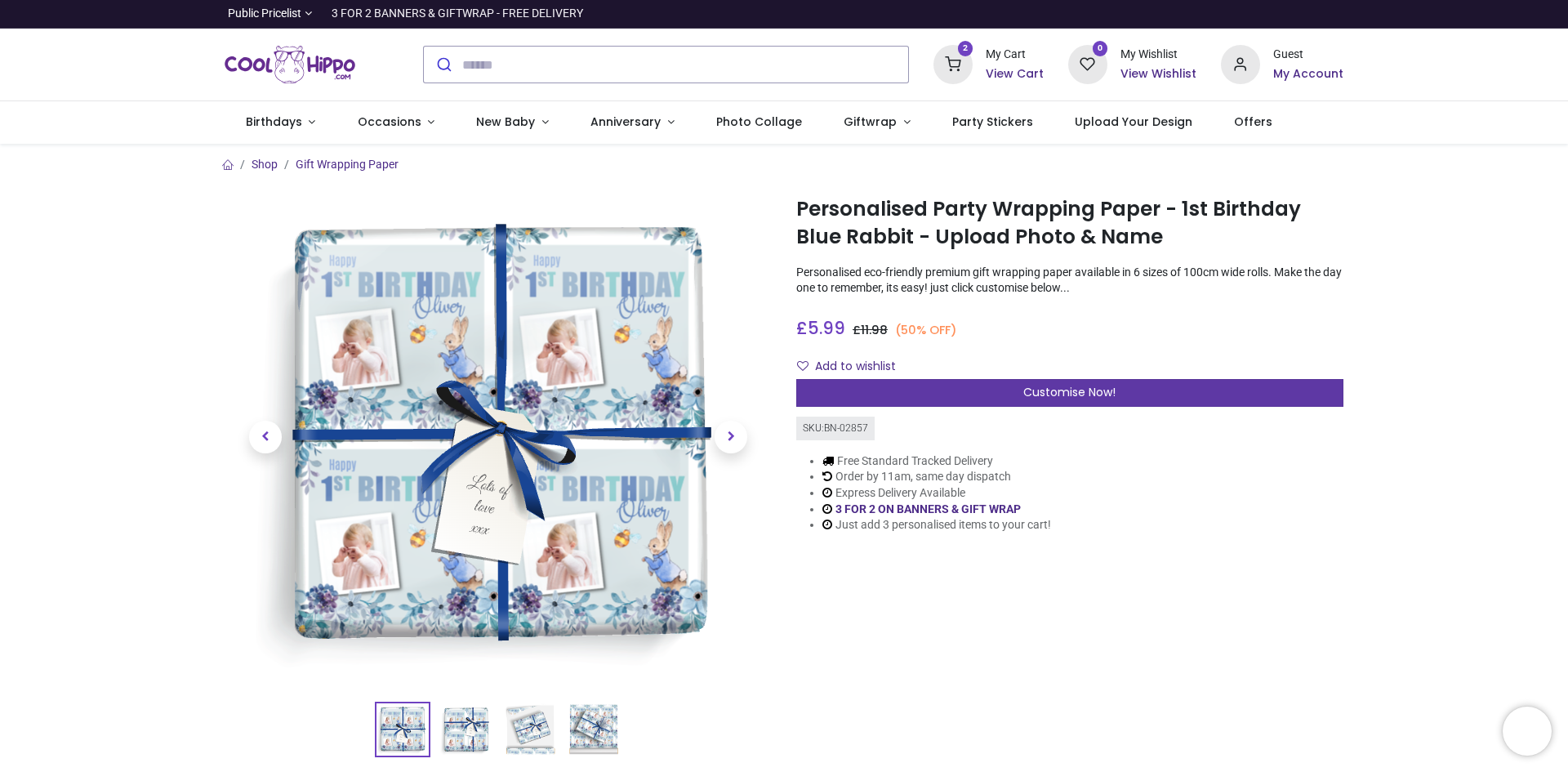
click at [1073, 391] on span "Customise Now!" at bounding box center [1069, 391] width 92 height 16
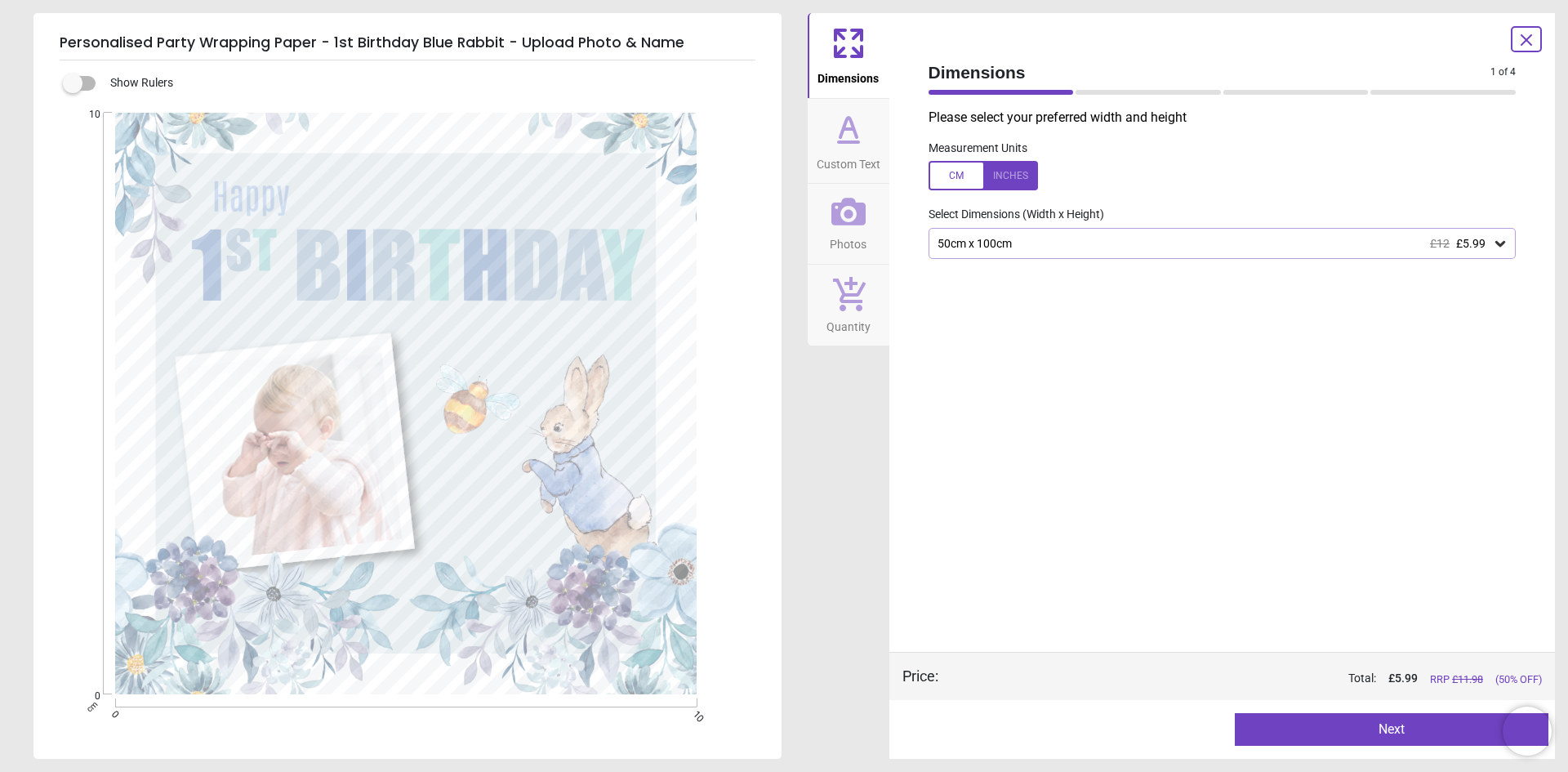
click at [1026, 240] on div "50cm x 100cm £12 £5.99" at bounding box center [1214, 243] width 557 height 13
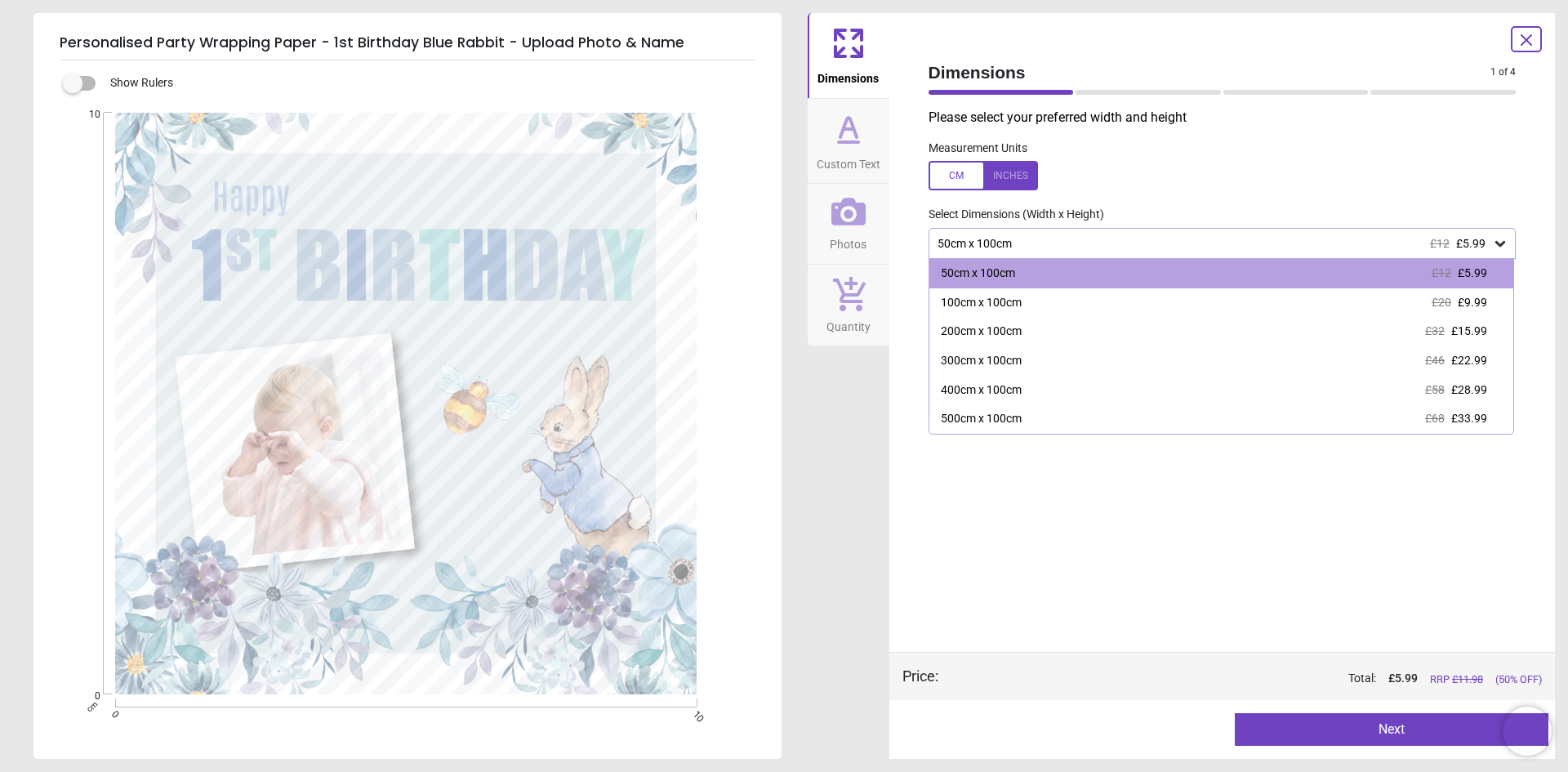
click at [1026, 240] on div "50cm x 100cm £12 £5.99" at bounding box center [1214, 243] width 557 height 13
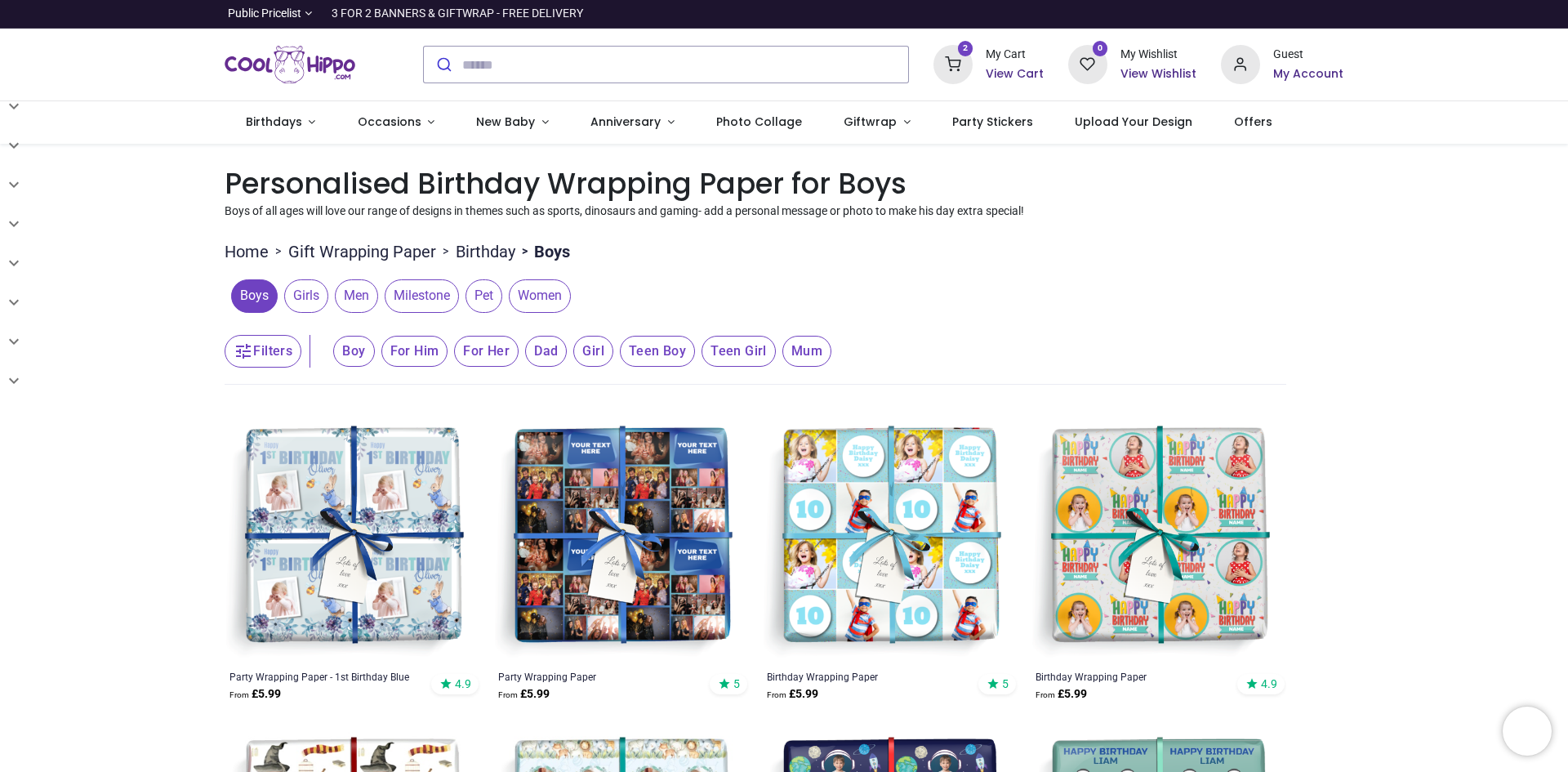
click at [389, 292] on span "Milestone" at bounding box center [421, 296] width 74 height 33
click at [411, 294] on span "Milestone" at bounding box center [421, 296] width 74 height 33
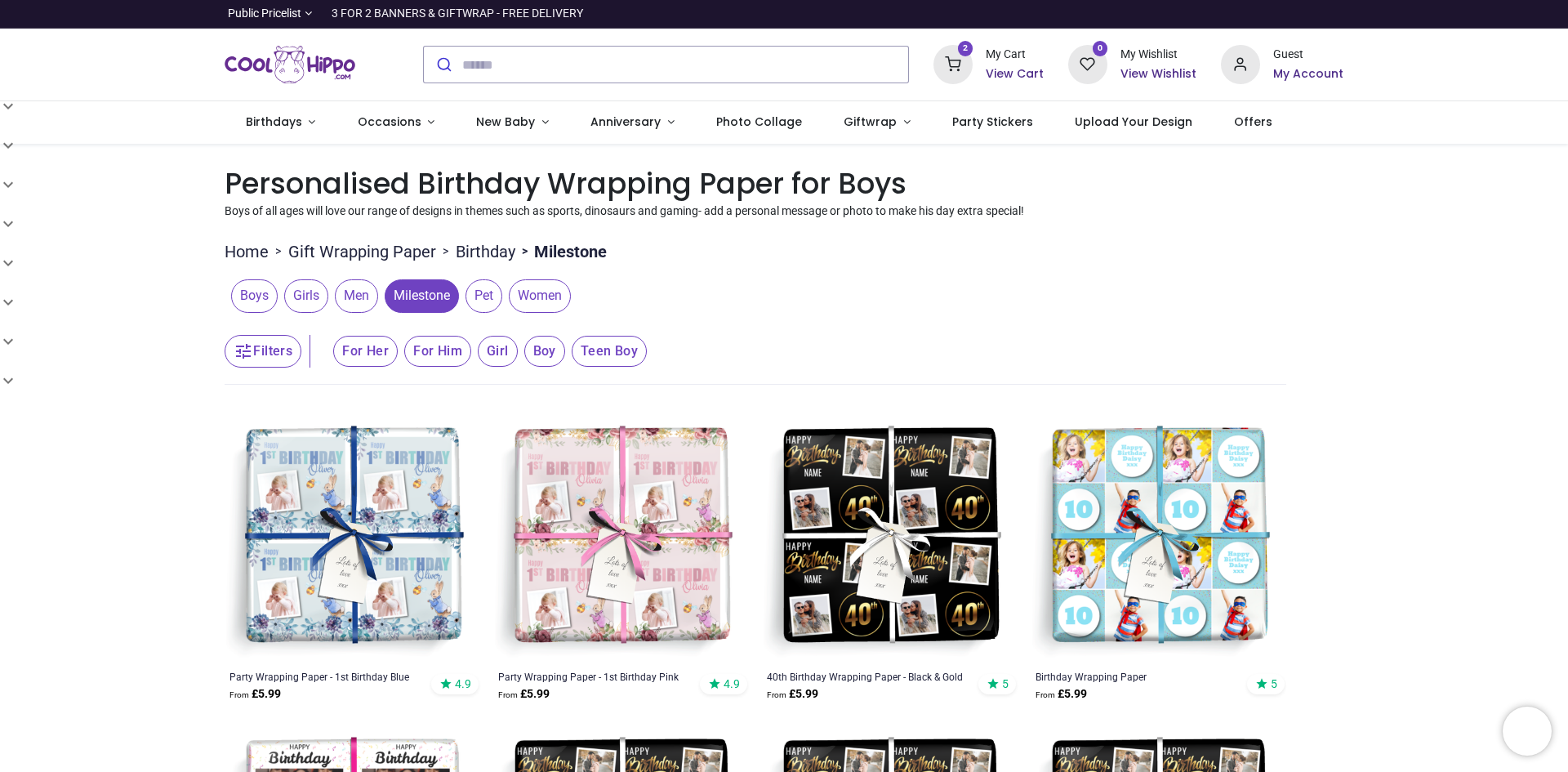
click at [398, 356] on span "Teen Boy" at bounding box center [365, 351] width 64 height 31
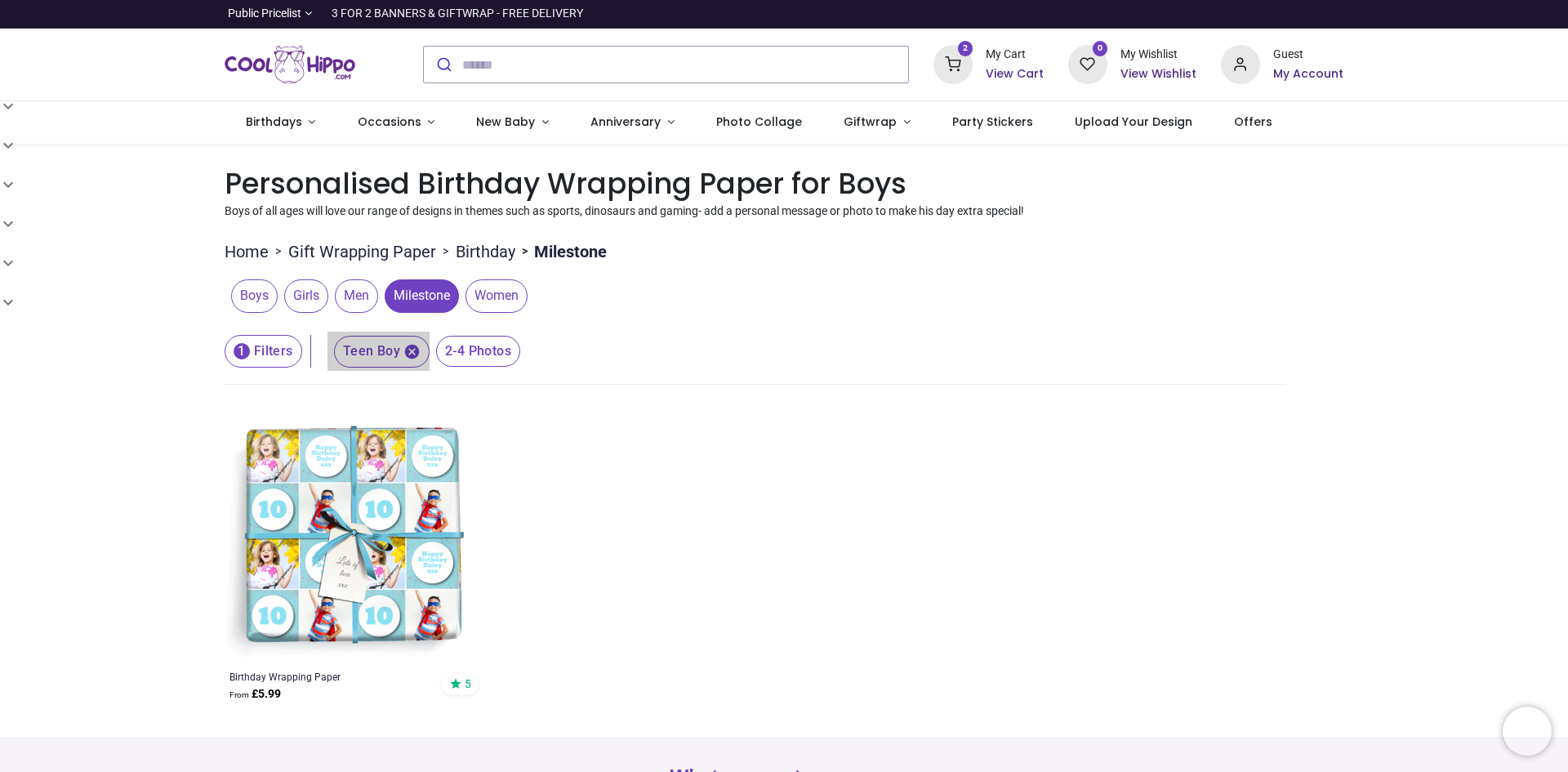
click at [416, 351] on icon "button" at bounding box center [411, 351] width 14 height 14
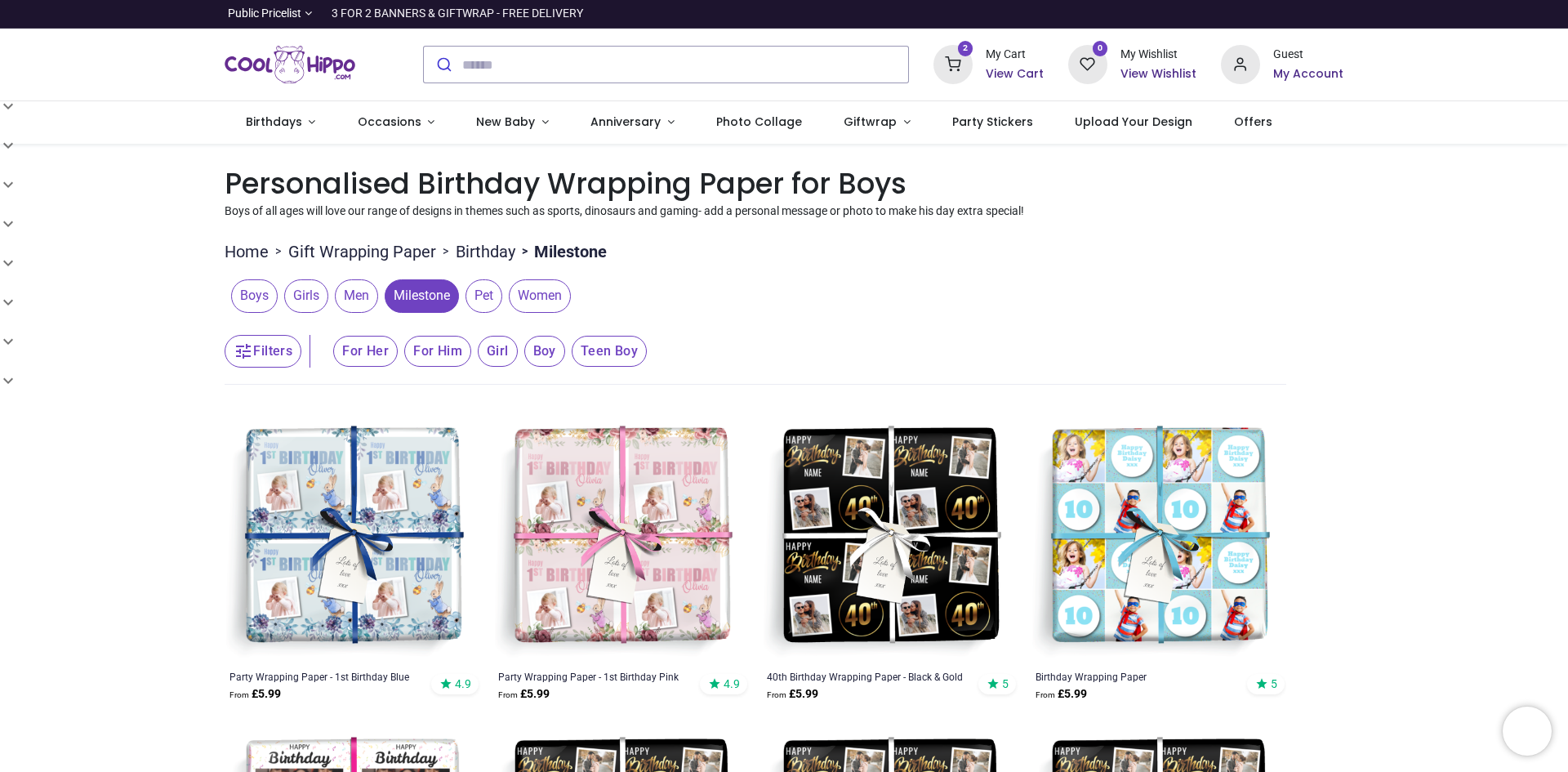
click at [269, 294] on span "Boys" at bounding box center [254, 296] width 46 height 33
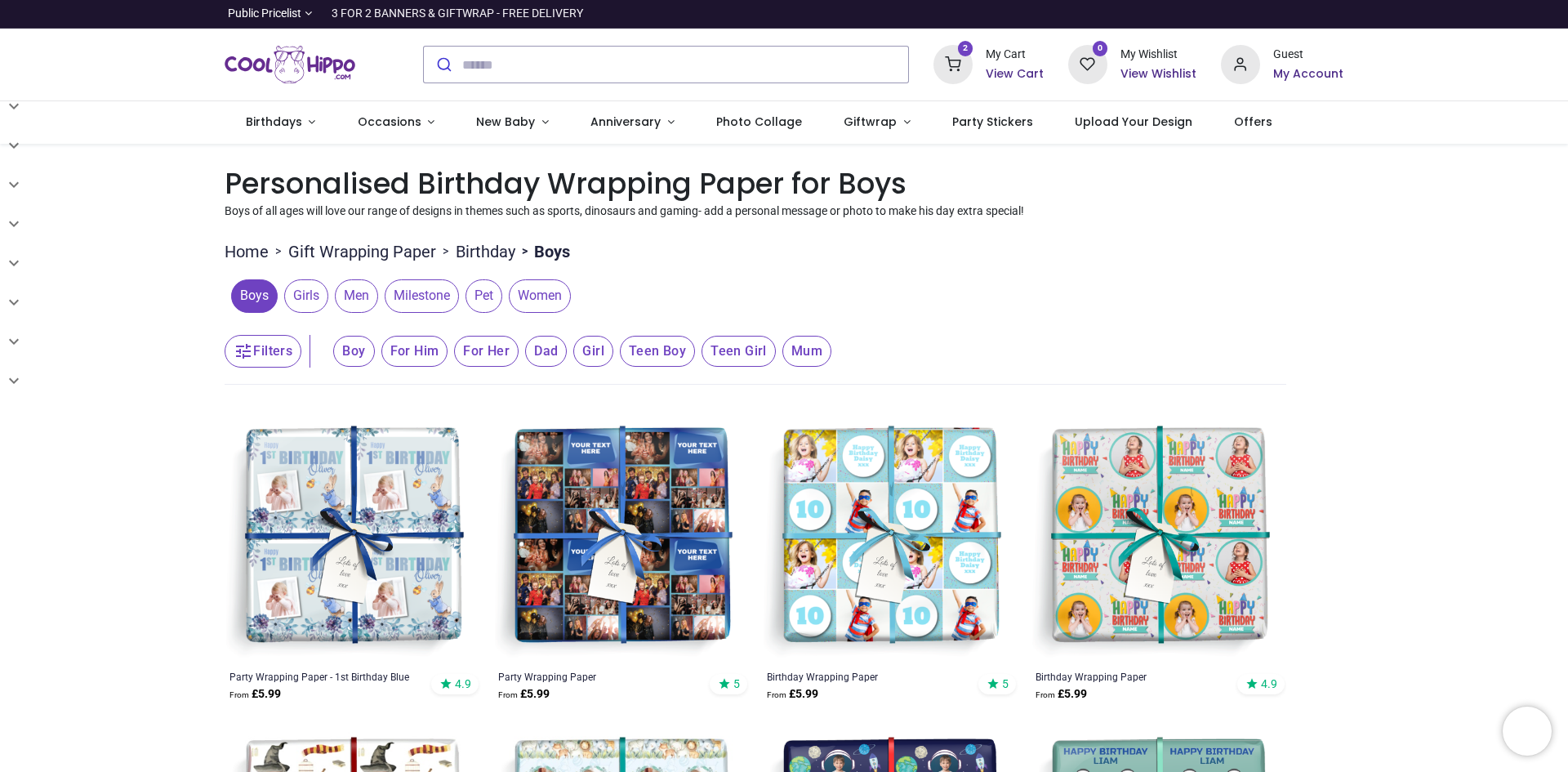
click at [374, 351] on span "Teen Boy" at bounding box center [354, 351] width 40 height 31
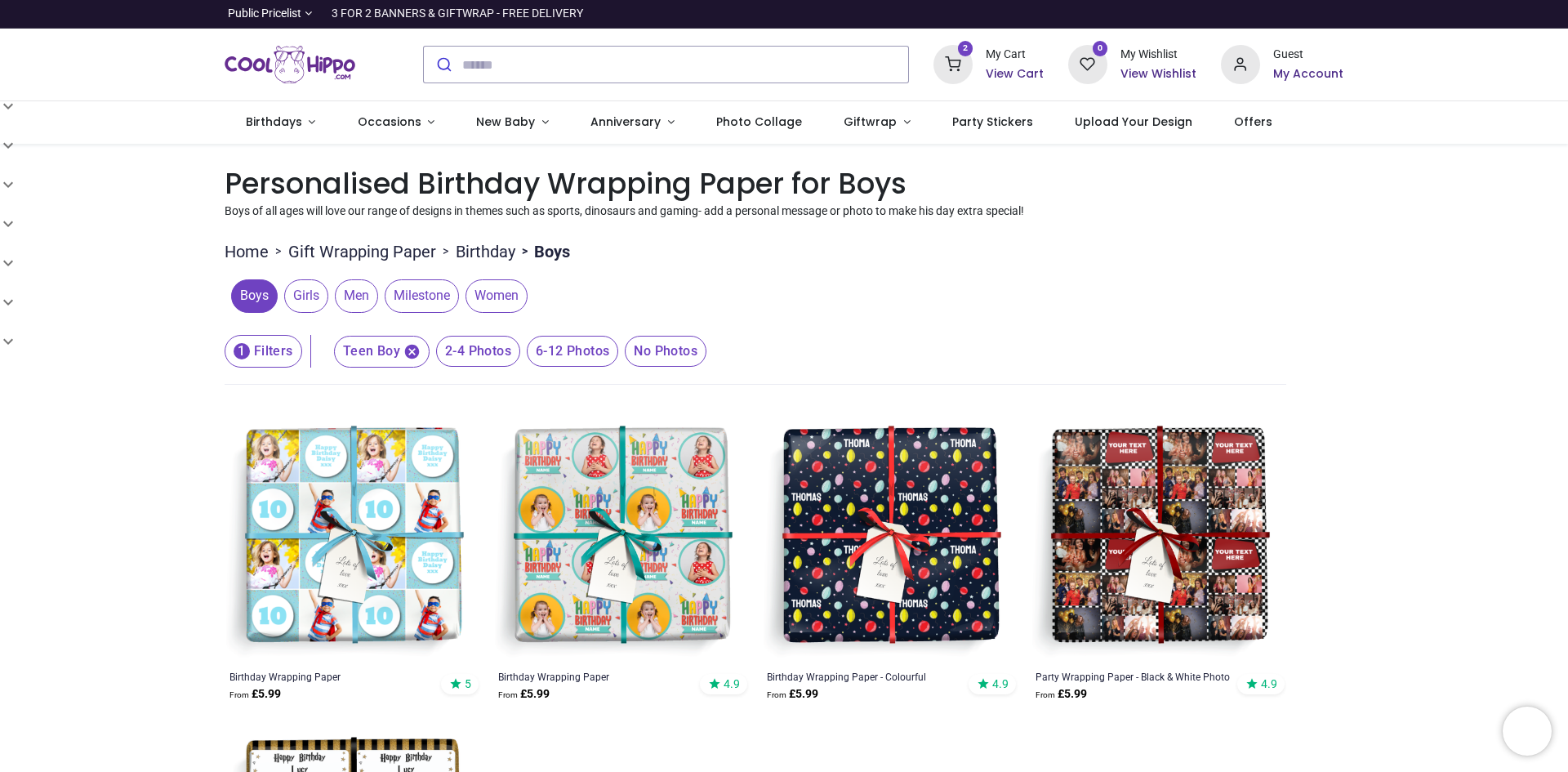
click at [418, 247] on link "Gift Wrapping Paper" at bounding box center [362, 252] width 148 height 23
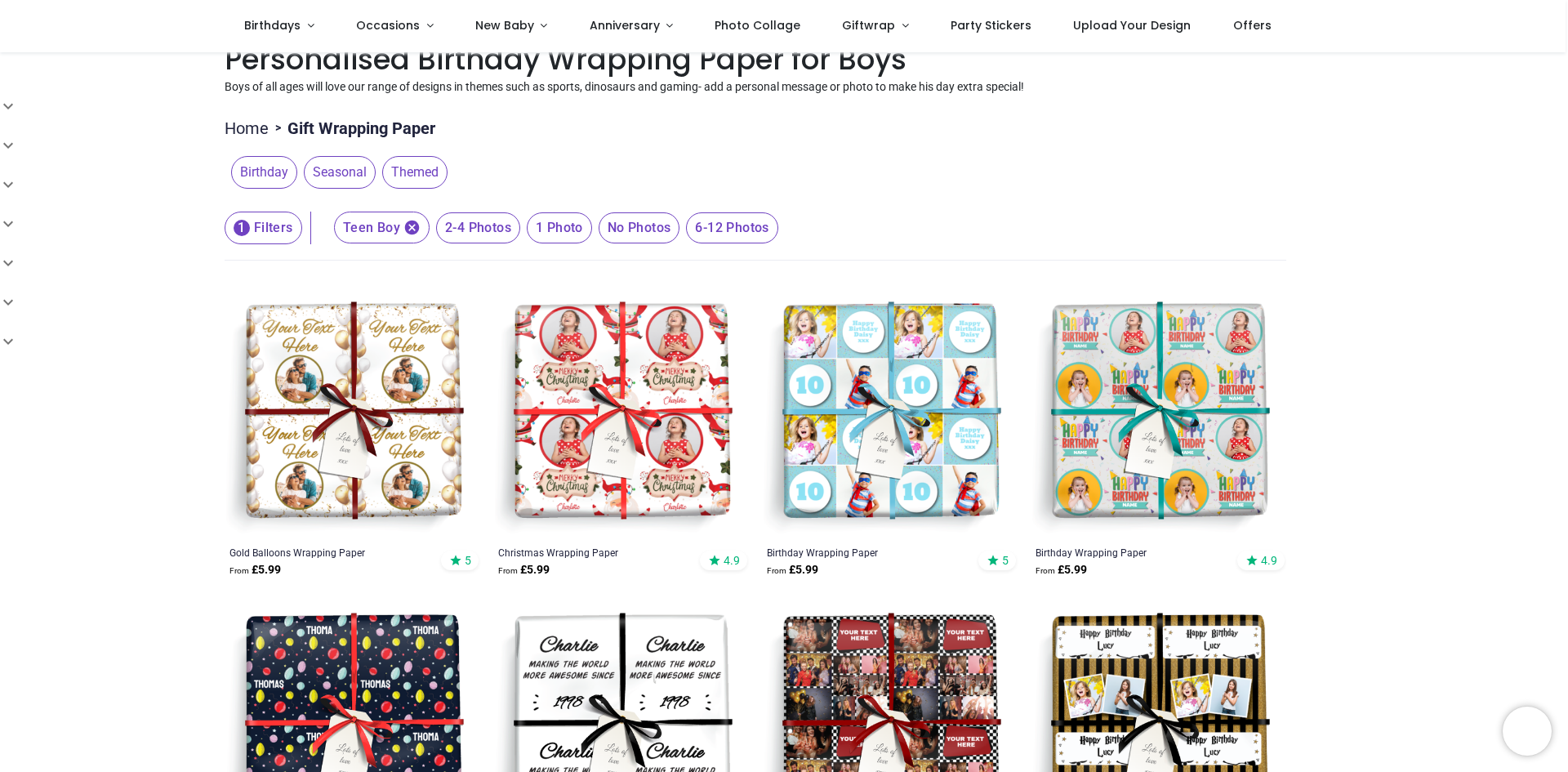
scroll to position [65, 0]
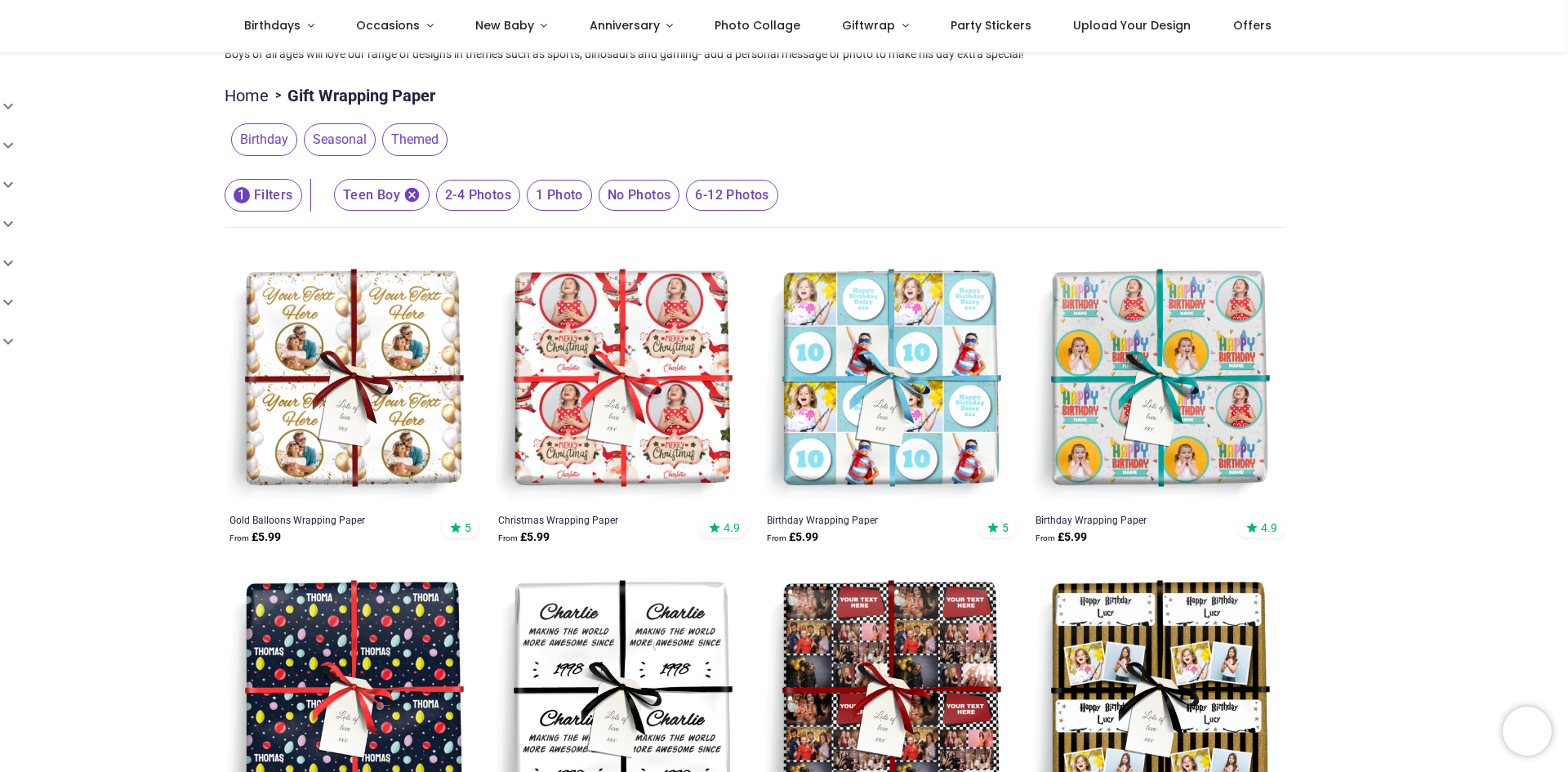
click at [520, 193] on span "No Photos" at bounding box center [478, 195] width 85 height 31
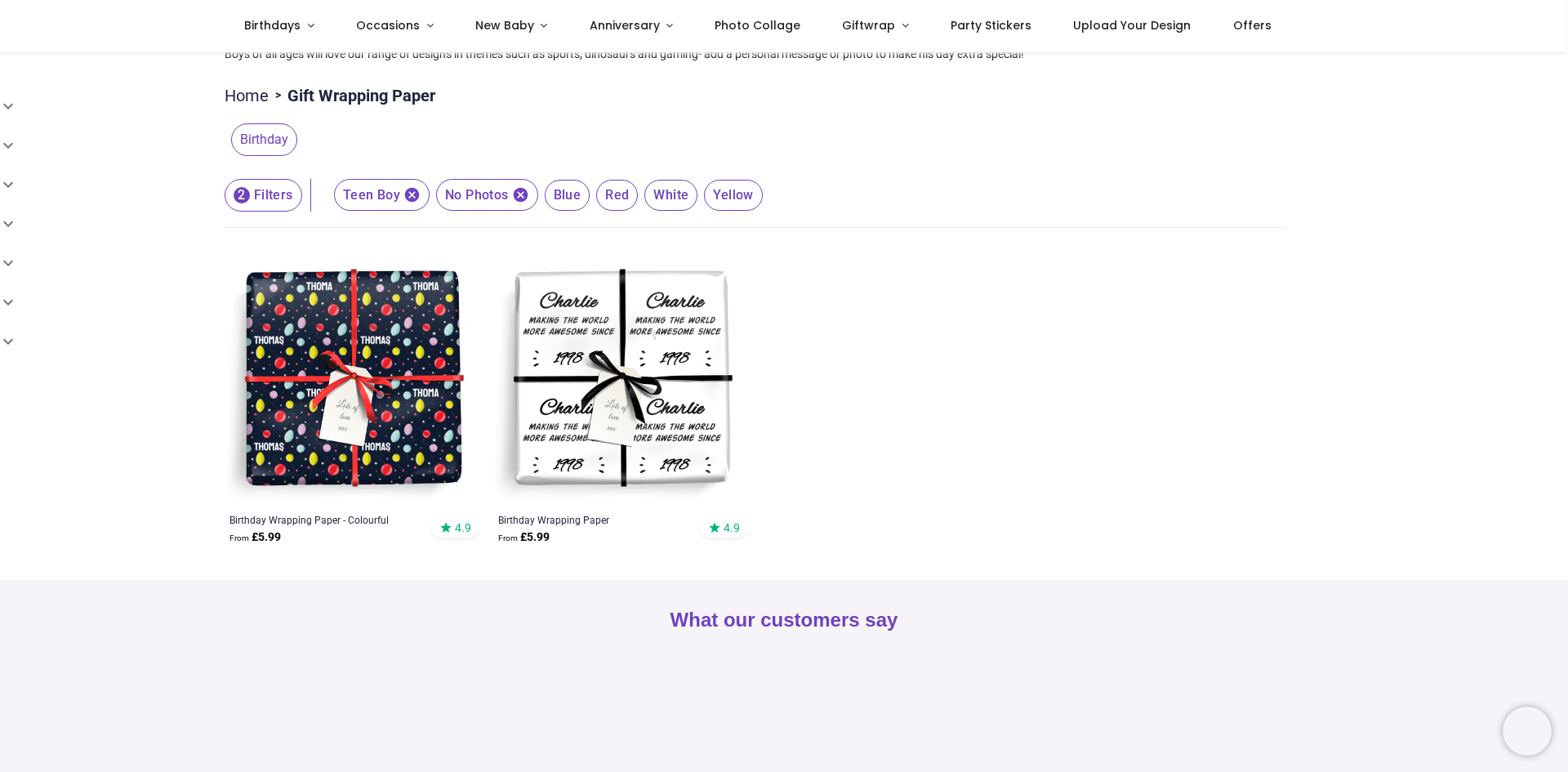
click at [590, 193] on span "Red" at bounding box center [568, 195] width 46 height 31
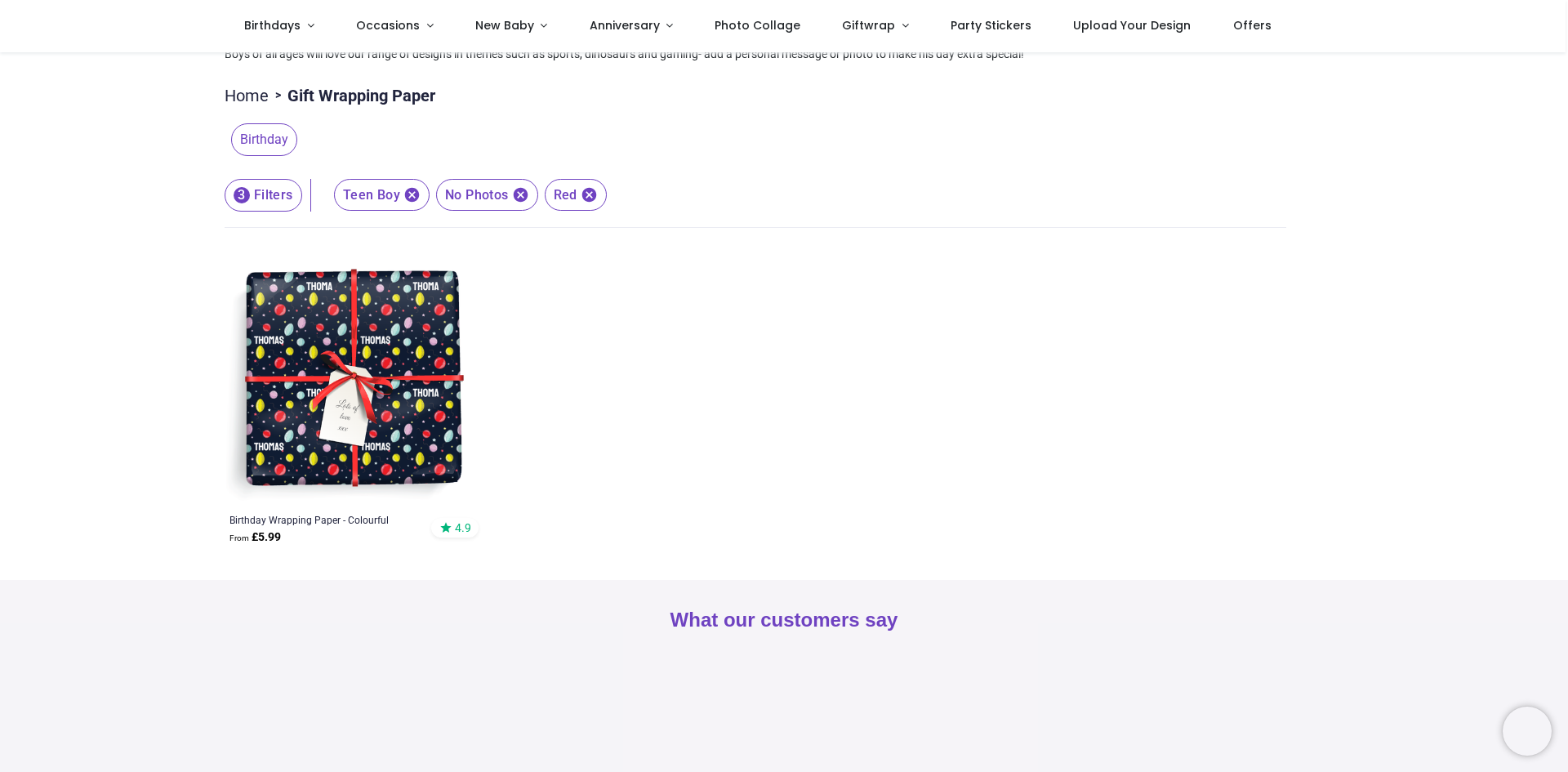
click at [519, 195] on icon "button" at bounding box center [521, 195] width 17 height 17
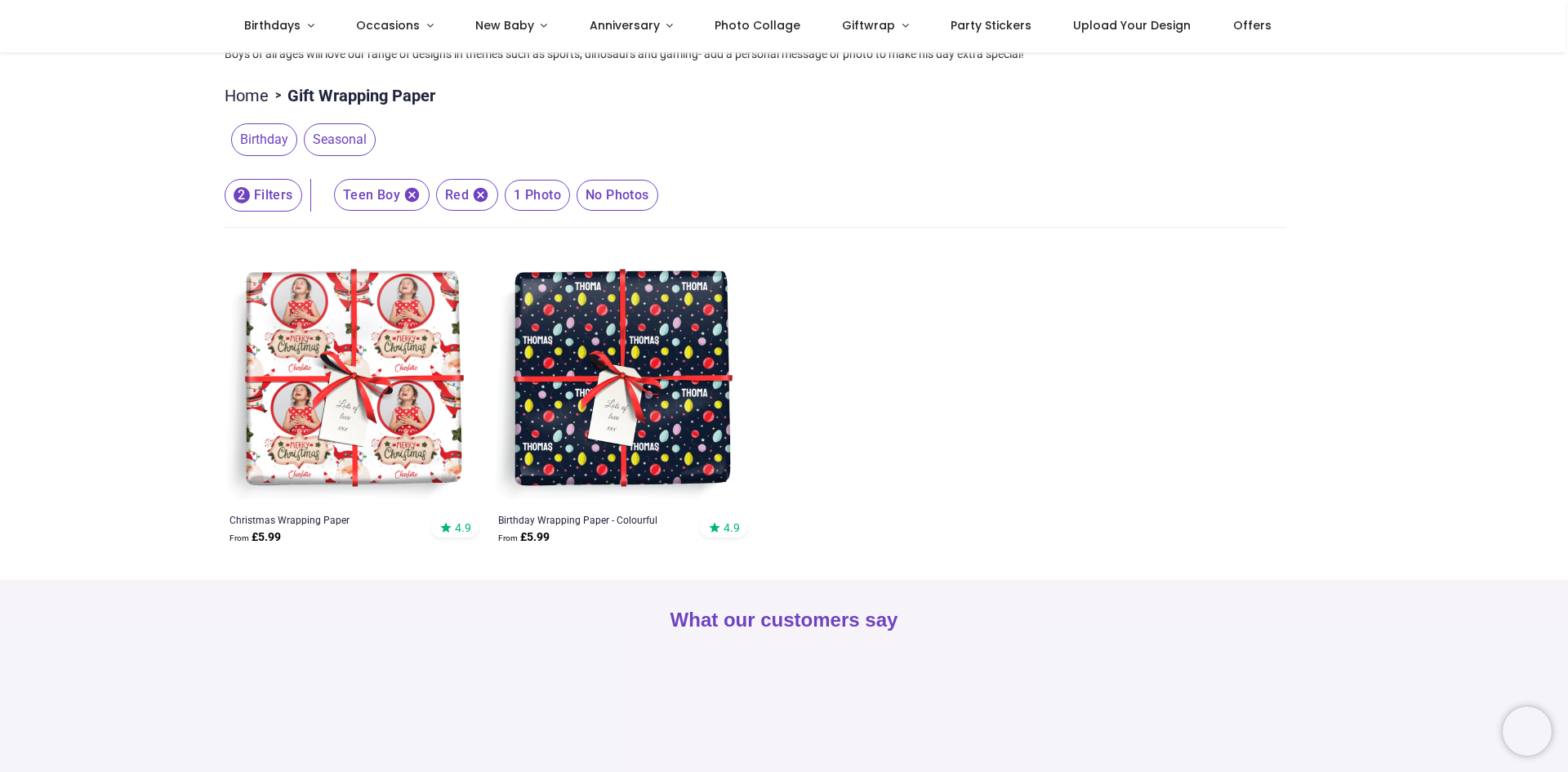
click at [519, 195] on span "1 Photo" at bounding box center [537, 195] width 65 height 31
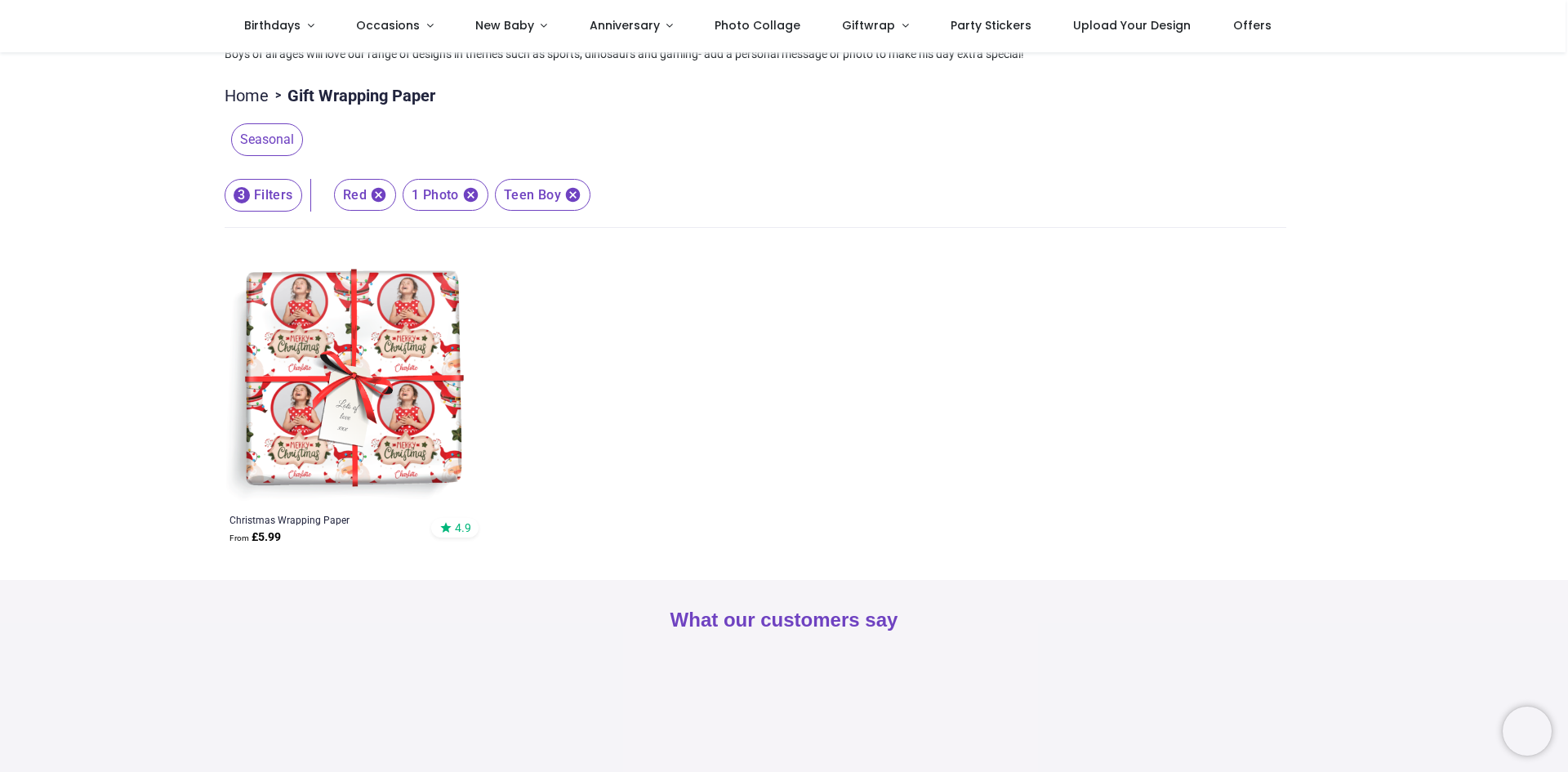
click at [574, 198] on icon "button" at bounding box center [573, 195] width 17 height 17
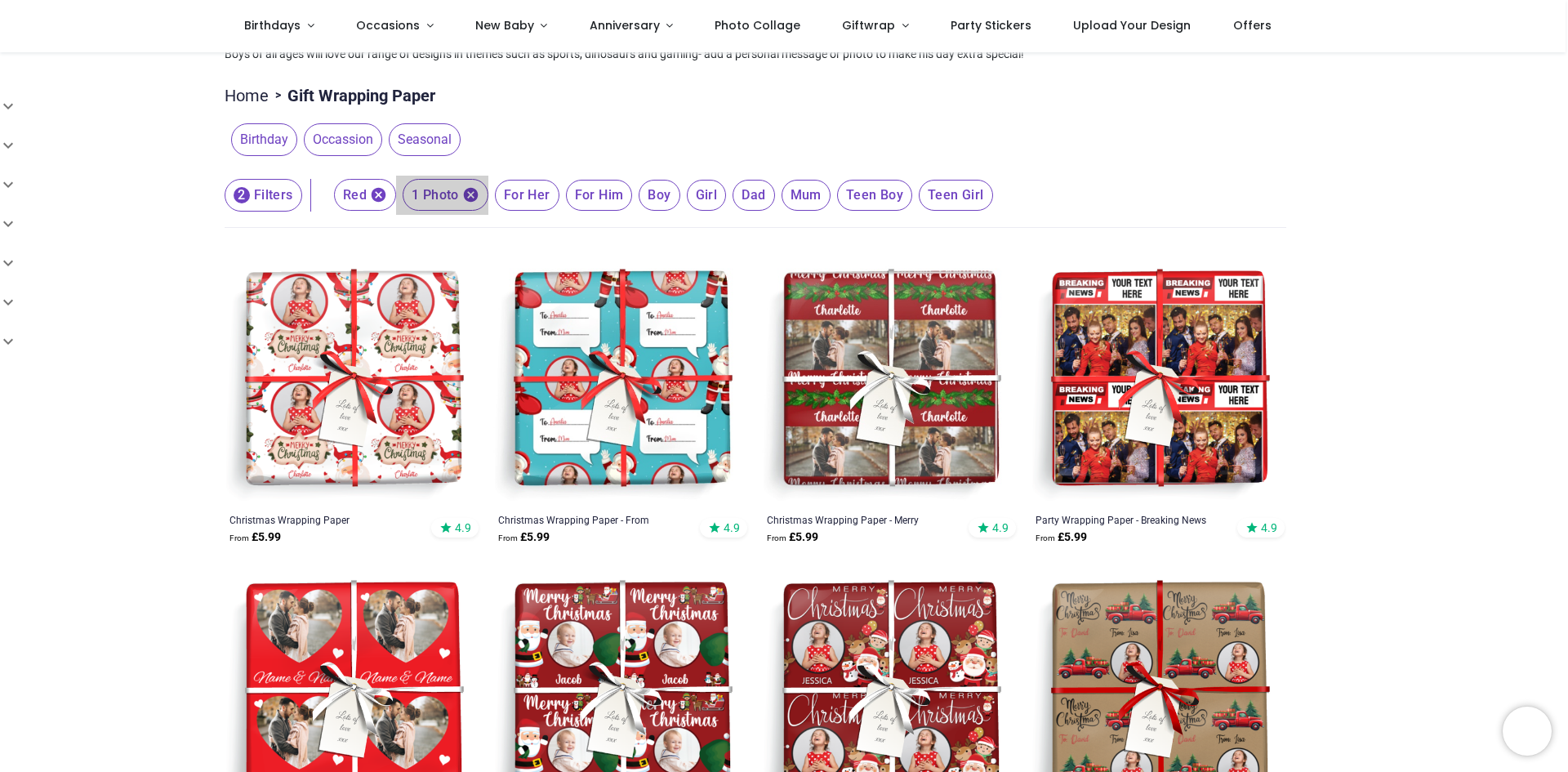
click at [470, 196] on icon "button" at bounding box center [471, 195] width 17 height 17
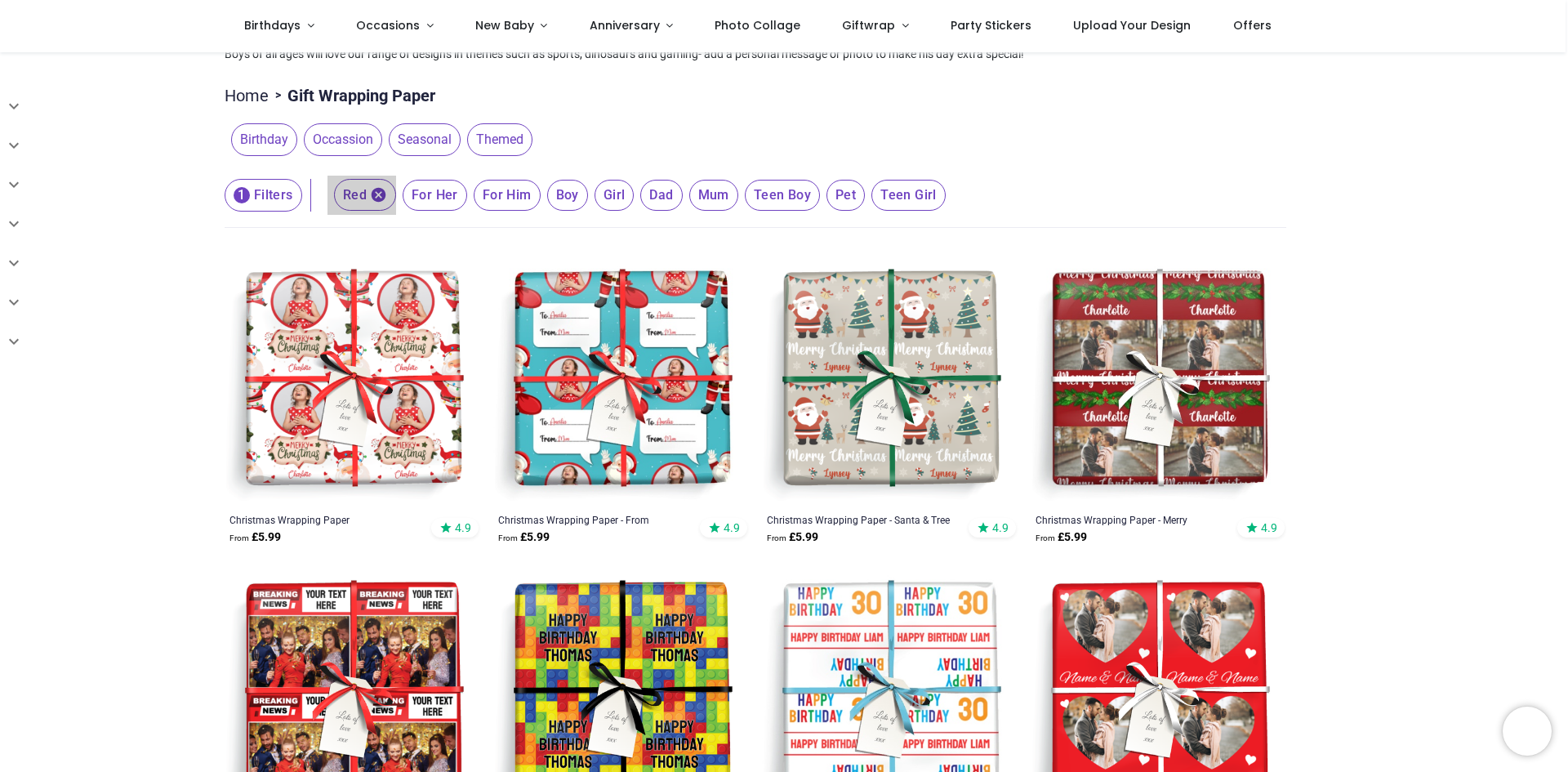
click at [377, 198] on icon "button" at bounding box center [379, 194] width 14 height 14
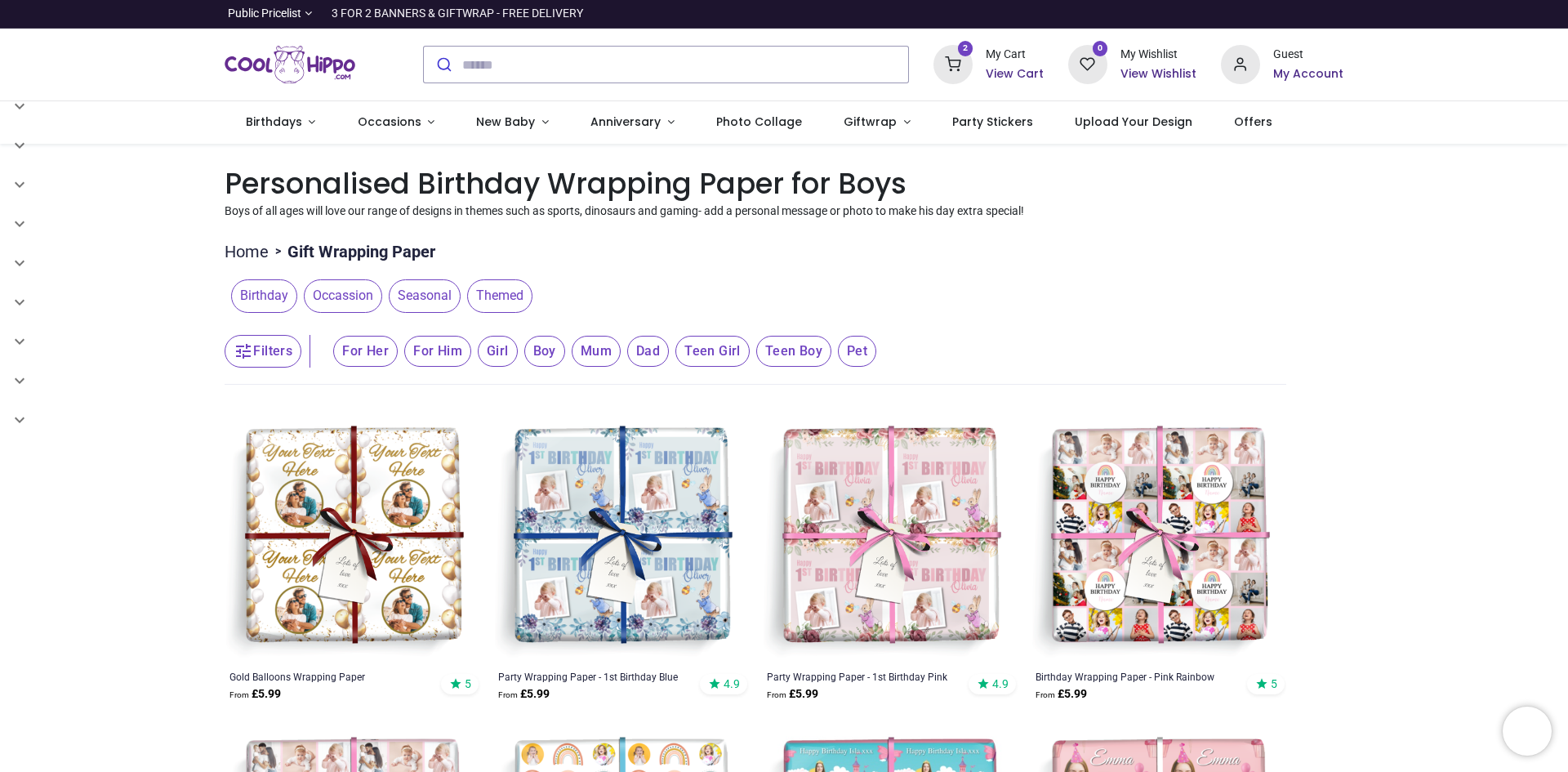
click at [1017, 66] on h6 "View Cart" at bounding box center [1015, 74] width 58 height 16
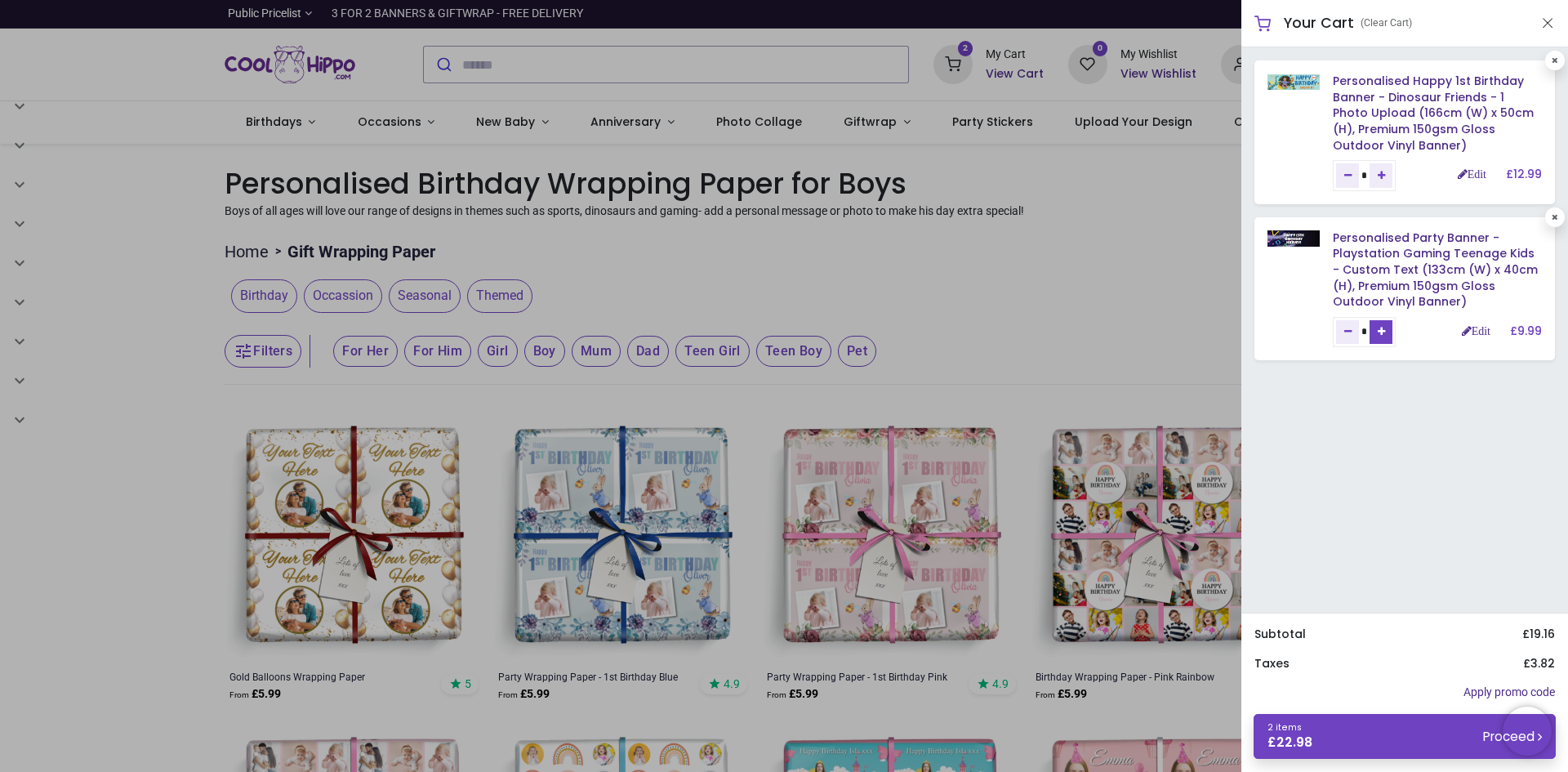
click at [1392, 337] on link "Add one" at bounding box center [1381, 332] width 23 height 24
type input "*"
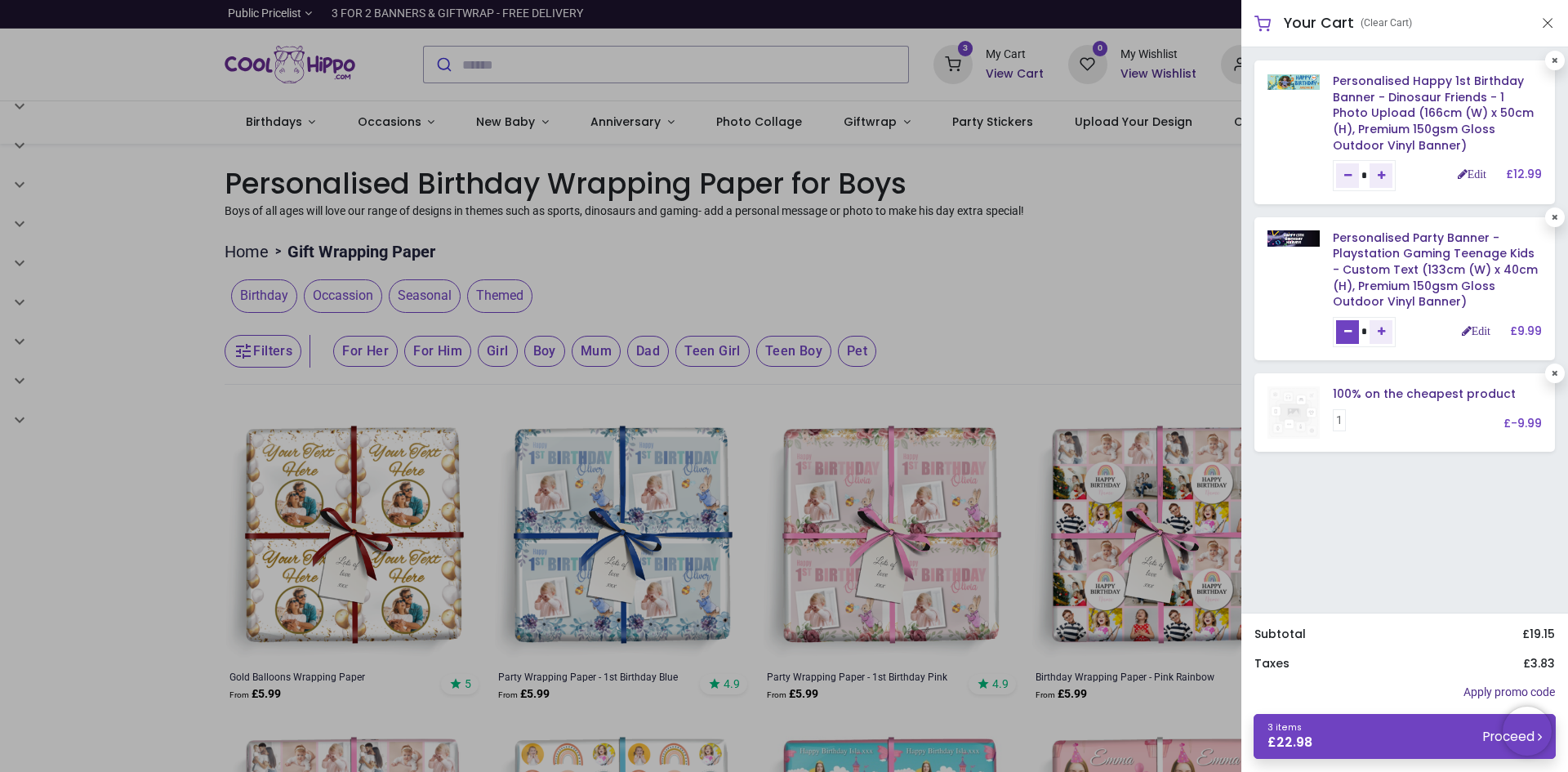
click at [1352, 333] on link "Remove one" at bounding box center [1347, 332] width 23 height 24
type input "*"
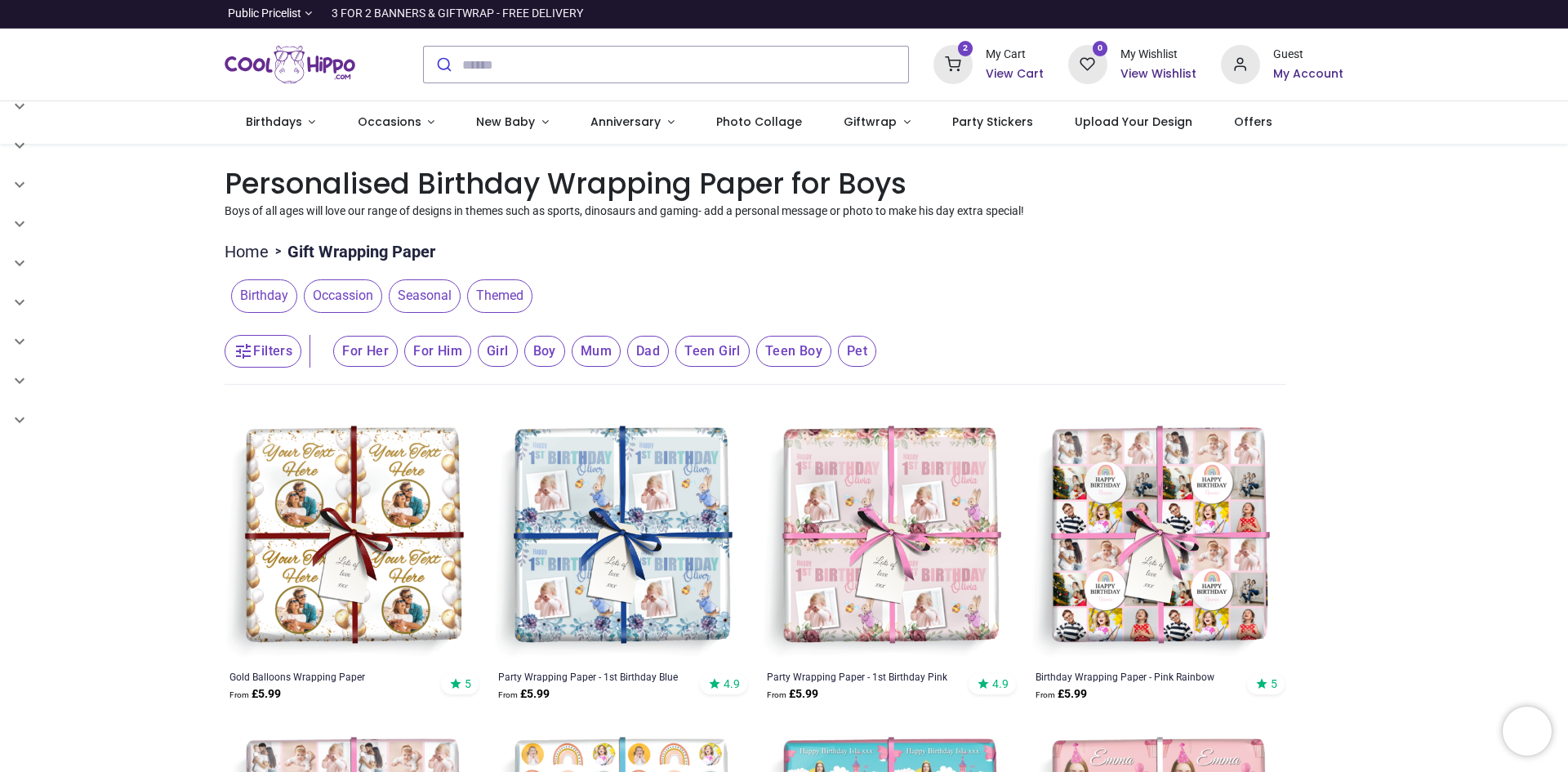
click at [269, 295] on div at bounding box center [784, 386] width 1568 height 772
click at [252, 298] on span "Birthday" at bounding box center [263, 296] width 66 height 33
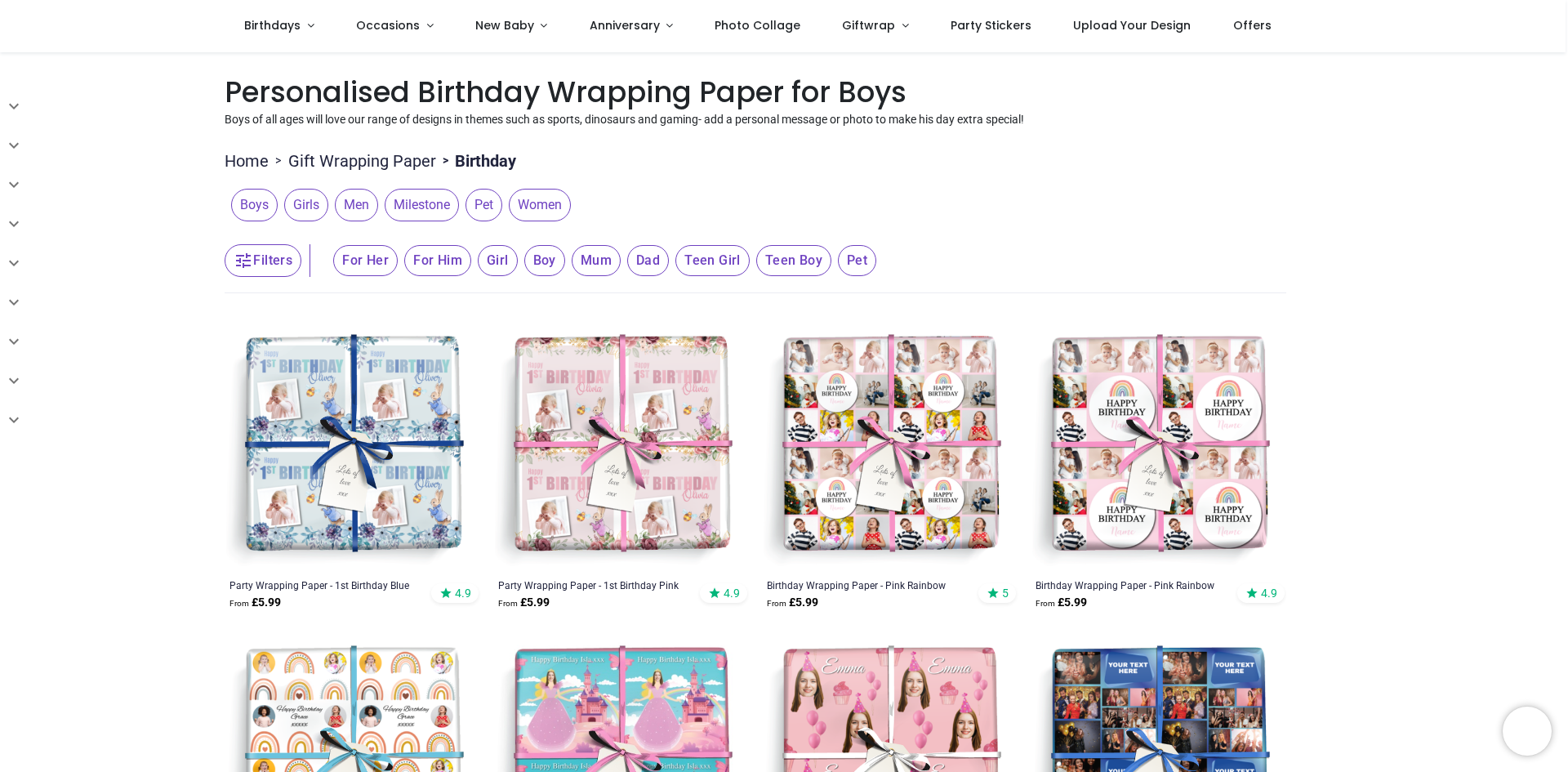
scroll to position [62, 0]
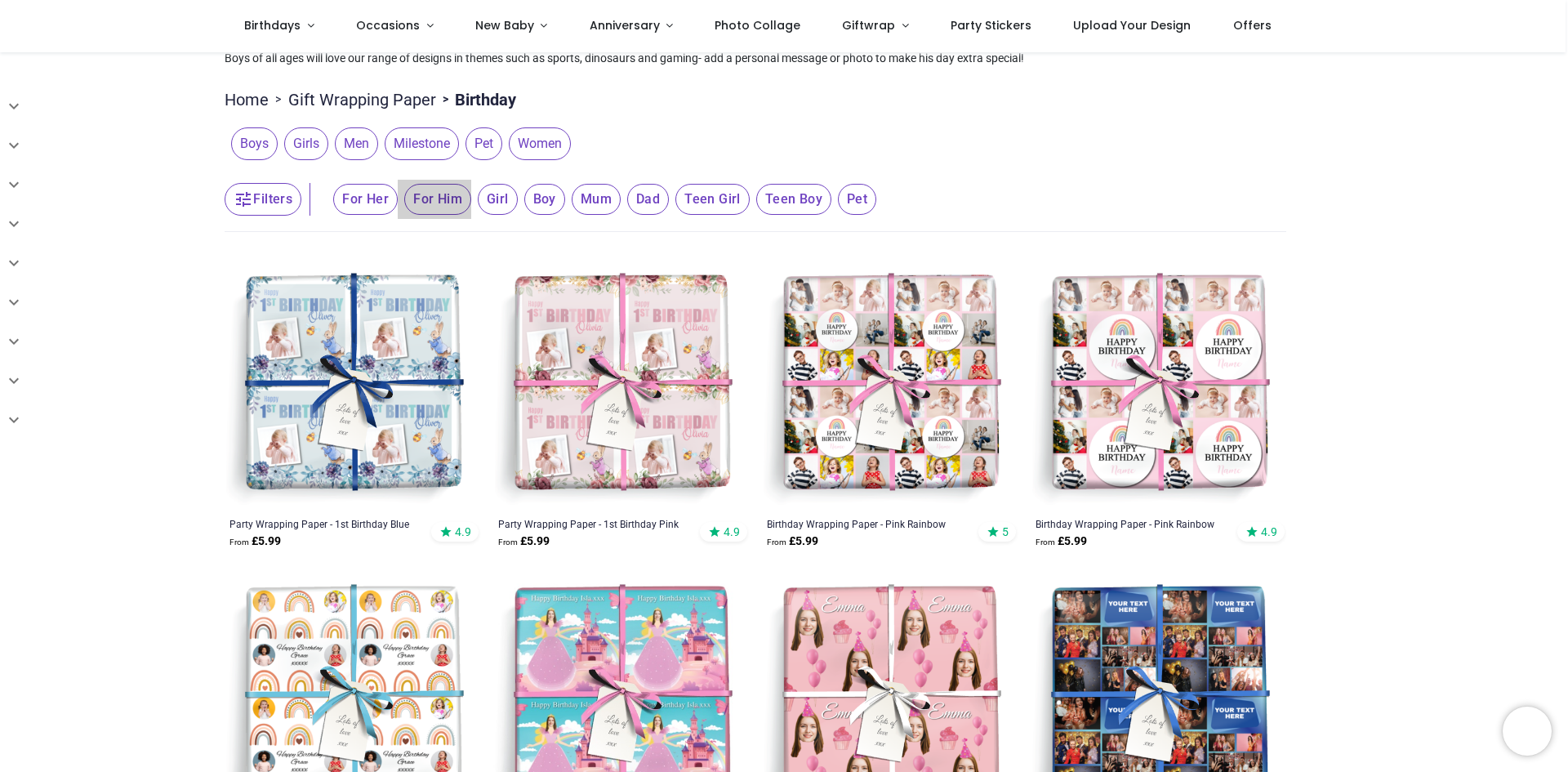
click at [398, 201] on span "For Him" at bounding box center [365, 199] width 64 height 31
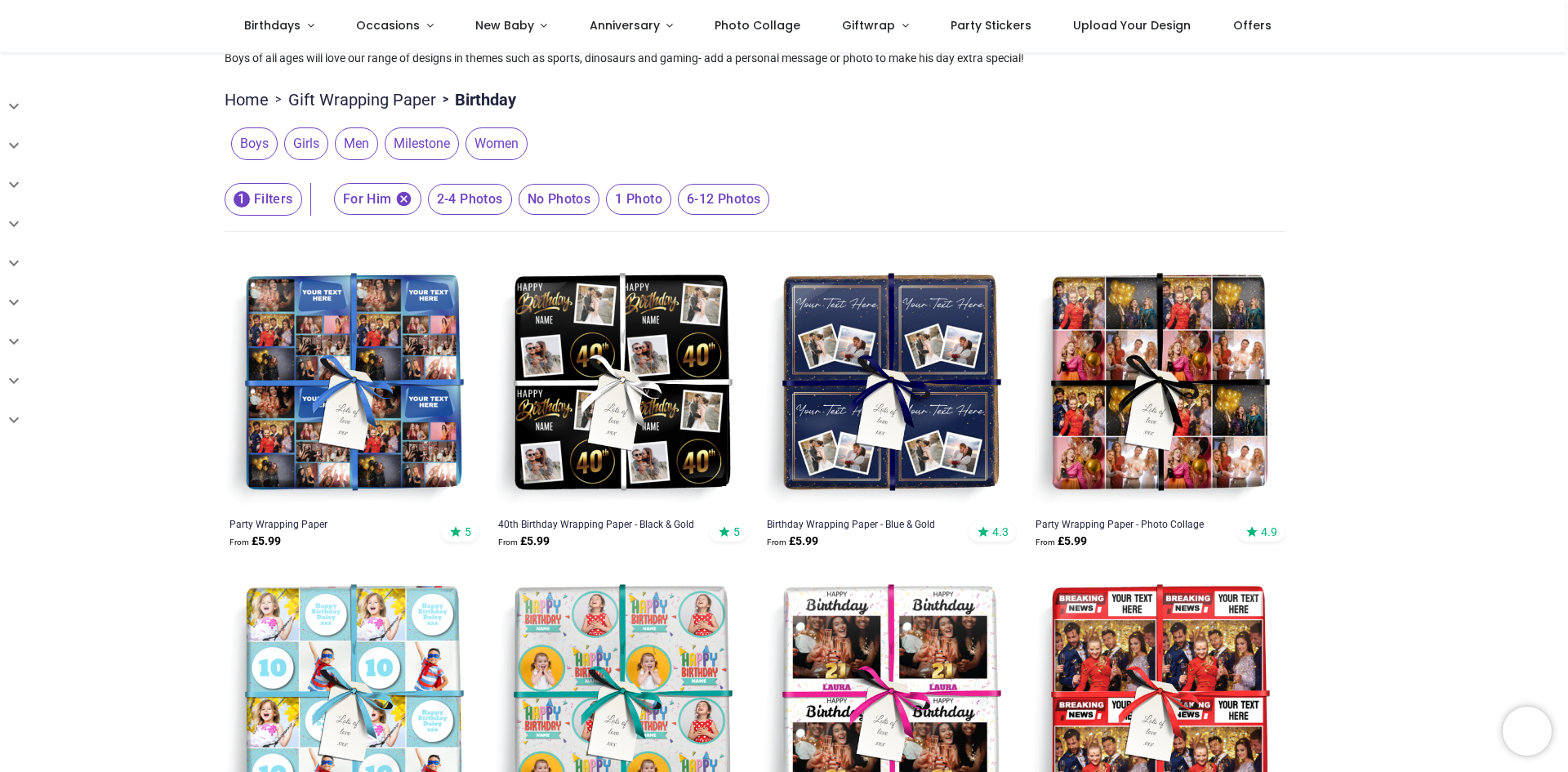
click at [512, 198] on span "No Photos" at bounding box center [470, 199] width 85 height 31
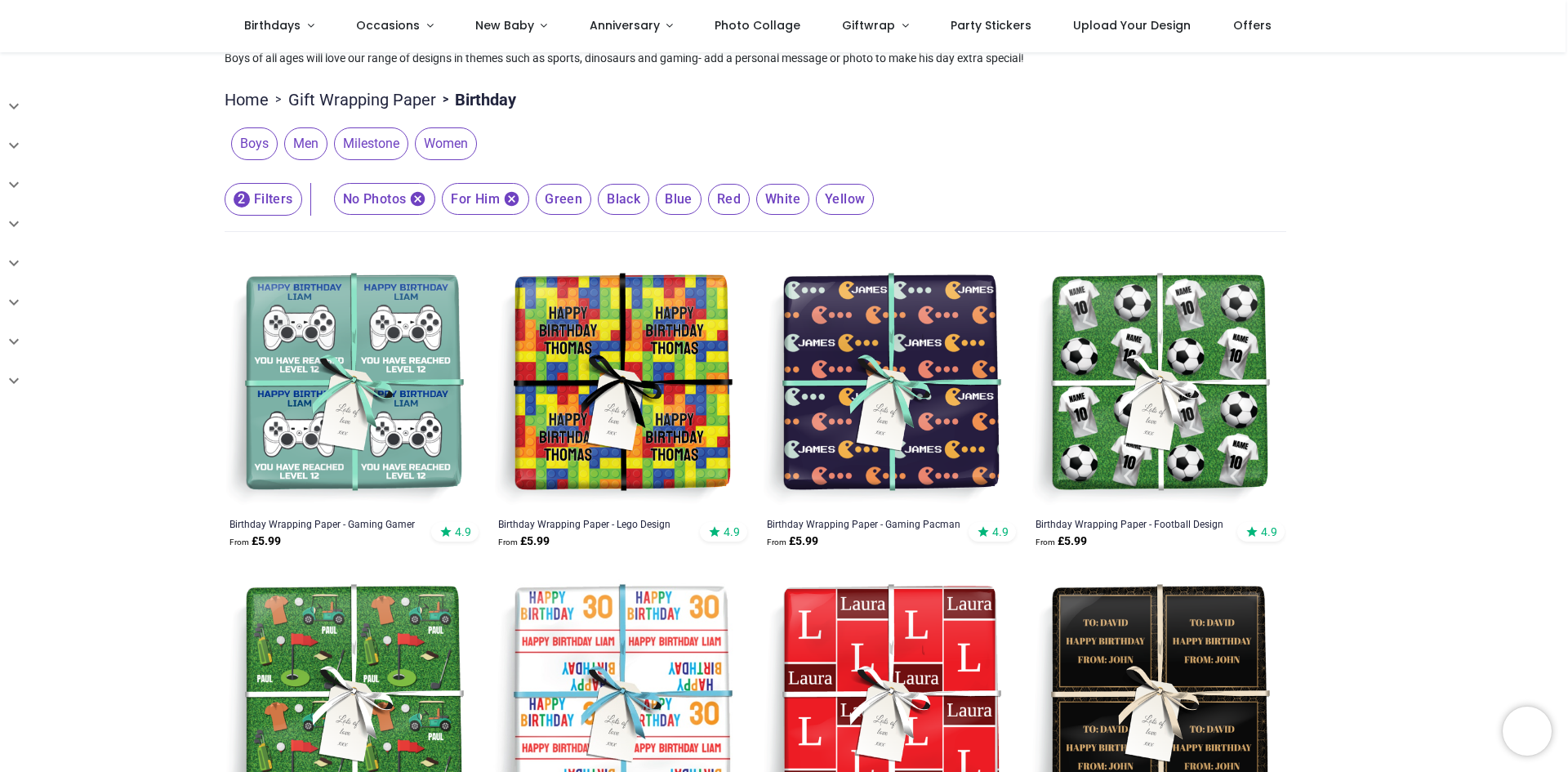
click at [926, 356] on img at bounding box center [890, 385] width 256 height 256
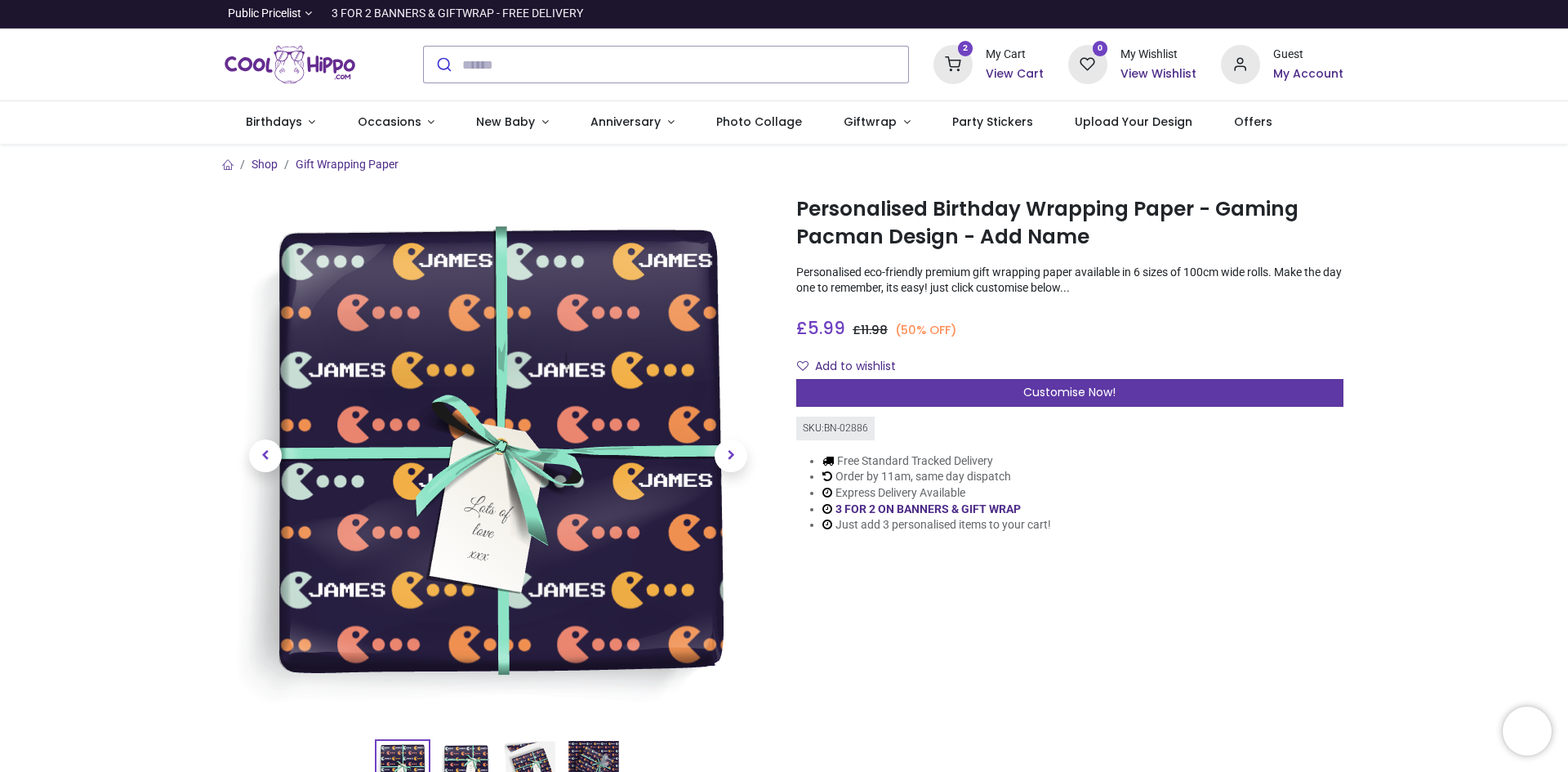
click at [1009, 405] on div "Customise Now!" at bounding box center [1069, 392] width 547 height 28
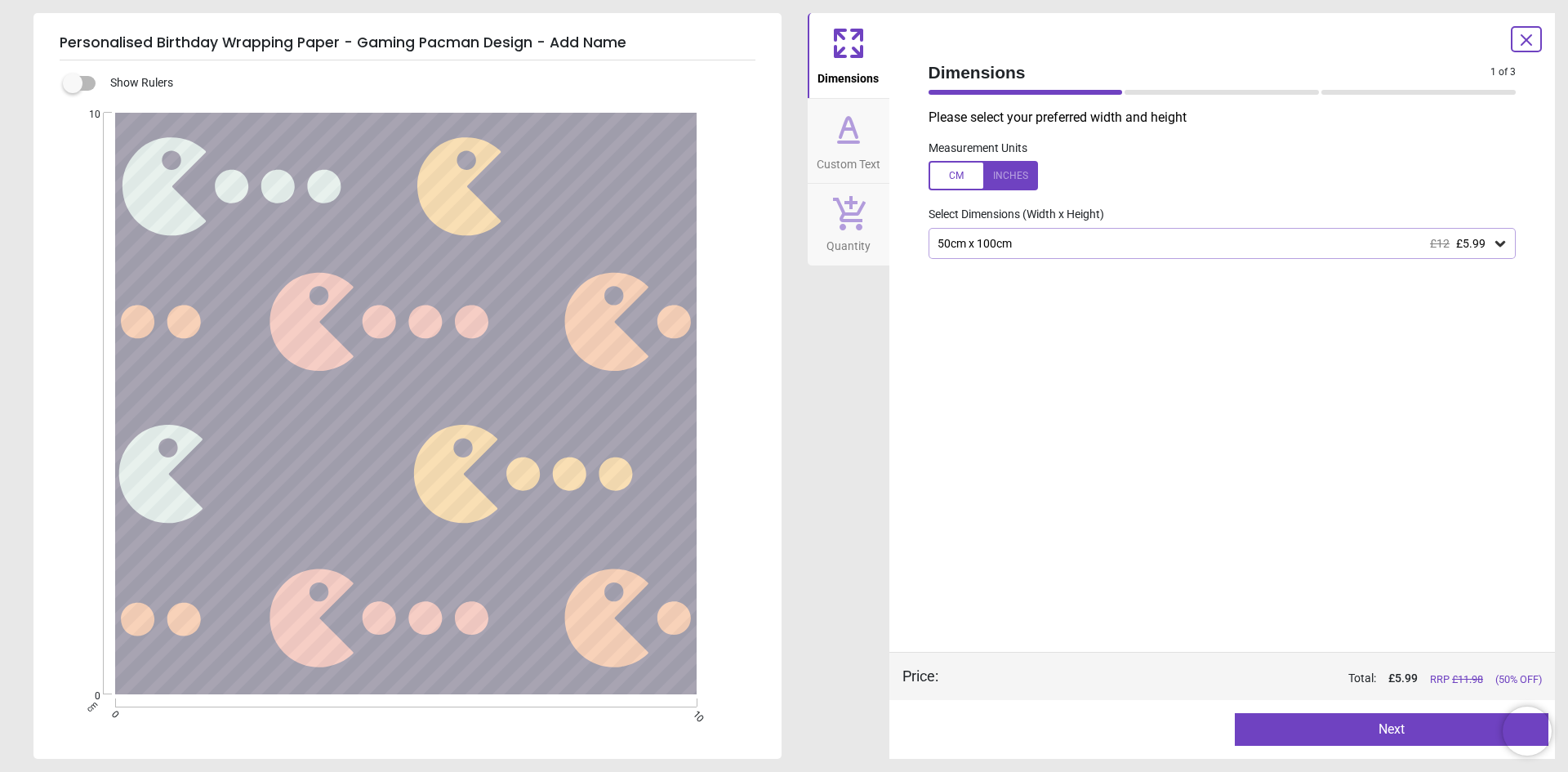
click at [1219, 245] on div "50cm x 100cm £12 £5.99" at bounding box center [1214, 243] width 557 height 13
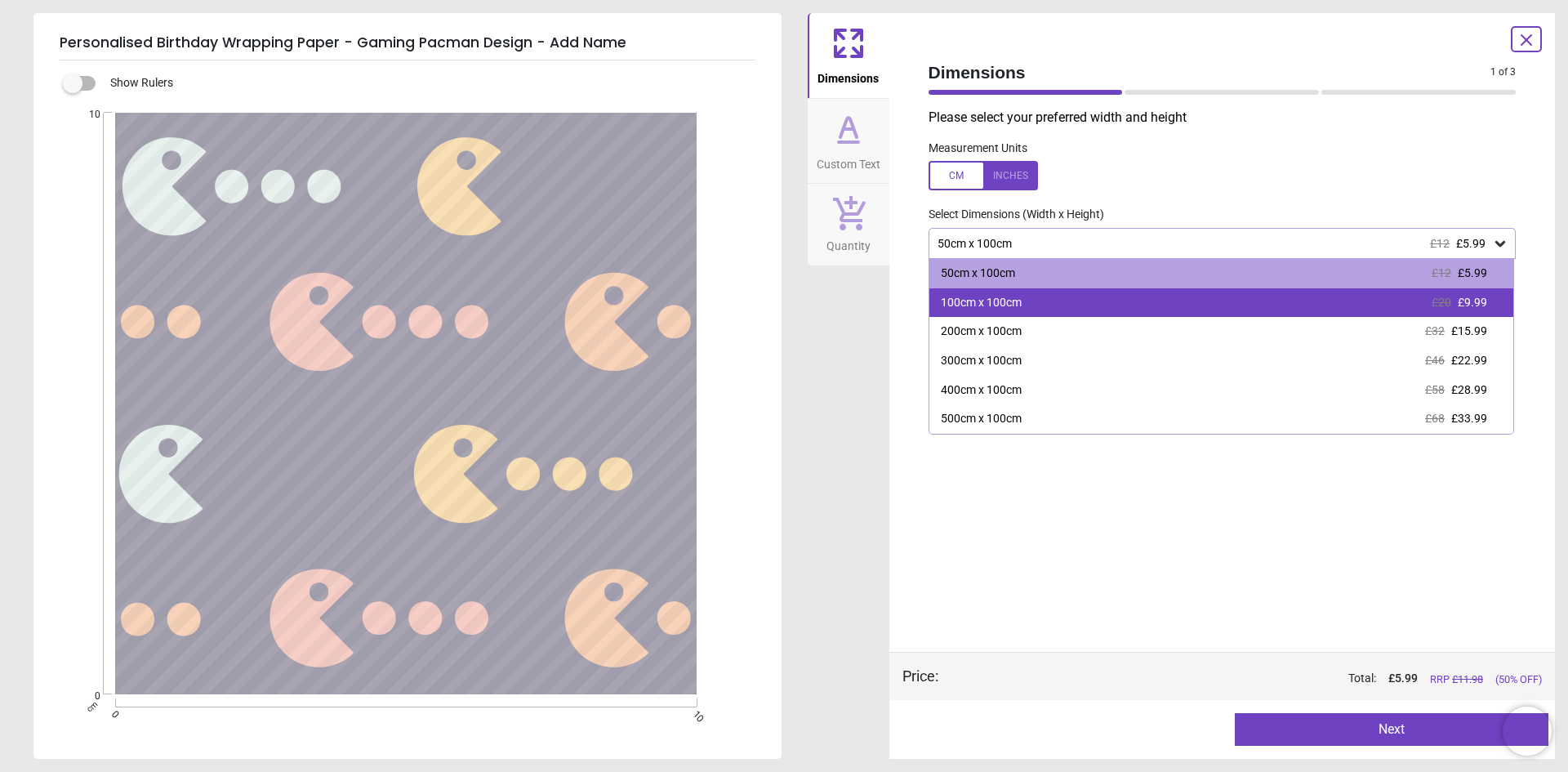
click at [1178, 302] on div "100cm x 100cm £20 £9.99" at bounding box center [1221, 303] width 584 height 30
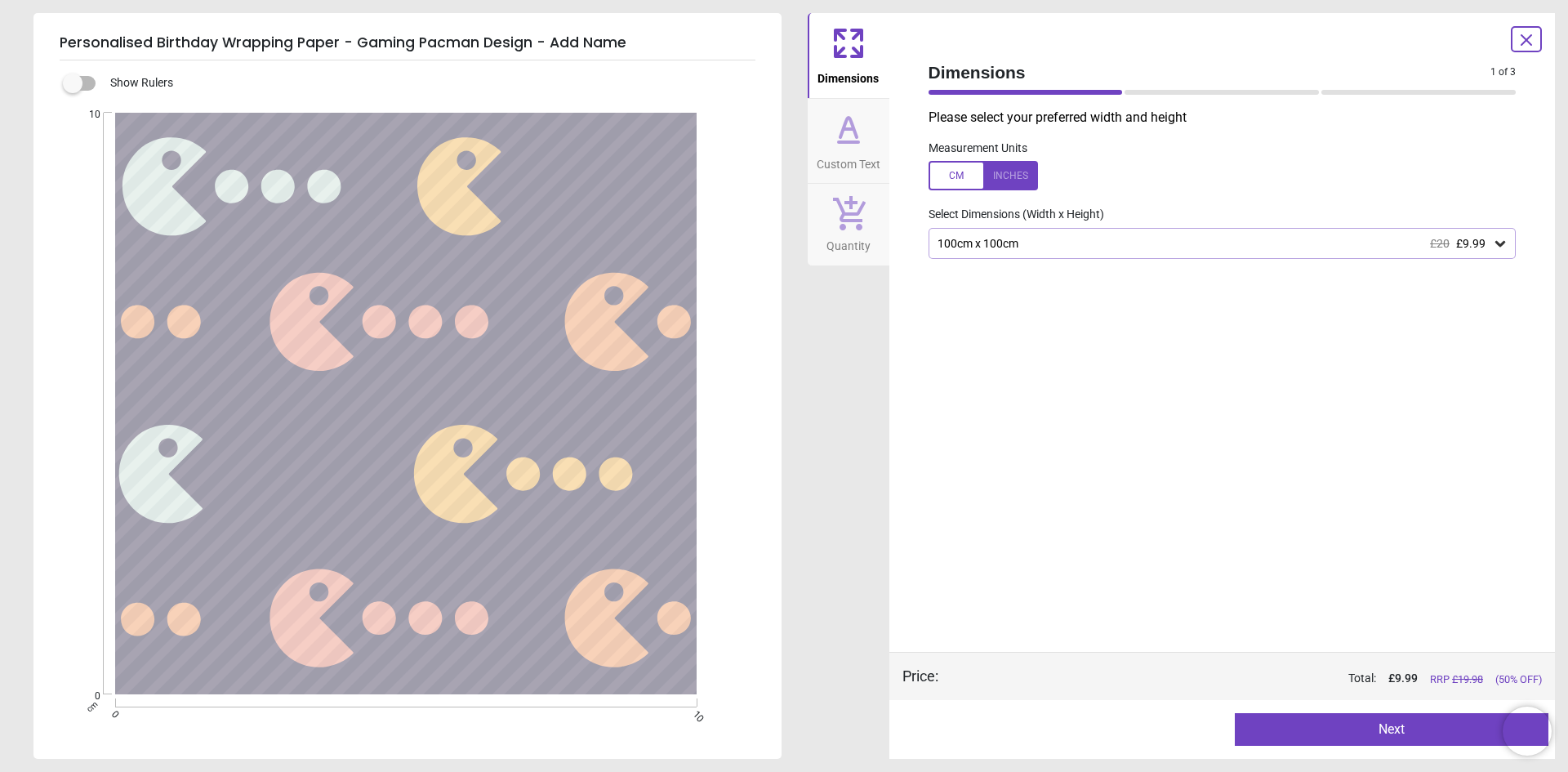
click at [1305, 733] on button "Next" at bounding box center [1391, 730] width 313 height 33
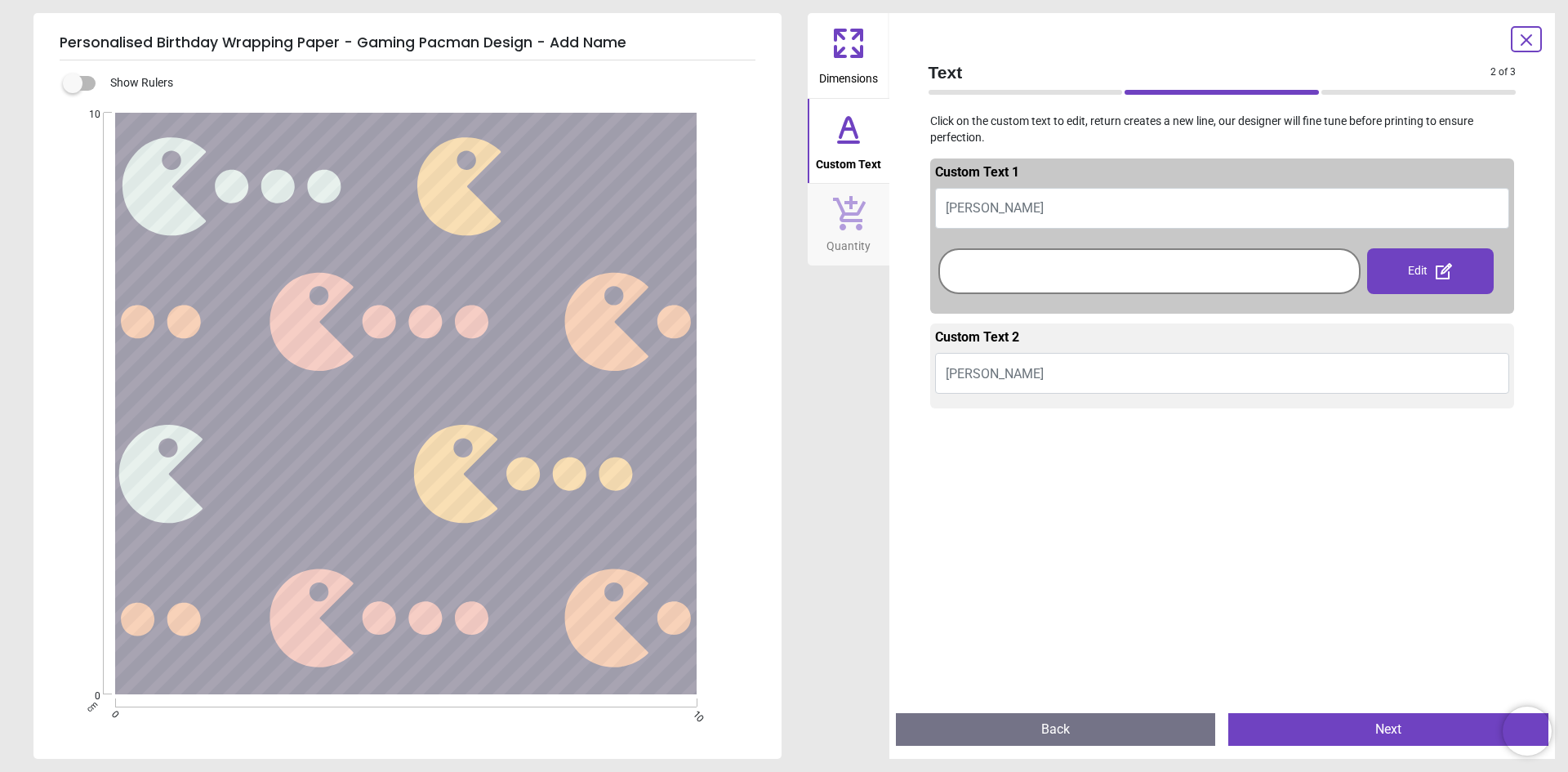
click at [1012, 264] on div at bounding box center [1149, 271] width 414 height 37
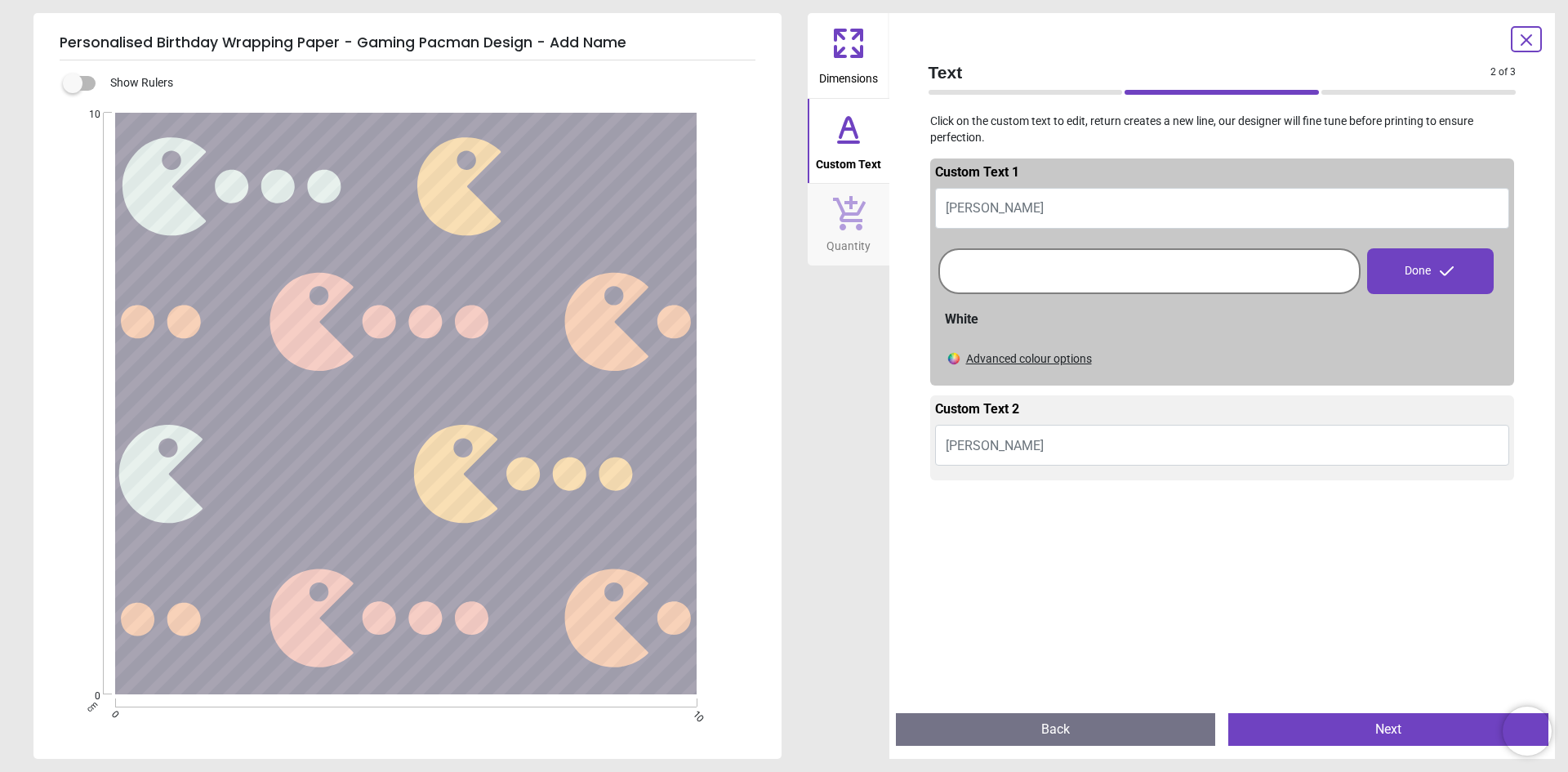
click at [1013, 277] on div at bounding box center [1149, 271] width 414 height 37
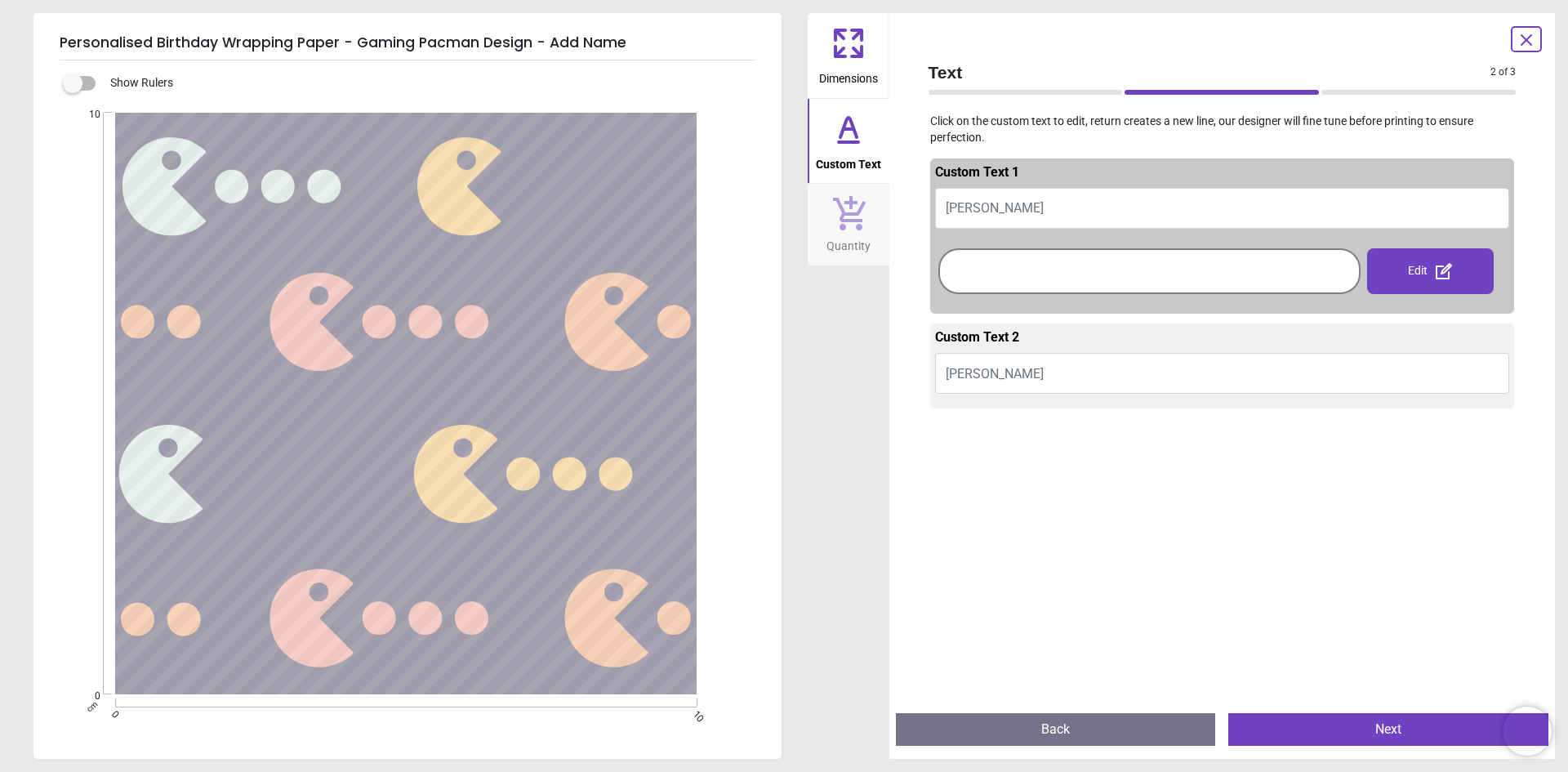
click at [1013, 277] on div at bounding box center [1149, 271] width 414 height 37
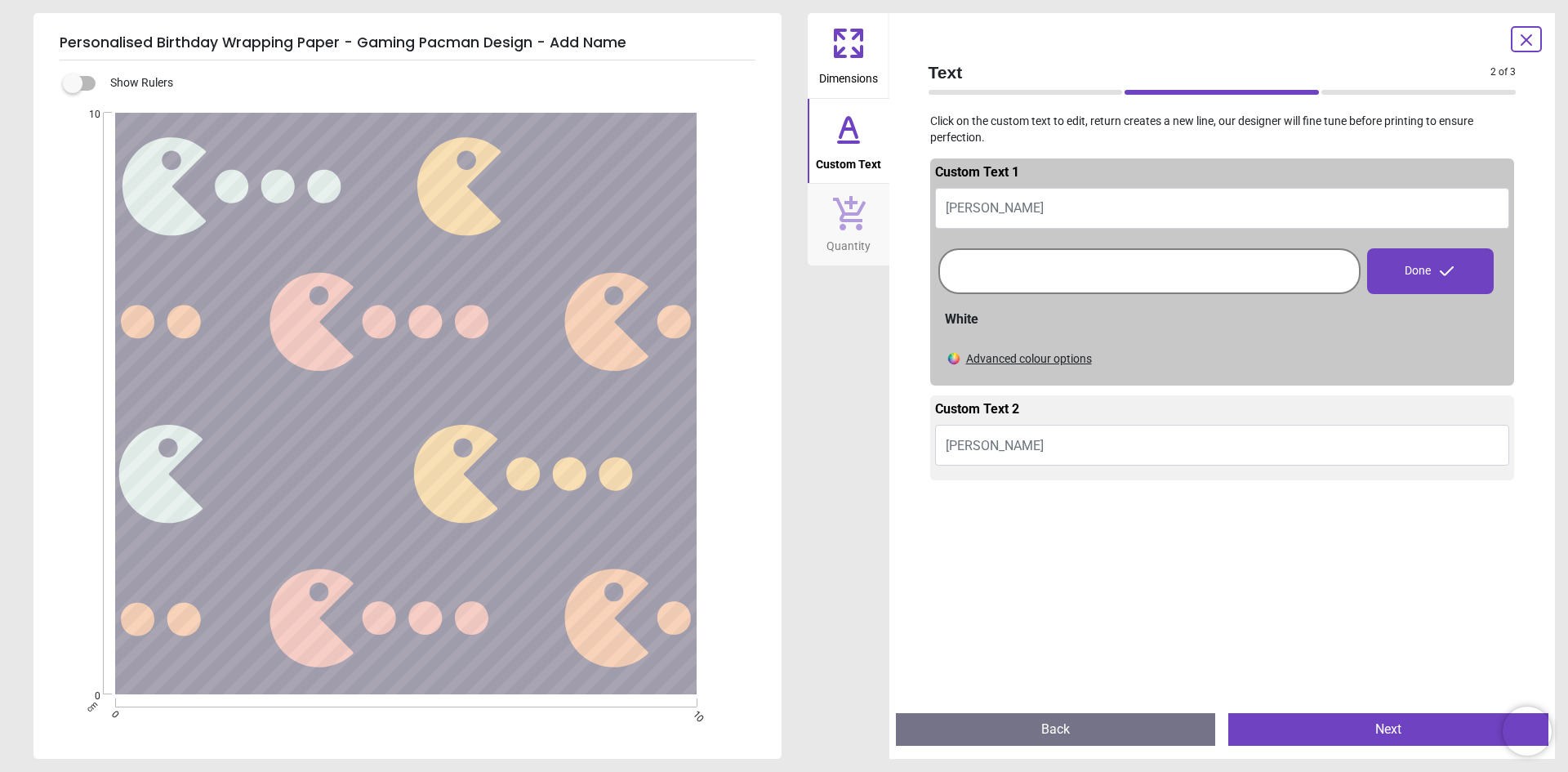
click at [1043, 179] on div "Custom Text 1" at bounding box center [1222, 175] width 575 height 24
click at [1035, 208] on button "[PERSON_NAME]" at bounding box center [1222, 208] width 575 height 40
click at [1035, 208] on button "JAMES" at bounding box center [1222, 208] width 575 height 40
type textarea "*"
type textarea "******"
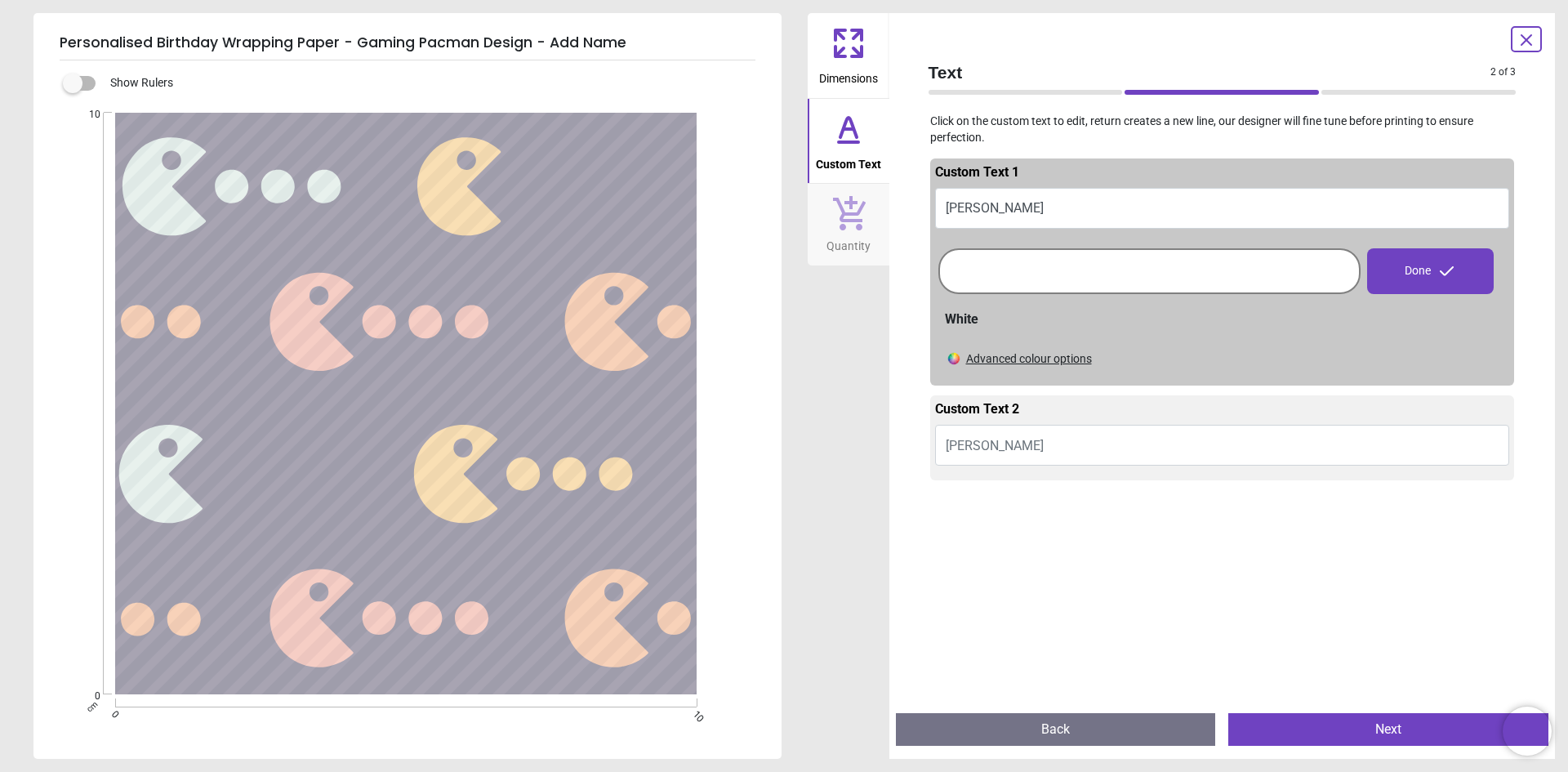
click at [600, 187] on textarea at bounding box center [586, 186] width 201 height 39
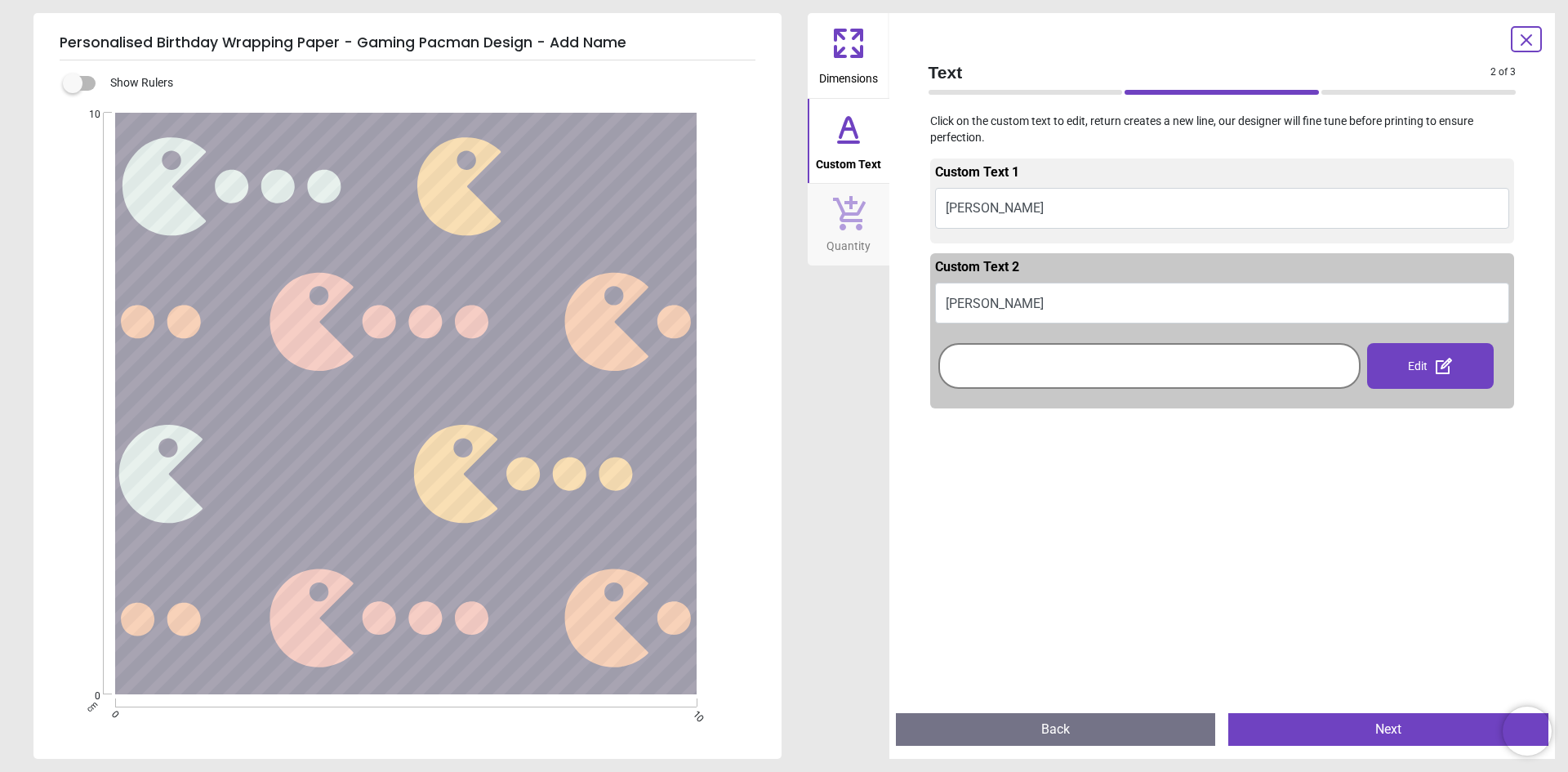
type textarea "******"
click at [1383, 739] on button "Next" at bounding box center [1387, 730] width 320 height 33
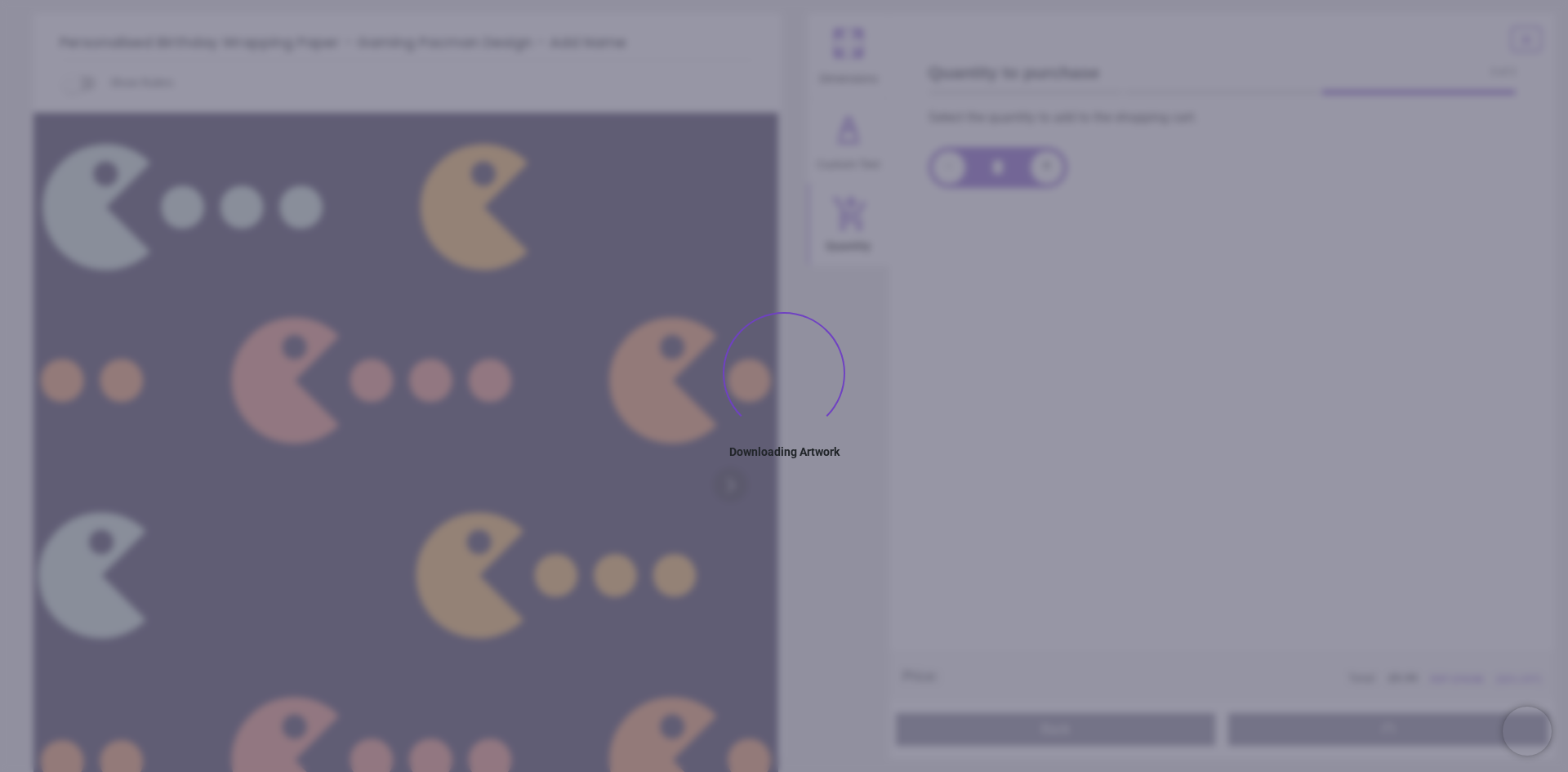
type textarea "******"
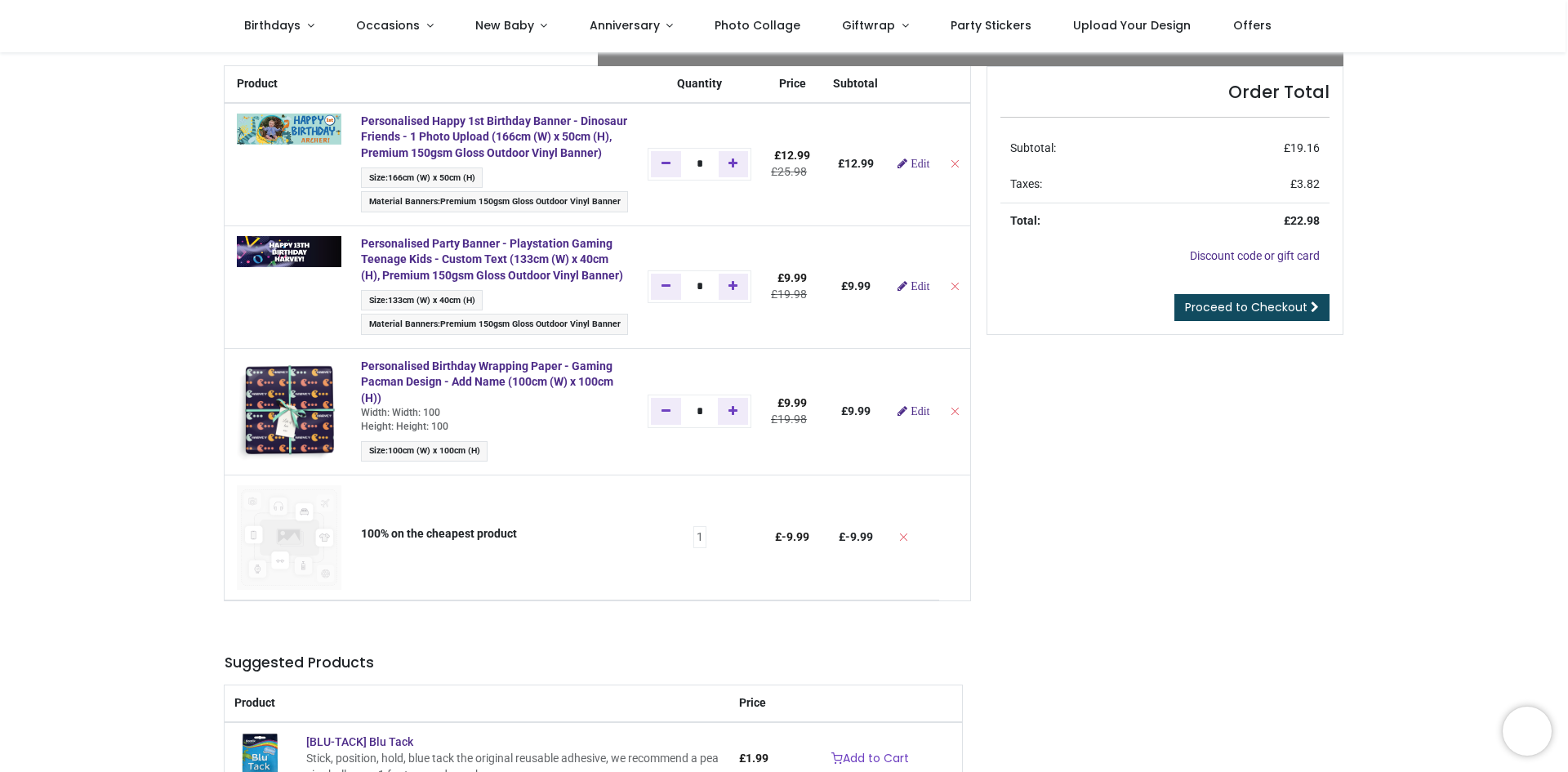
scroll to position [54, 0]
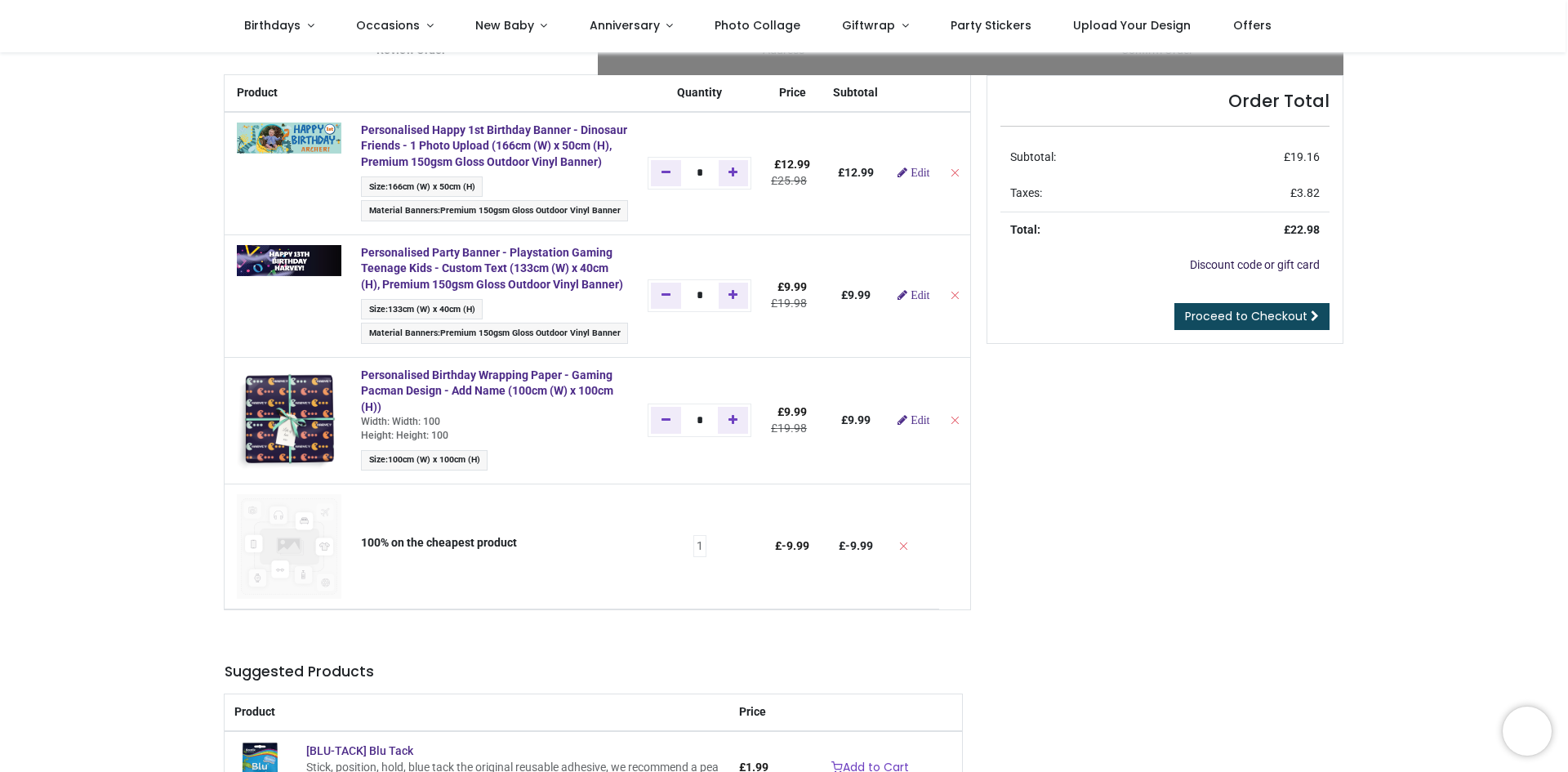
click at [1256, 262] on link "Discount code or gift card" at bounding box center [1254, 265] width 130 height 13
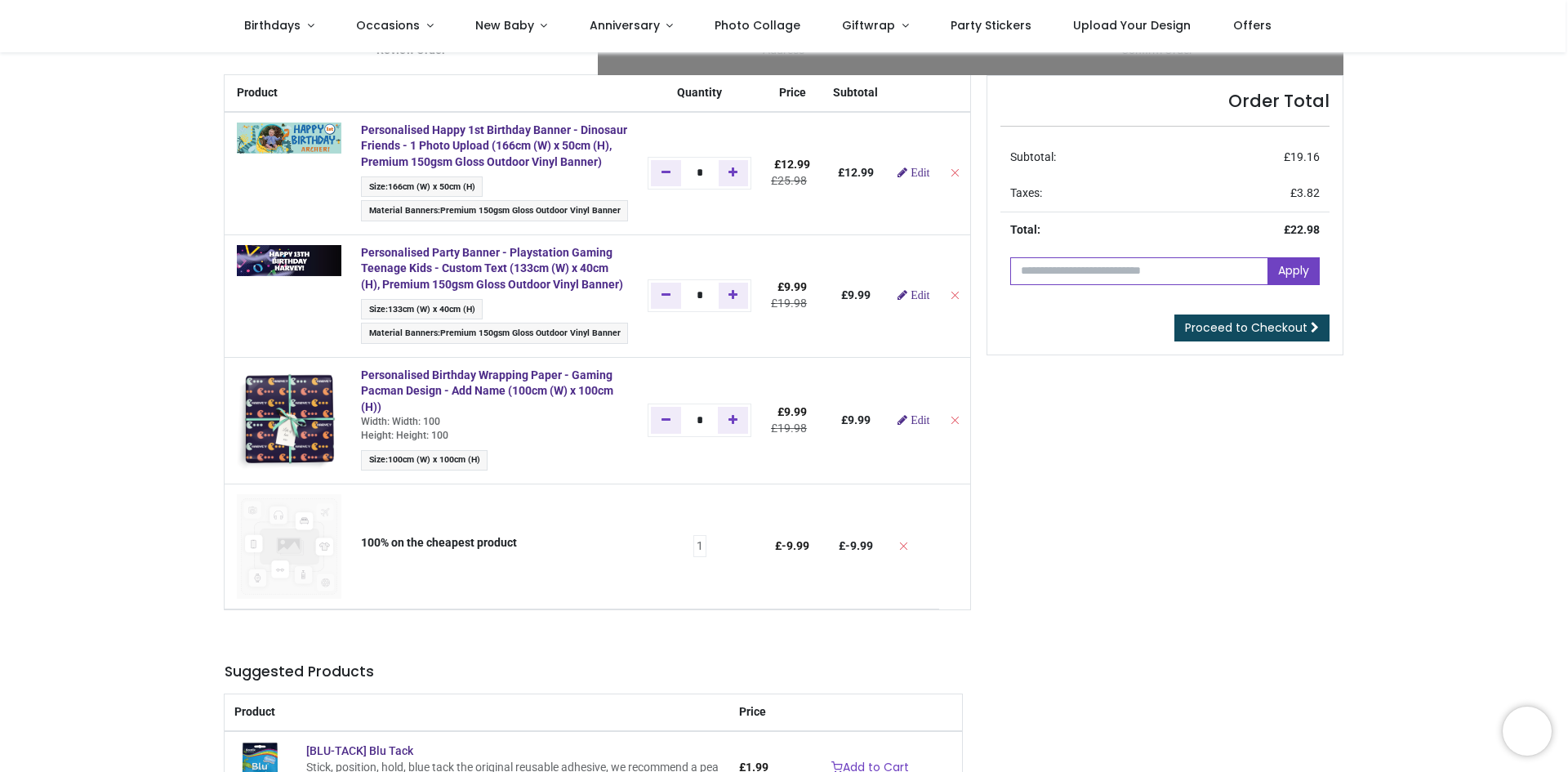
click at [1208, 272] on input "text" at bounding box center [1139, 271] width 258 height 28
paste input "*****"
type input "*****"
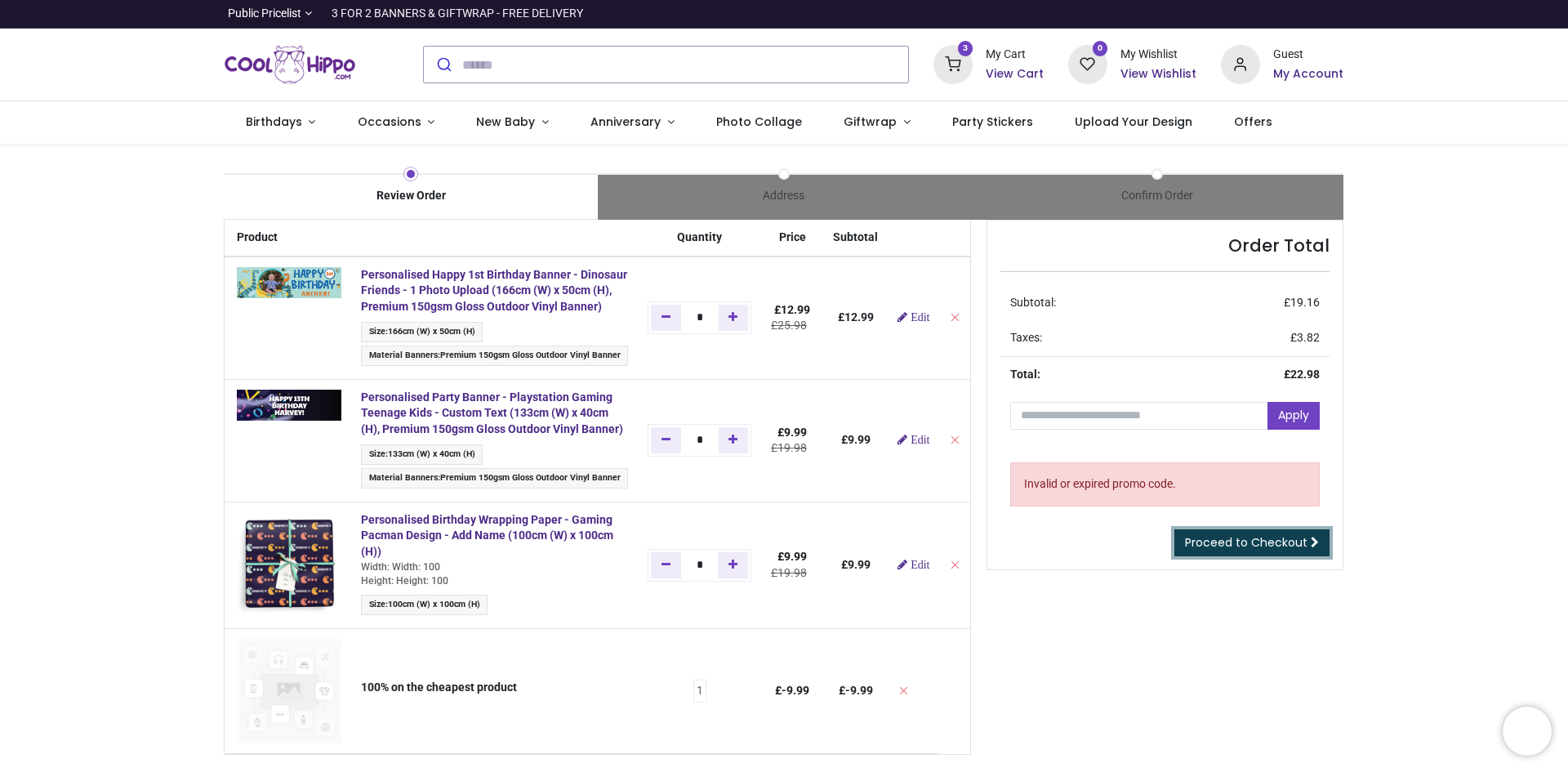
click at [1283, 543] on span "Proceed to Checkout" at bounding box center [1245, 542] width 122 height 16
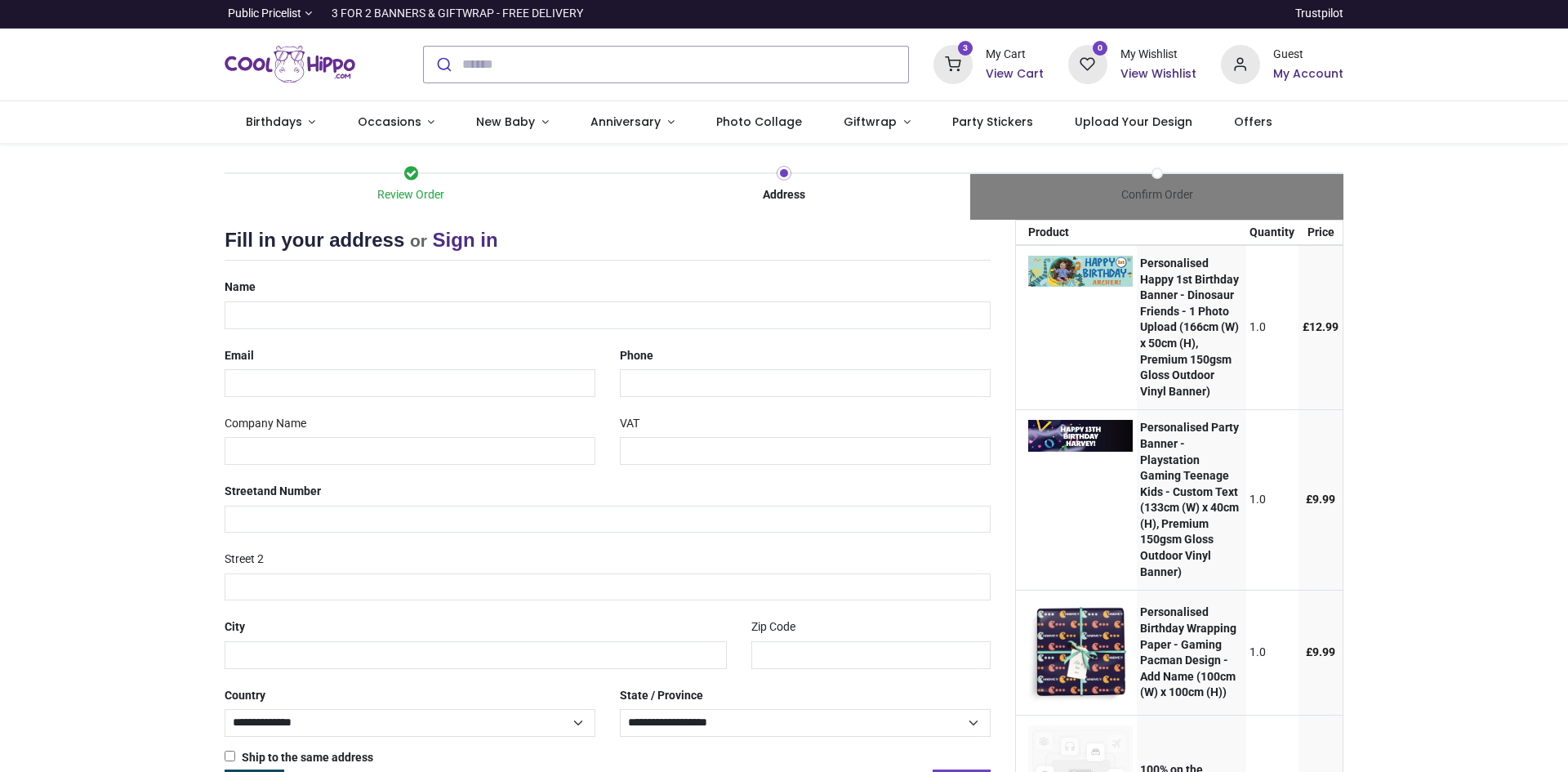
select select "***"
click at [421, 316] on input "text" at bounding box center [607, 315] width 766 height 28
type input "**********"
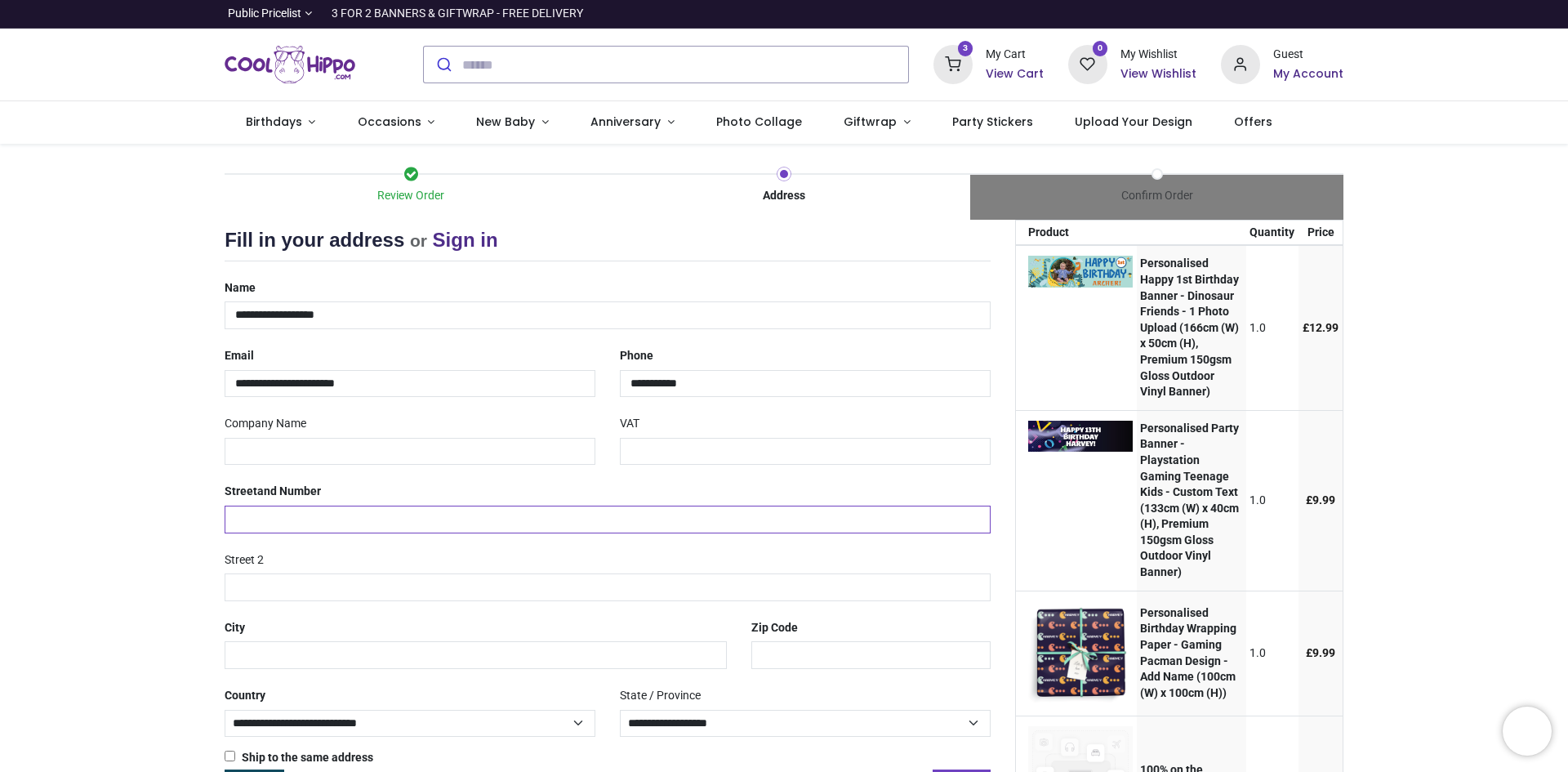
type input "**********"
type input "*******"
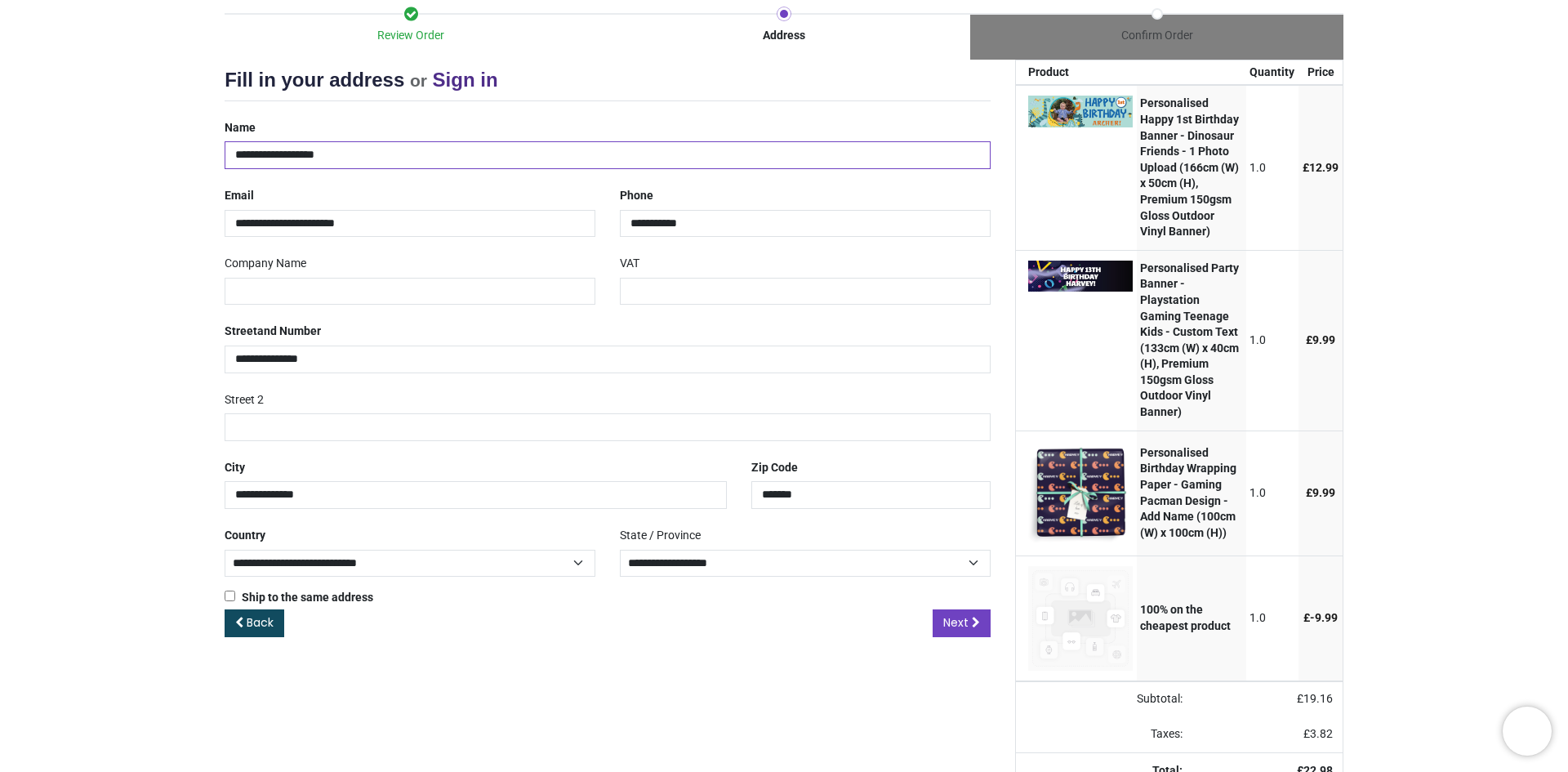
scroll to position [208, 0]
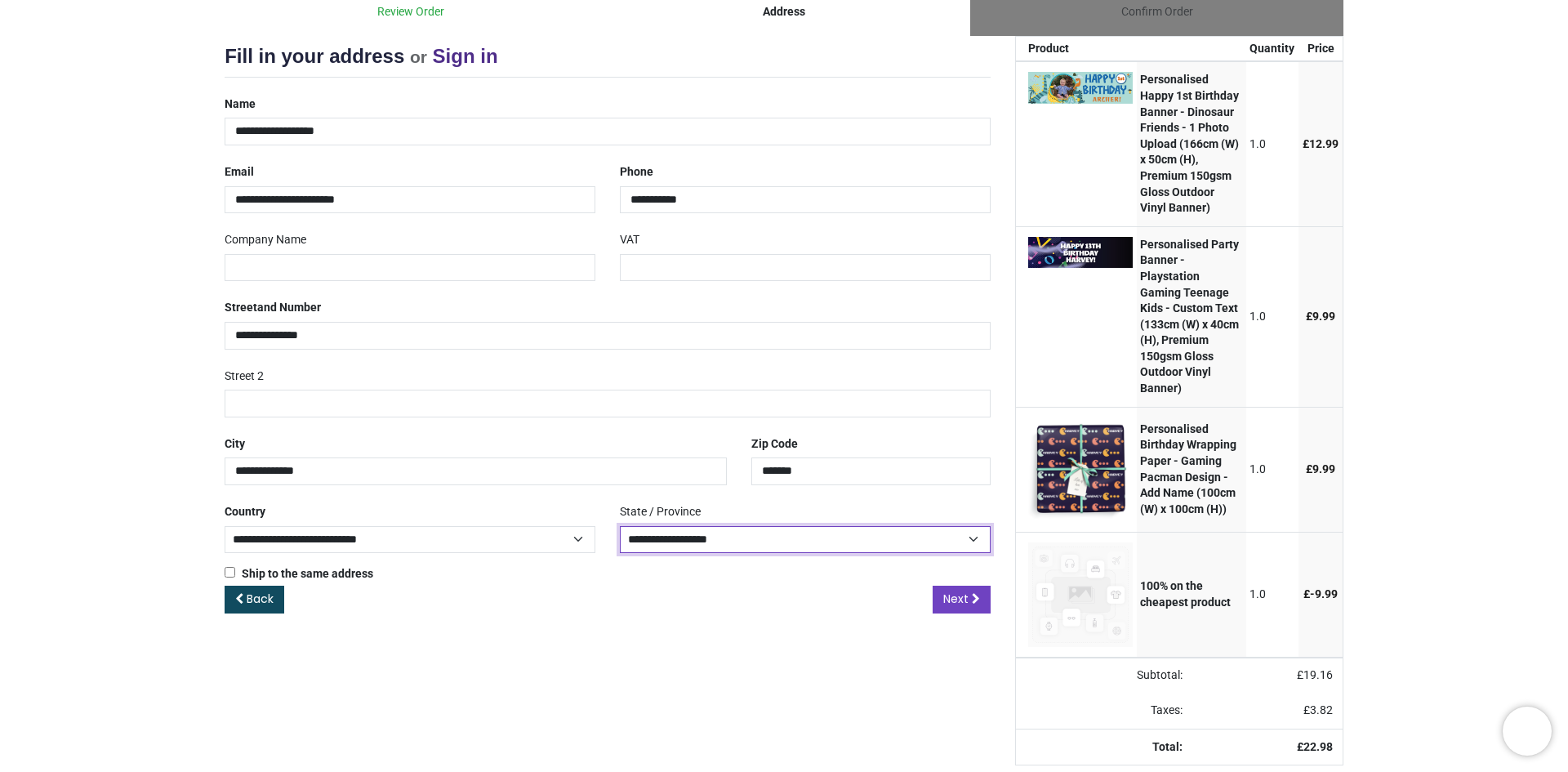
click at [809, 526] on select "**********" at bounding box center [805, 539] width 371 height 28
click at [620, 526] on select "**********" at bounding box center [805, 539] width 371 height 28
click at [899, 498] on div "**********" at bounding box center [804, 525] width 395 height 55
click at [897, 526] on select "**********" at bounding box center [805, 539] width 371 height 28
select select "***"
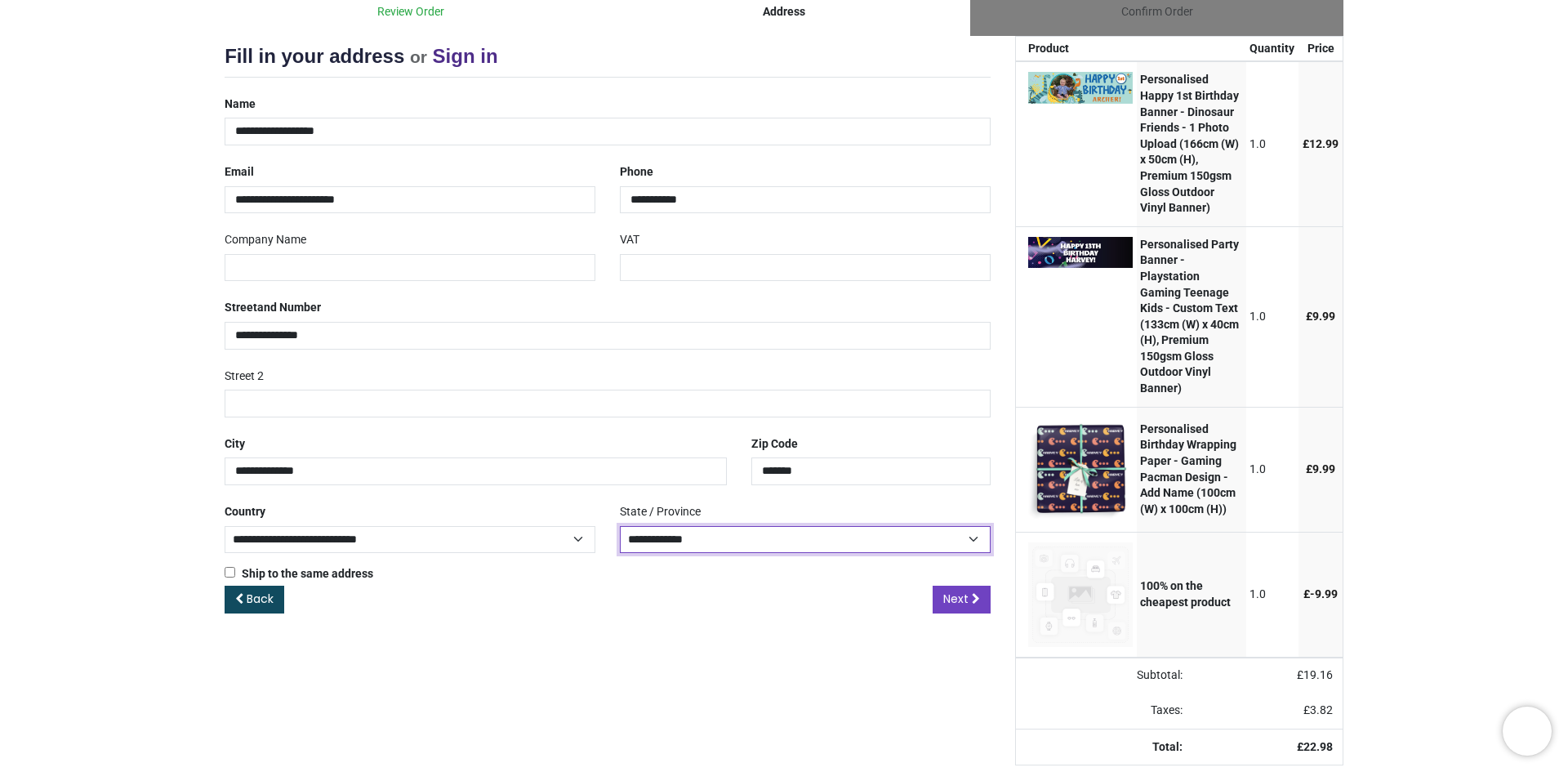
click at [620, 526] on select "**********" at bounding box center [805, 539] width 371 height 28
click at [955, 586] on link "Next" at bounding box center [961, 599] width 58 height 28
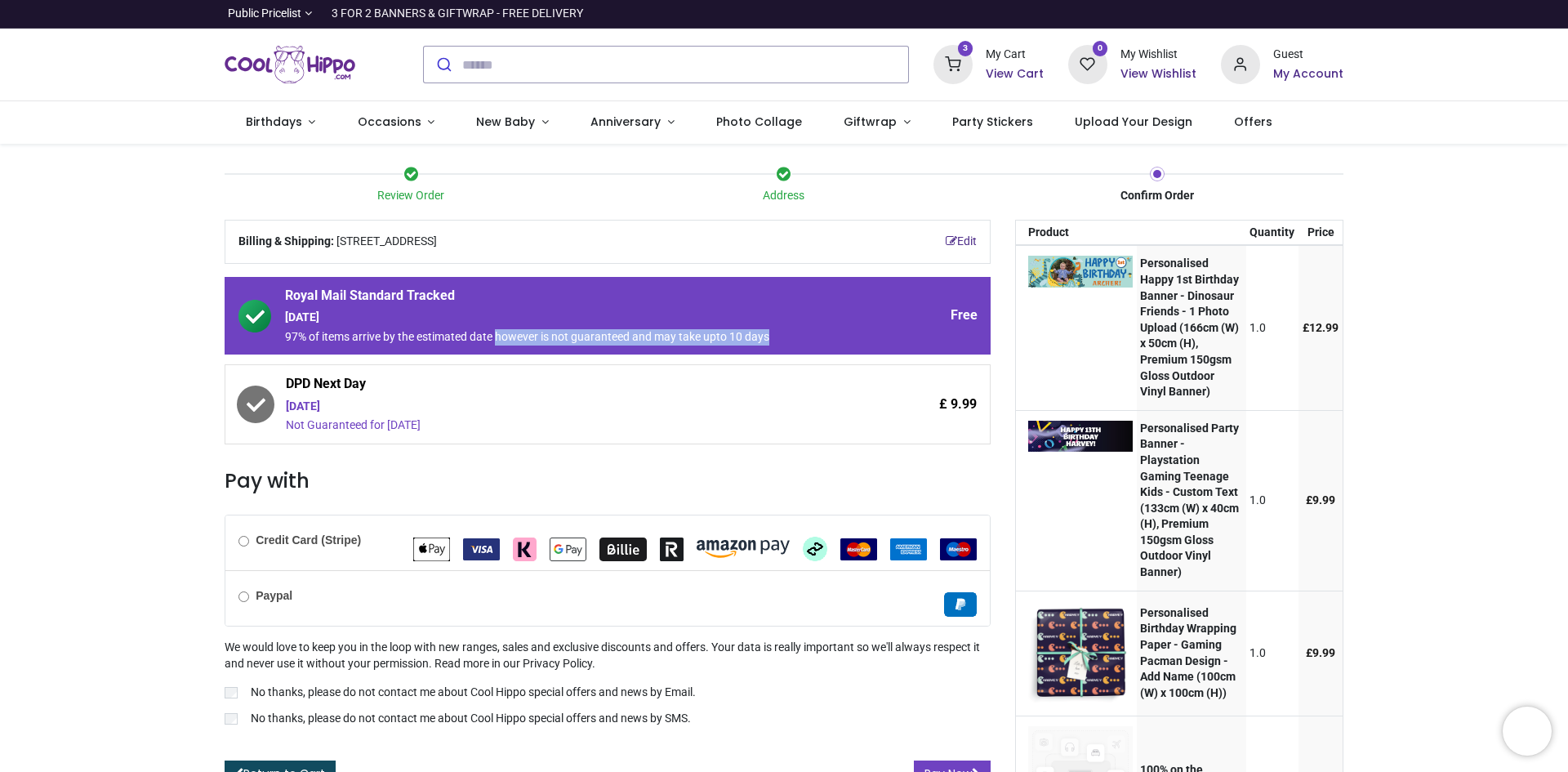
drag, startPoint x: 497, startPoint y: 327, endPoint x: 817, endPoint y: 336, distance: 320.1
click at [817, 336] on span "[DATE] 97% of items arrive by the estimated date however is not guaranteed and …" at bounding box center [562, 327] width 553 height 36
click at [817, 336] on div "97% of items arrive by the estimated date however is not guaranteed and may tak…" at bounding box center [562, 336] width 553 height 16
click at [119, 501] on div "Review Order Address Confirm Order Your order: £ 22.98" at bounding box center [784, 596] width 1568 height 904
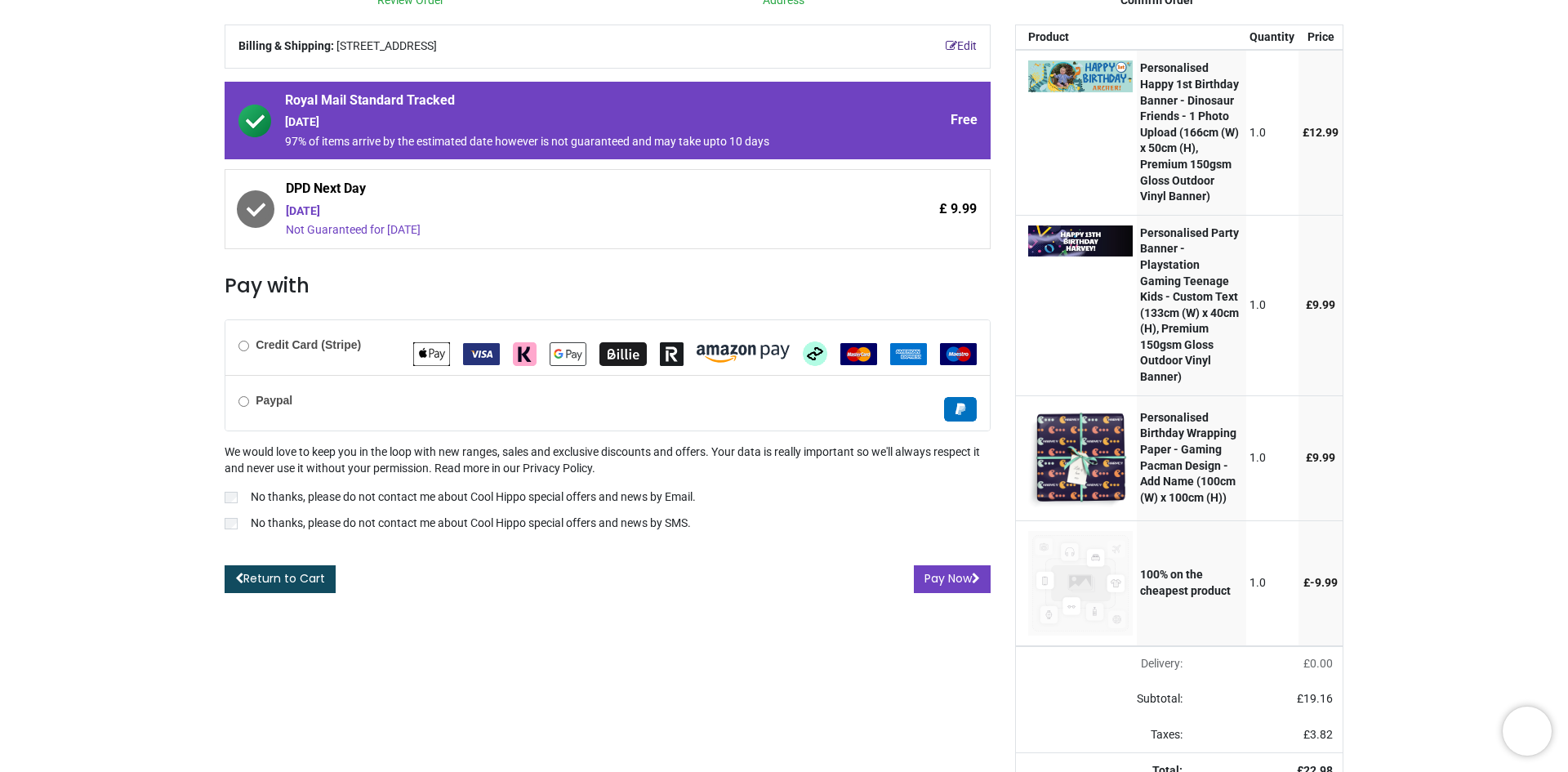
scroll to position [298, 0]
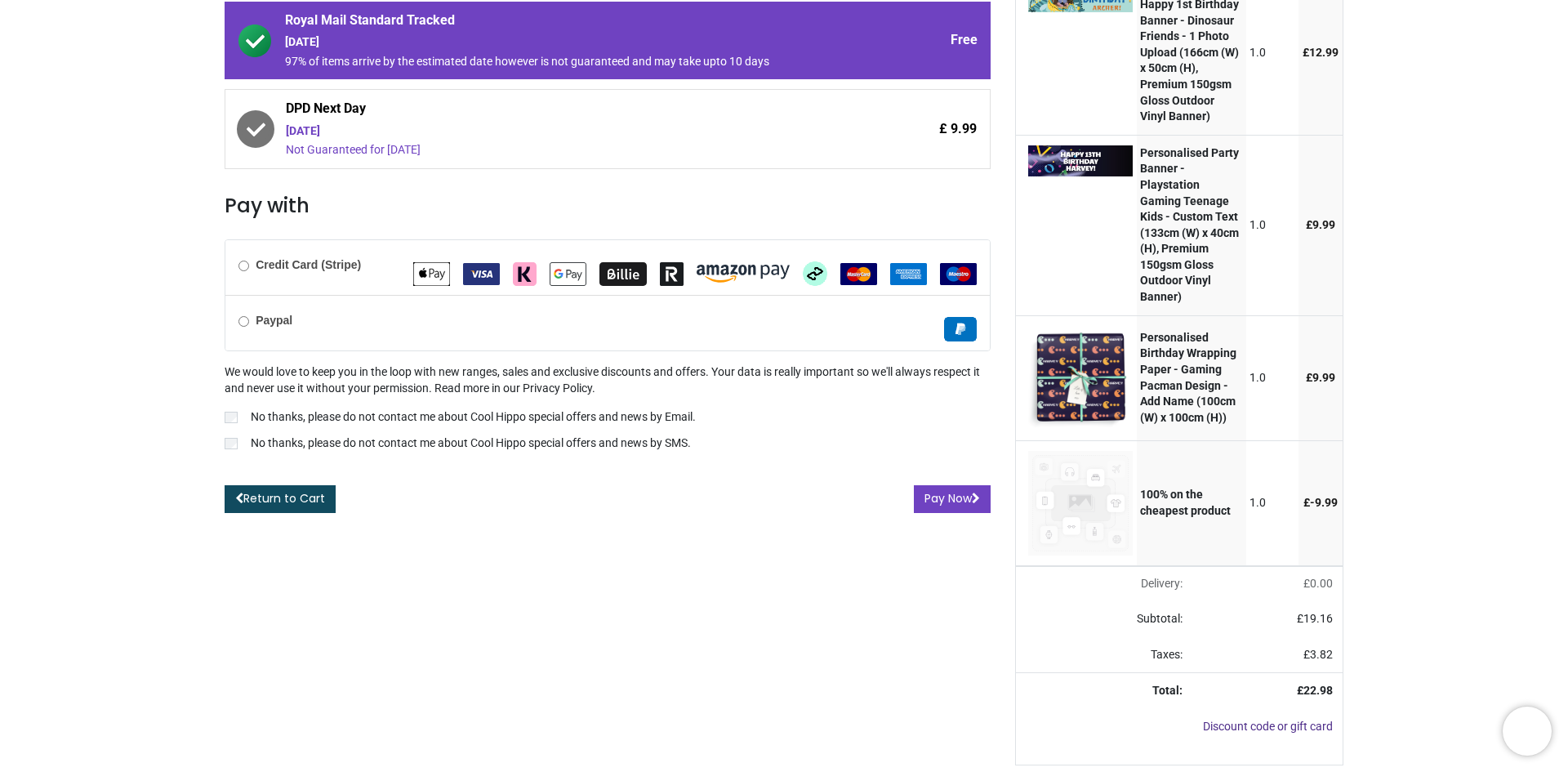
click at [259, 313] on b "Paypal" at bounding box center [274, 320] width 37 height 13
click at [600, 410] on p "No thanks, please do not contact me about Cool Hippo special offers and news by…" at bounding box center [473, 417] width 445 height 16
click at [581, 436] on p "No thanks, please do not contact me about Cool Hippo special offers and news by…" at bounding box center [471, 443] width 440 height 16
click at [938, 486] on button "Pay Now" at bounding box center [952, 499] width 77 height 28
